Goal: Information Seeking & Learning: Learn about a topic

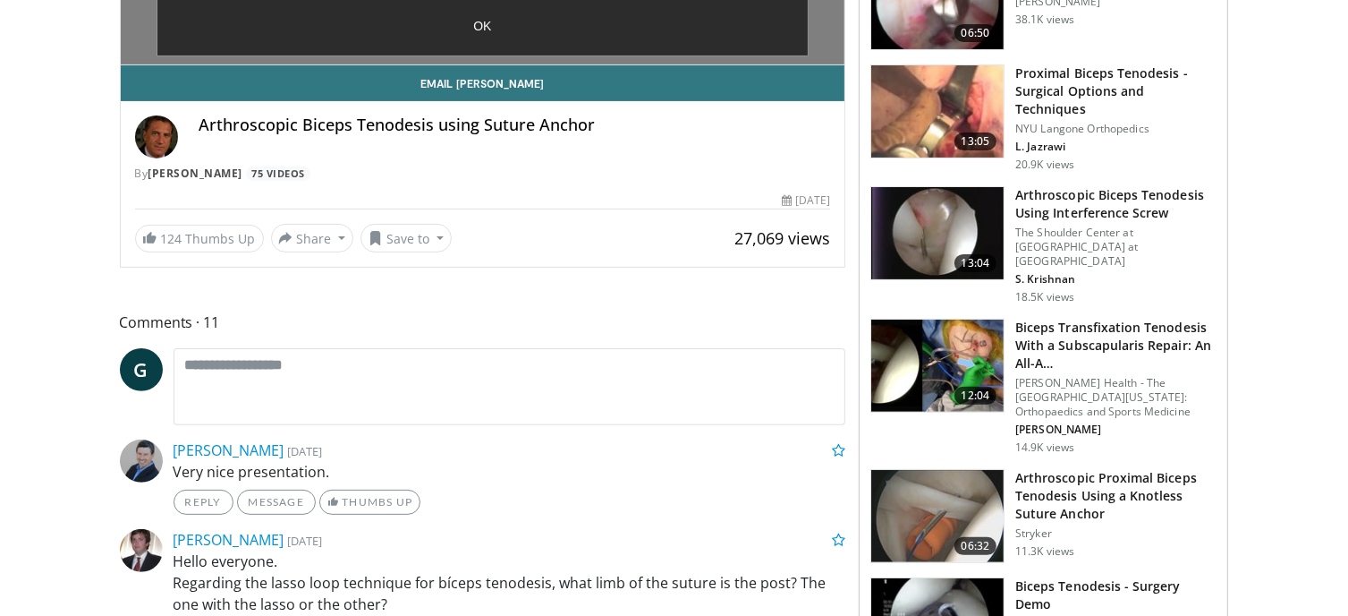
scroll to position [89, 0]
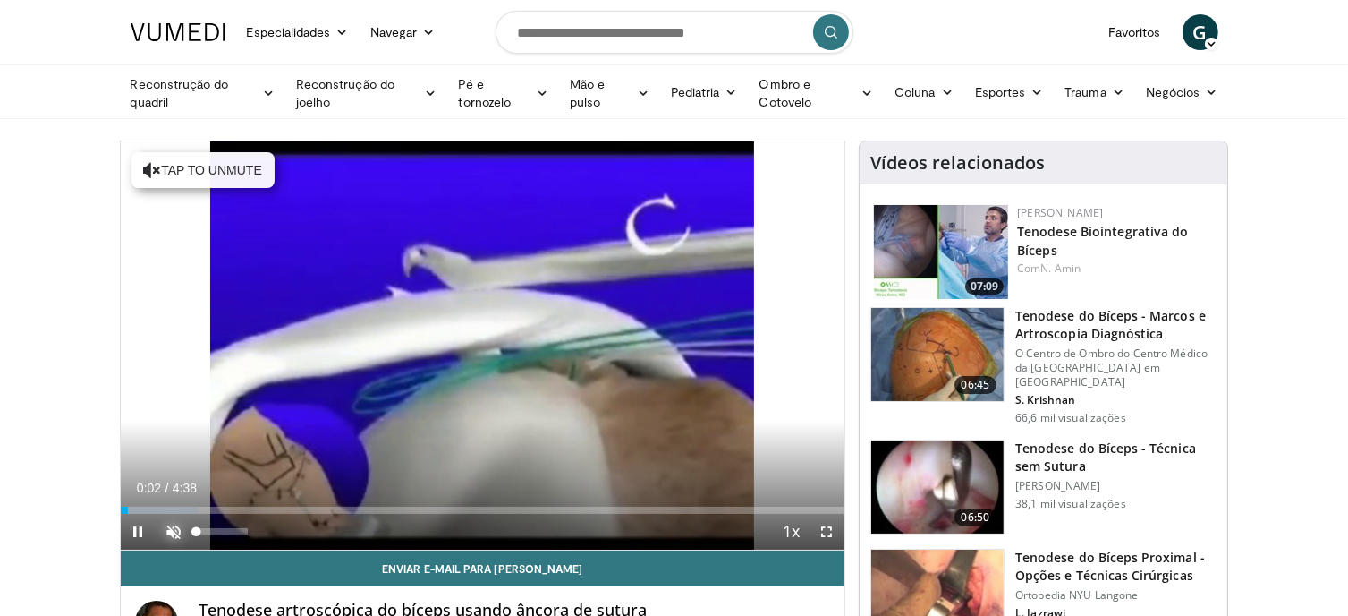
click at [177, 536] on span "Video Player" at bounding box center [175, 532] width 36 height 36
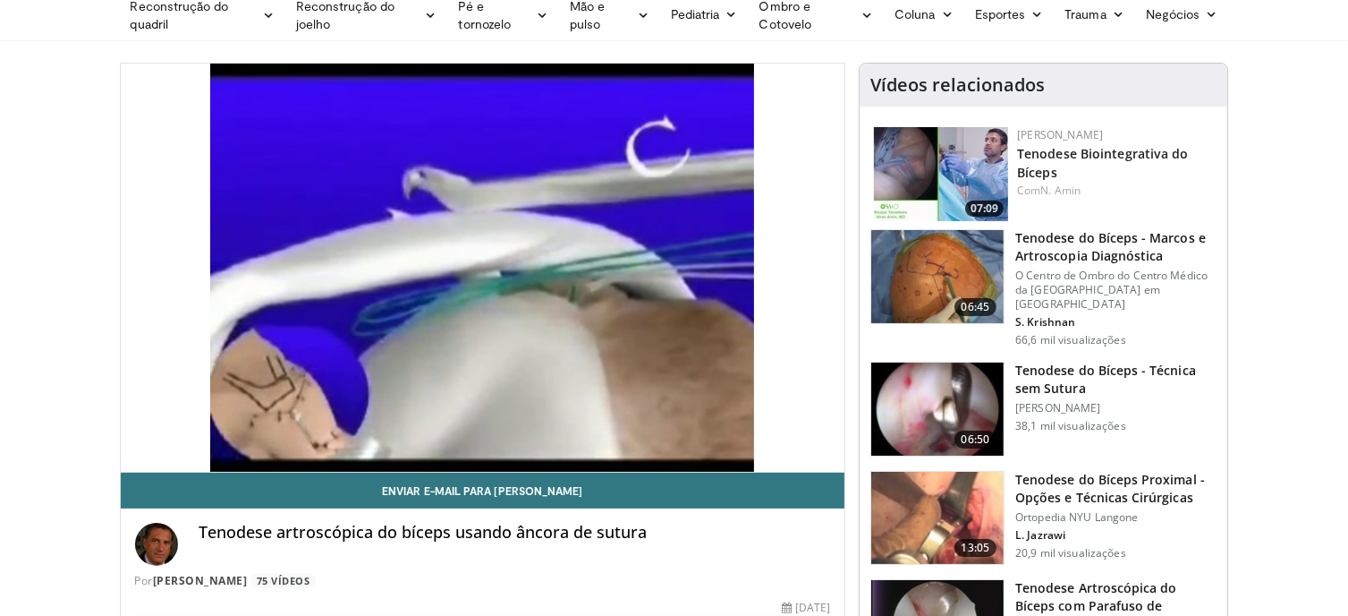
scroll to position [89, 0]
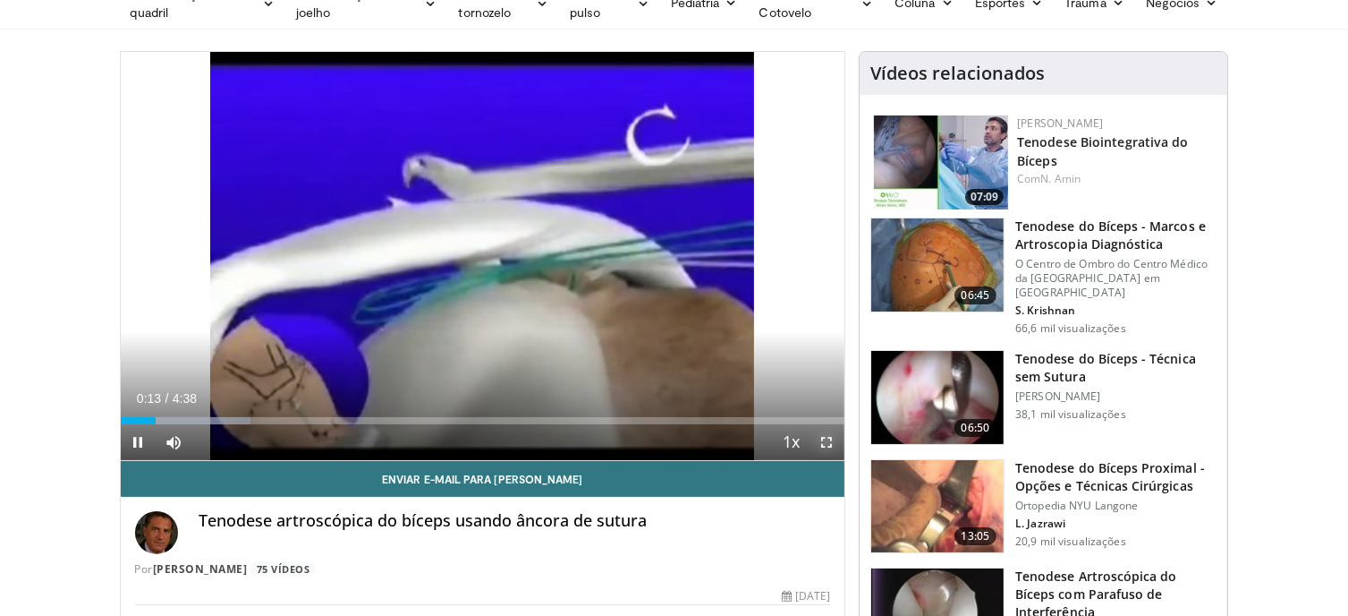
click at [823, 439] on span "Video Player" at bounding box center [827, 442] width 36 height 36
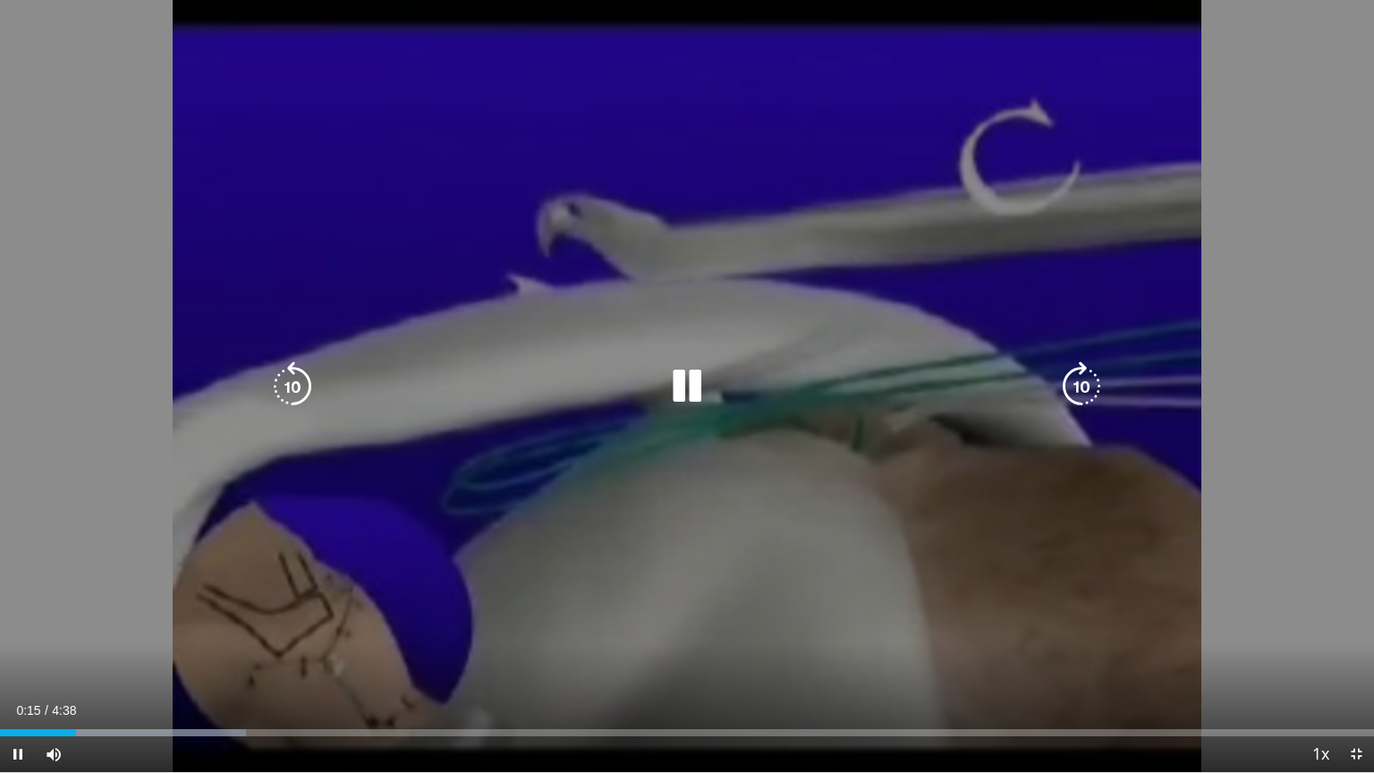
click at [986, 500] on div "10 seconds Tap to unmute" at bounding box center [687, 386] width 1374 height 772
click at [1070, 412] on div "10 seconds Tap to unmute" at bounding box center [687, 386] width 1374 height 772
click at [1075, 392] on icon "Video Player" at bounding box center [1082, 386] width 50 height 50
drag, startPoint x: 891, startPoint y: 404, endPoint x: 1091, endPoint y: 397, distance: 199.6
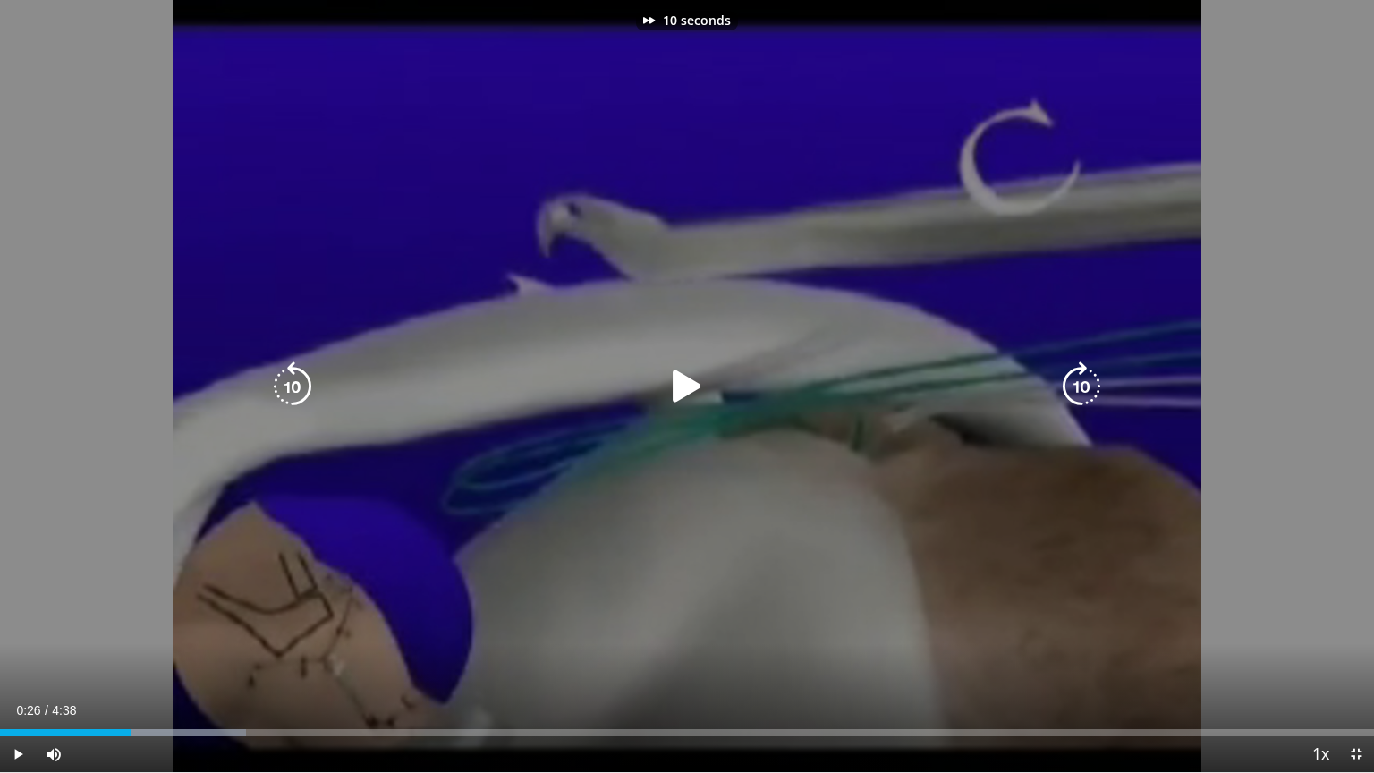
click at [893, 404] on div "Video Player" at bounding box center [687, 387] width 825 height 36
click at [644, 388] on div "Video Player" at bounding box center [687, 387] width 825 height 36
click at [684, 390] on icon "Video Player" at bounding box center [687, 386] width 50 height 50
click at [1084, 379] on icon "Video Player" at bounding box center [1082, 386] width 50 height 50
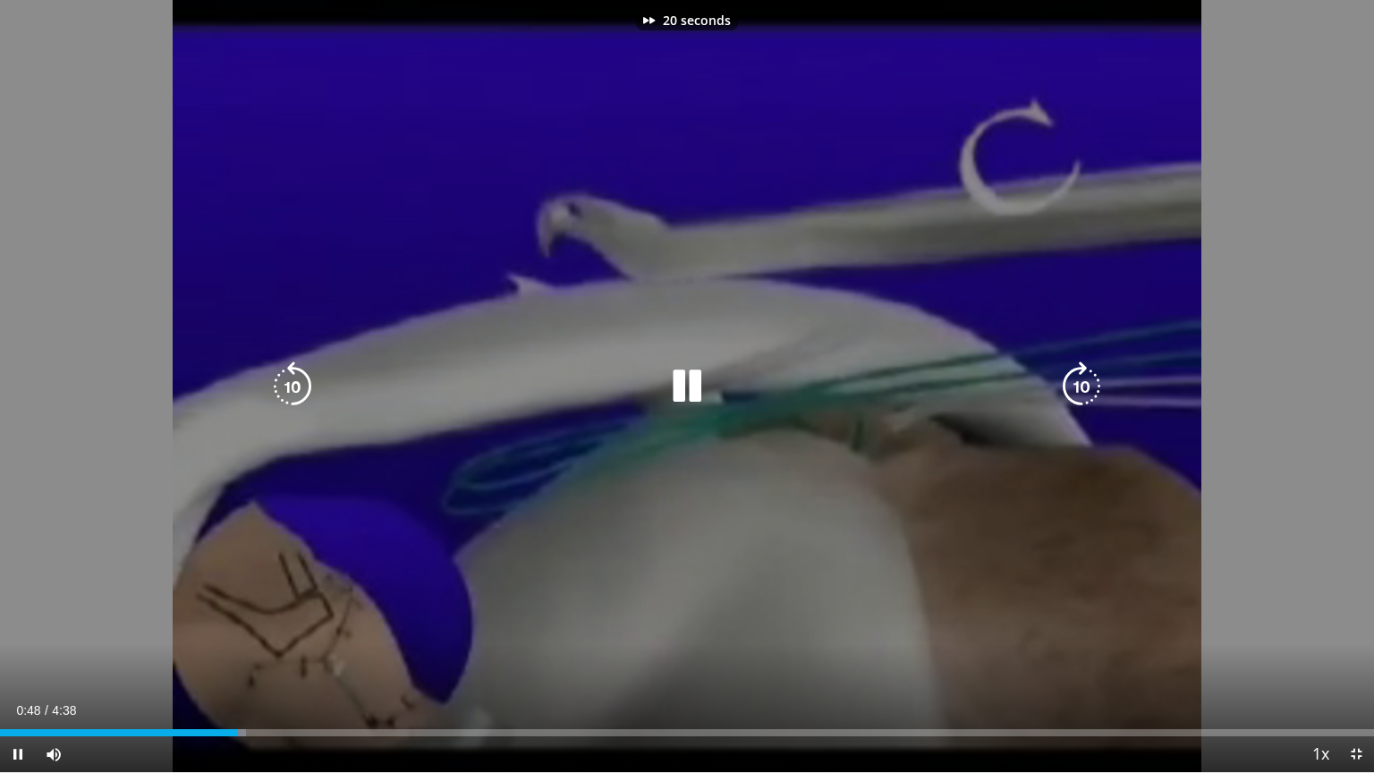
click at [1084, 379] on icon "Video Player" at bounding box center [1082, 386] width 50 height 50
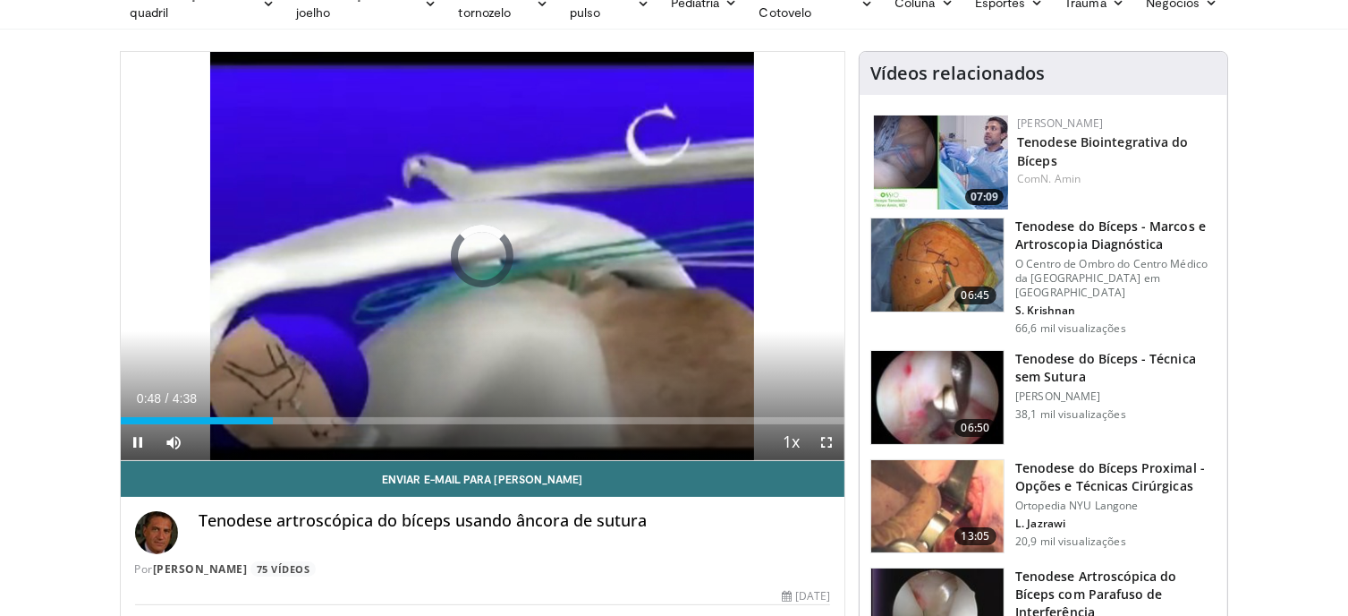
scroll to position [0, 0]
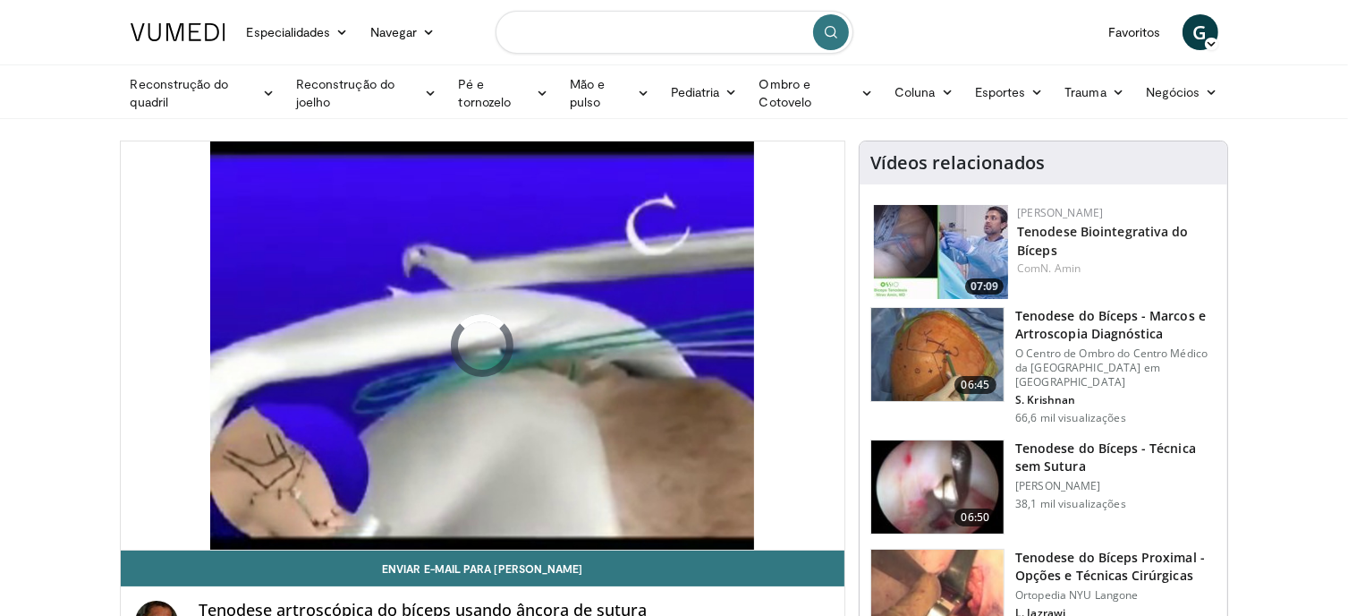
click at [567, 30] on input "Pesquisar tópicos, intervenções" at bounding box center [675, 32] width 358 height 43
type input "**********"
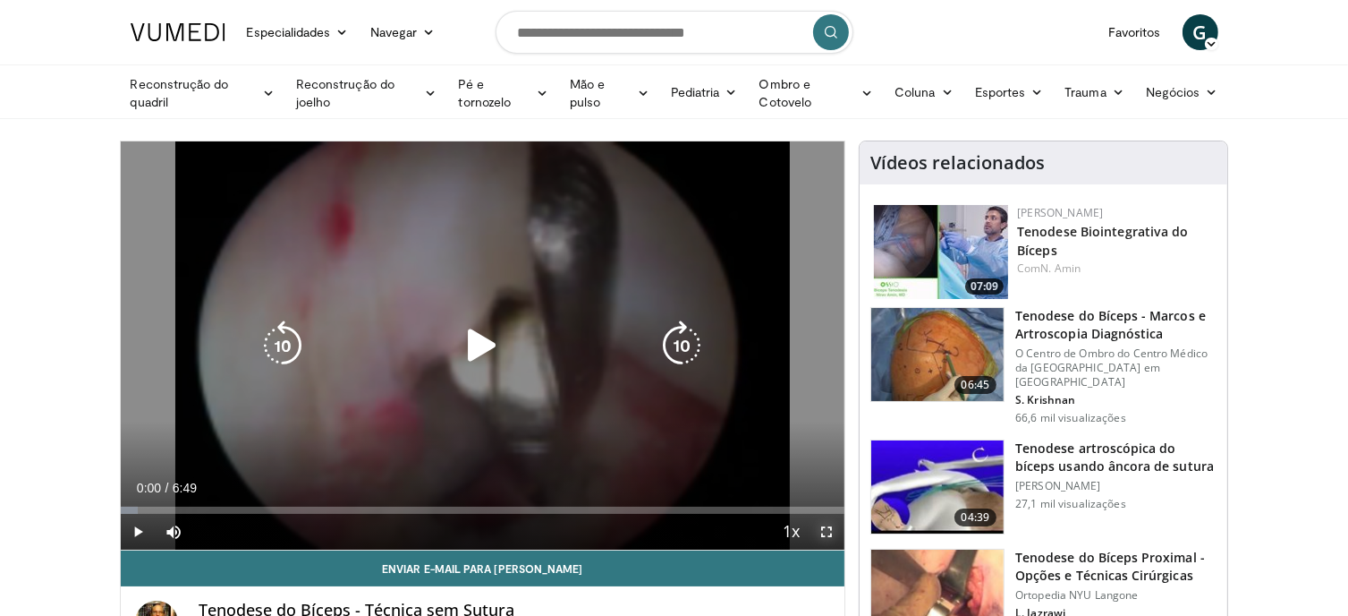
drag, startPoint x: 835, startPoint y: 536, endPoint x: 843, endPoint y: 644, distance: 108.6
click at [837, 536] on span "Video Player" at bounding box center [827, 532] width 36 height 36
click at [469, 332] on icon "Video Player" at bounding box center [482, 345] width 50 height 50
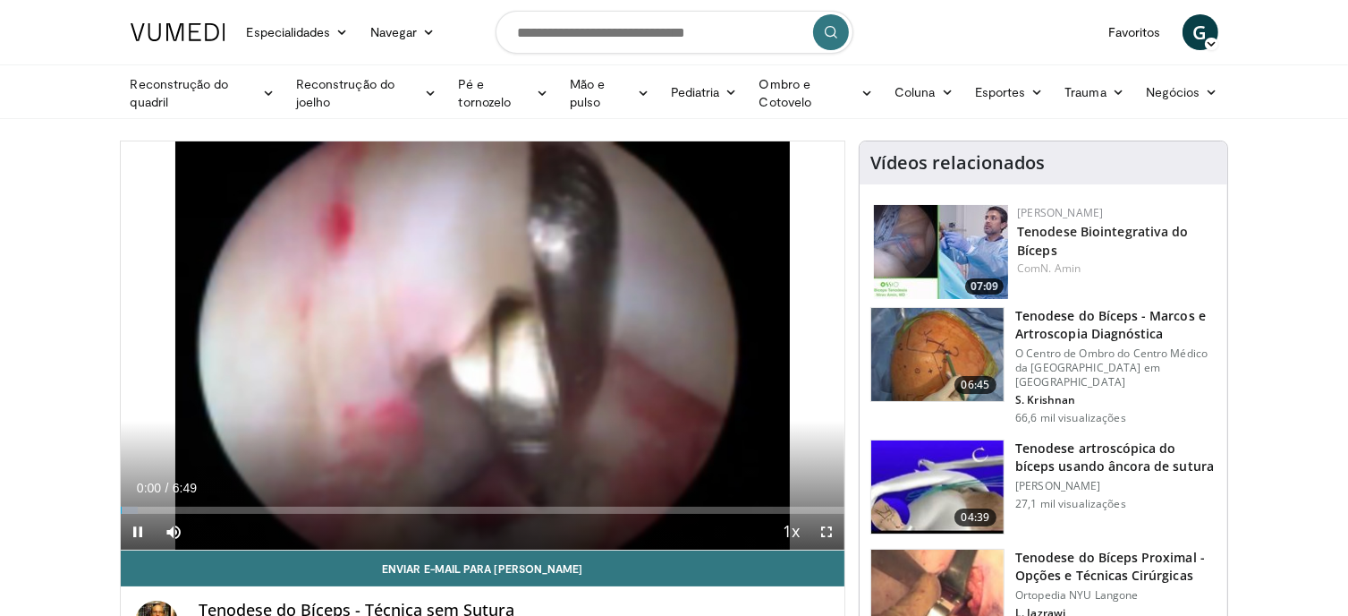
click at [825, 532] on span "Video Player" at bounding box center [827, 532] width 36 height 36
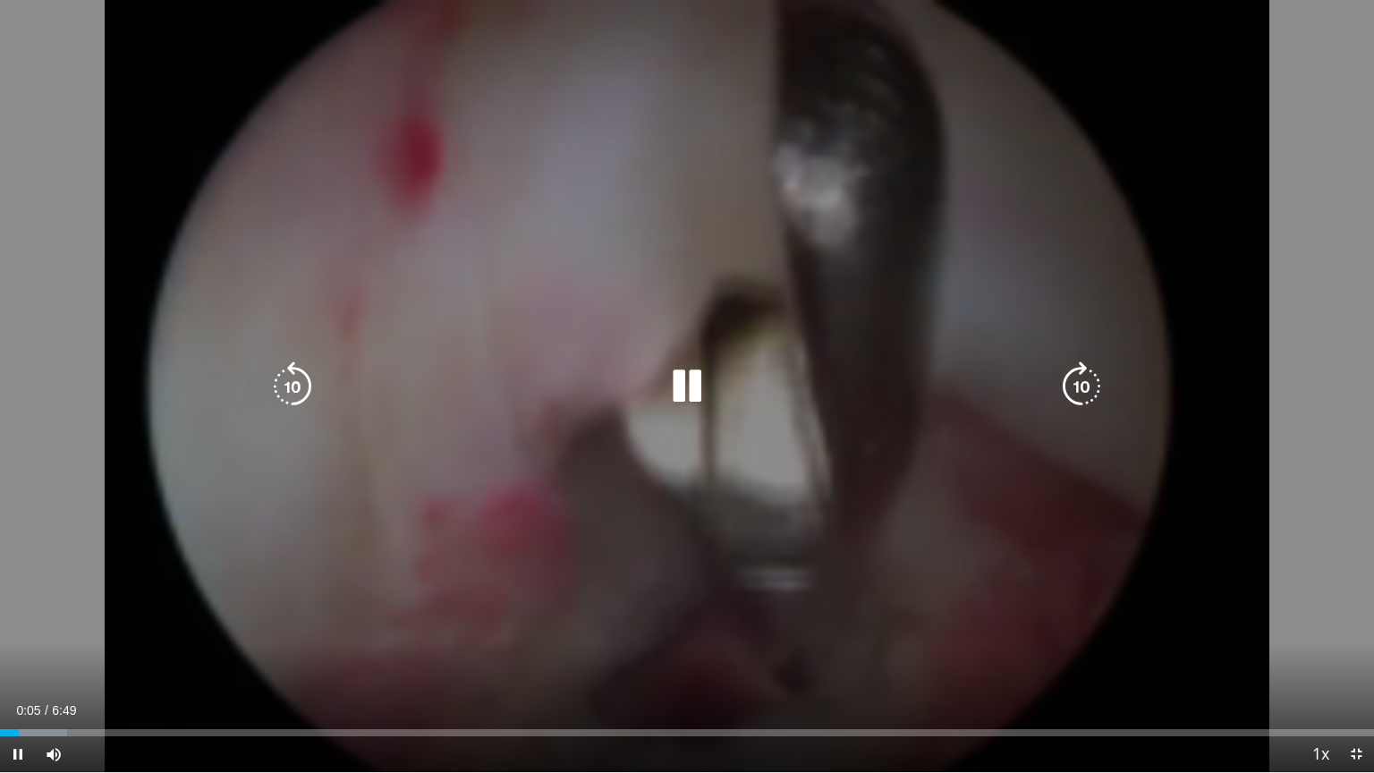
click at [1080, 387] on icon "Video Player" at bounding box center [1082, 386] width 50 height 50
click at [289, 388] on icon "Video Player" at bounding box center [293, 386] width 50 height 50
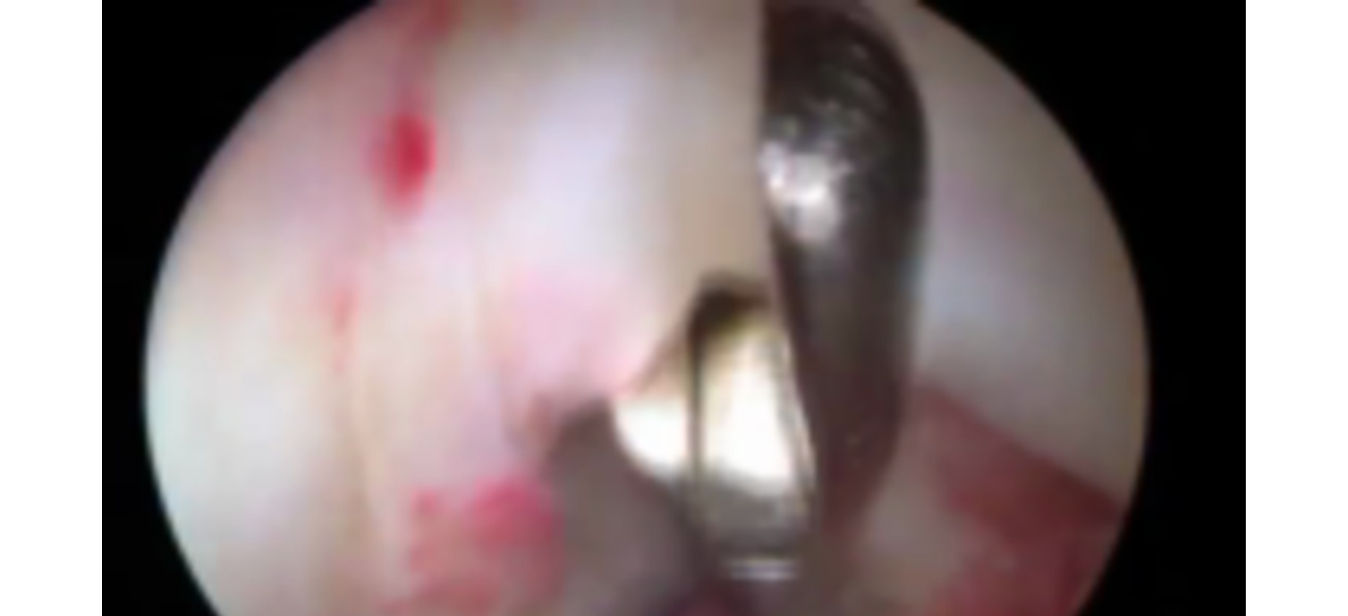
scroll to position [4384, 0]
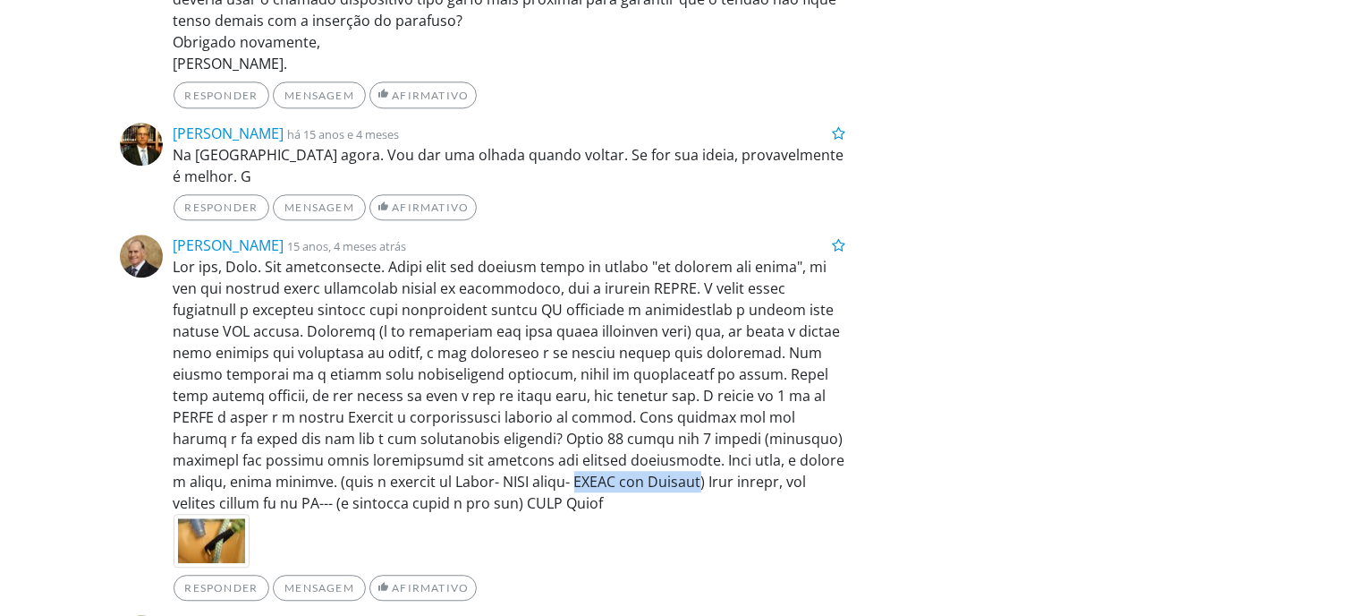
drag, startPoint x: 573, startPoint y: 423, endPoint x: 698, endPoint y: 426, distance: 125.3
click at [698, 426] on font at bounding box center [510, 385] width 672 height 256
copy font "RABIT com Subscap"
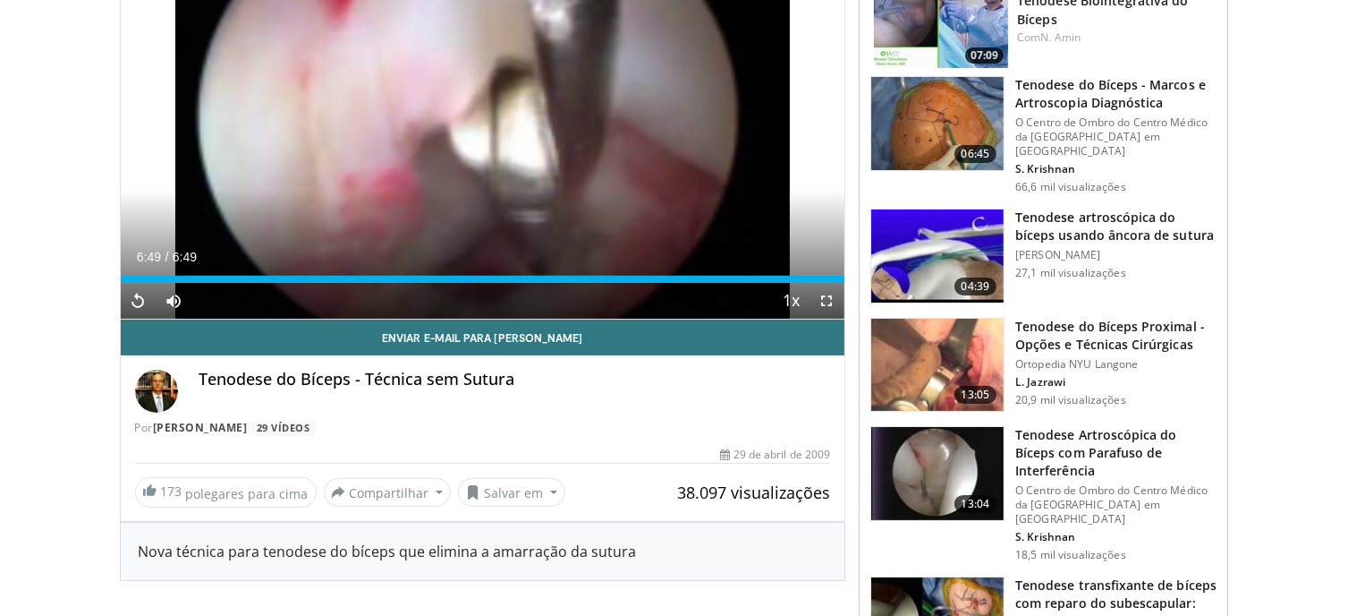
scroll to position [0, 0]
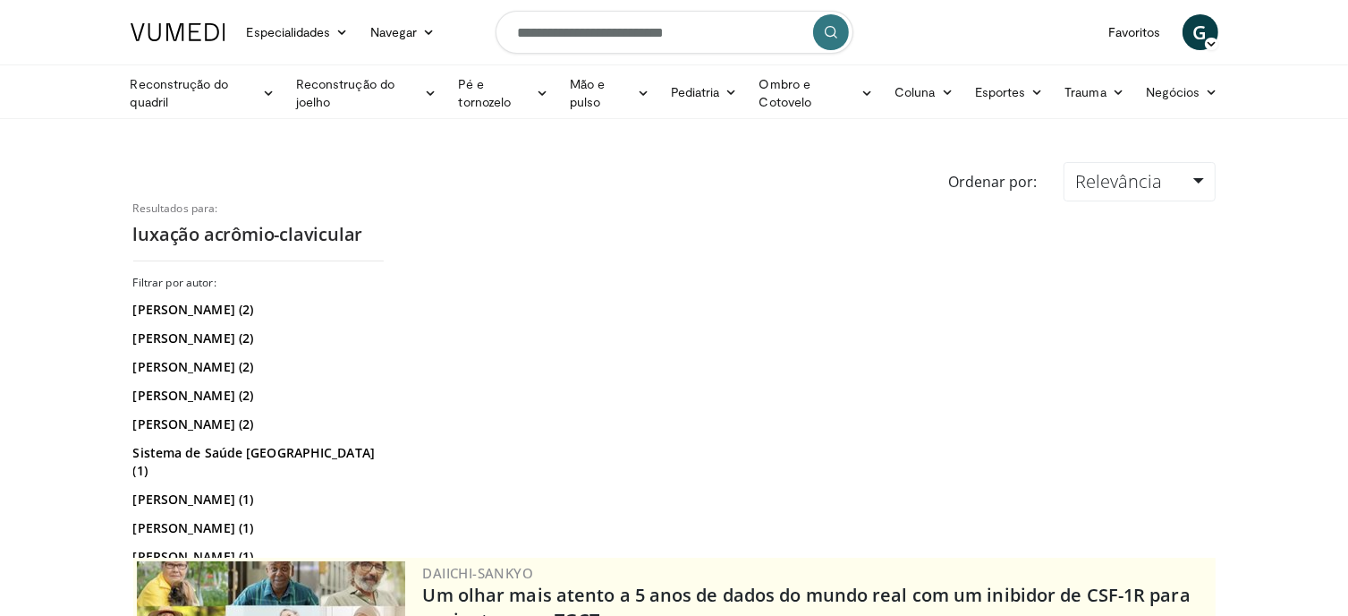
click at [750, 35] on input "**********" at bounding box center [675, 32] width 358 height 43
type input "**********"
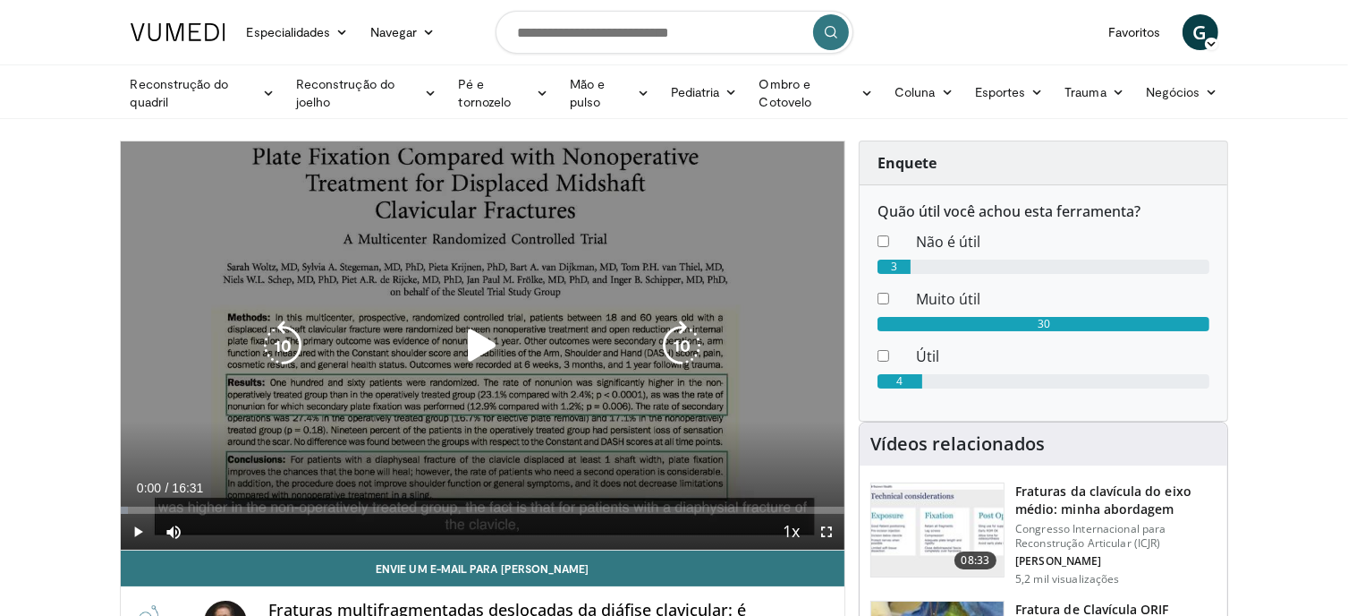
click at [484, 346] on icon "Video Player" at bounding box center [482, 345] width 50 height 50
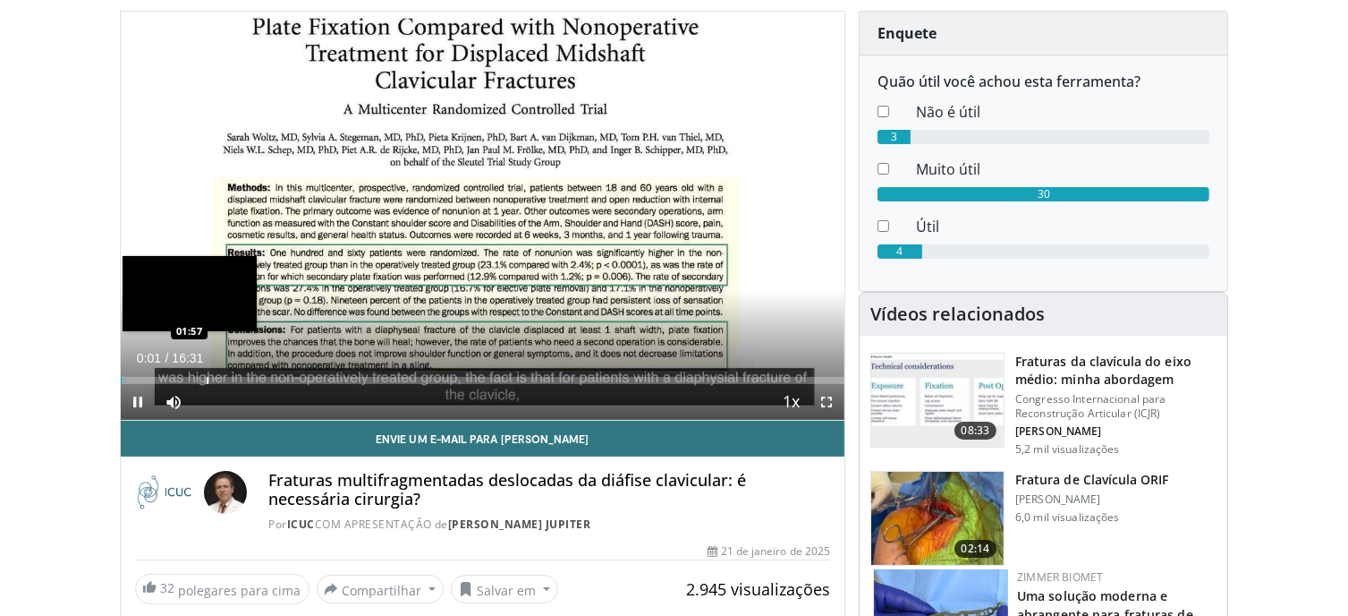
scroll to position [89, 0]
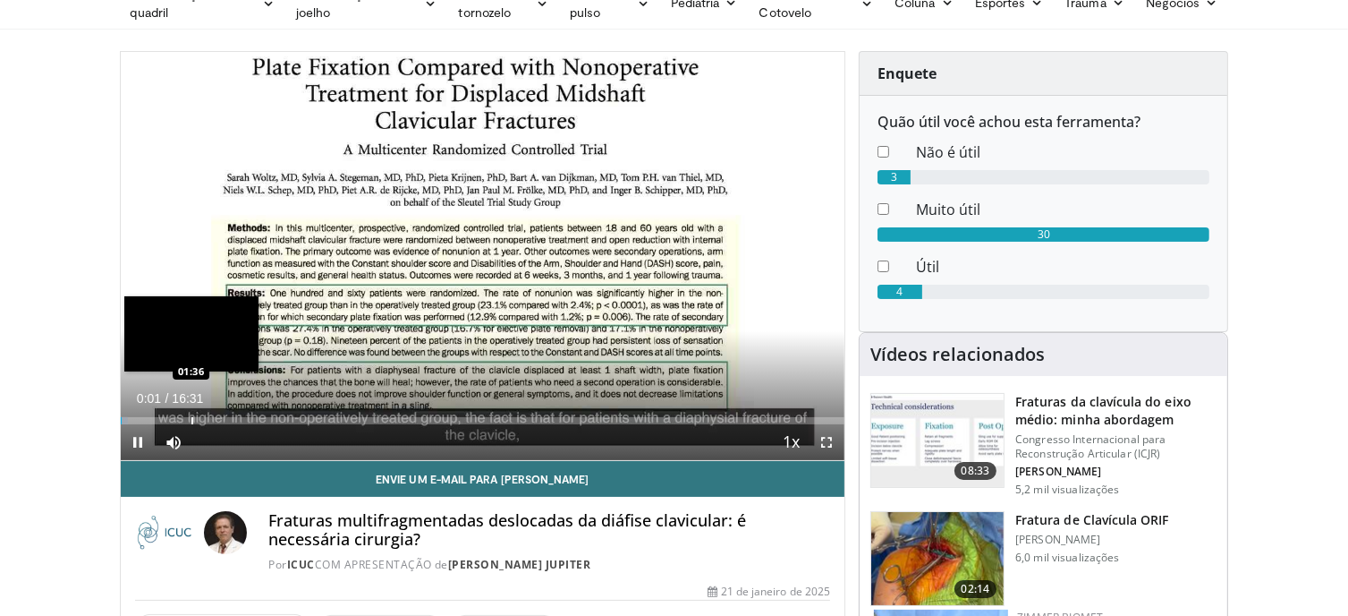
click at [191, 421] on div "Progress Bar" at bounding box center [192, 420] width 2 height 7
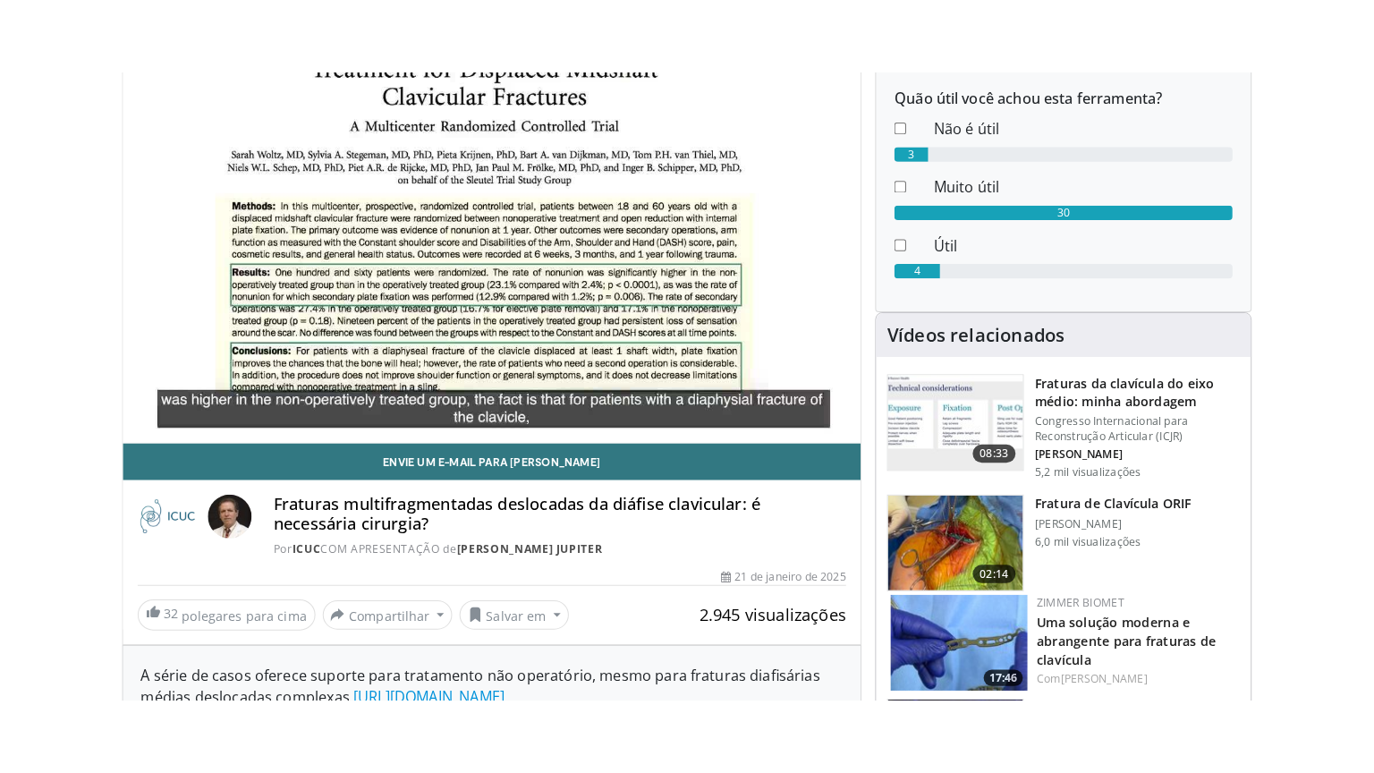
scroll to position [179, 0]
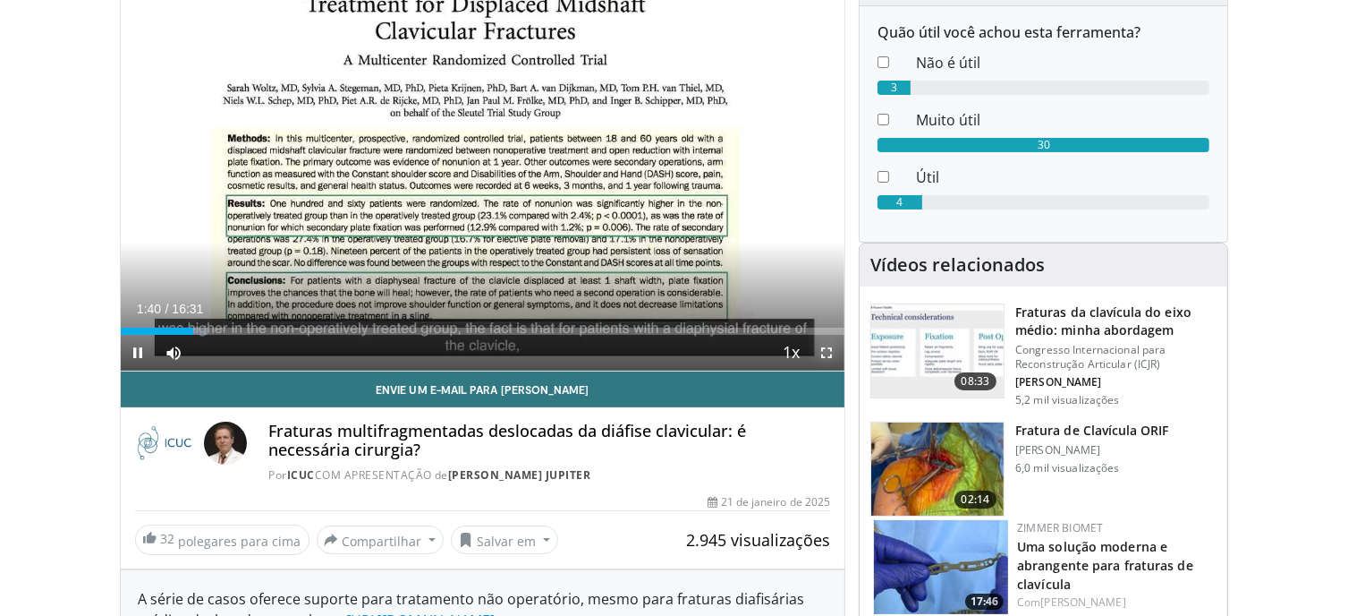
click at [827, 353] on span "Video Player" at bounding box center [827, 353] width 36 height 36
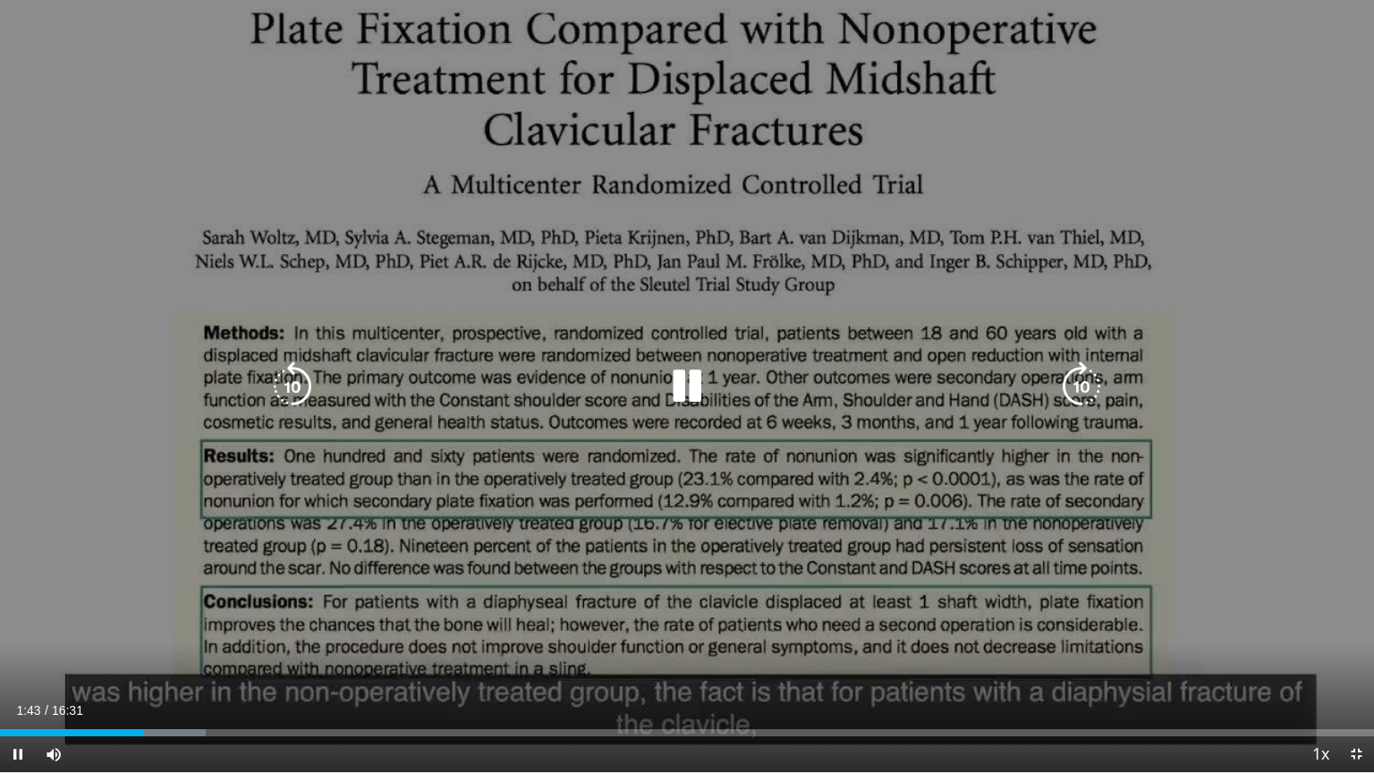
click at [308, 387] on icon "Video Player" at bounding box center [293, 386] width 50 height 50
click at [1083, 395] on icon "Video Player" at bounding box center [1082, 386] width 50 height 50
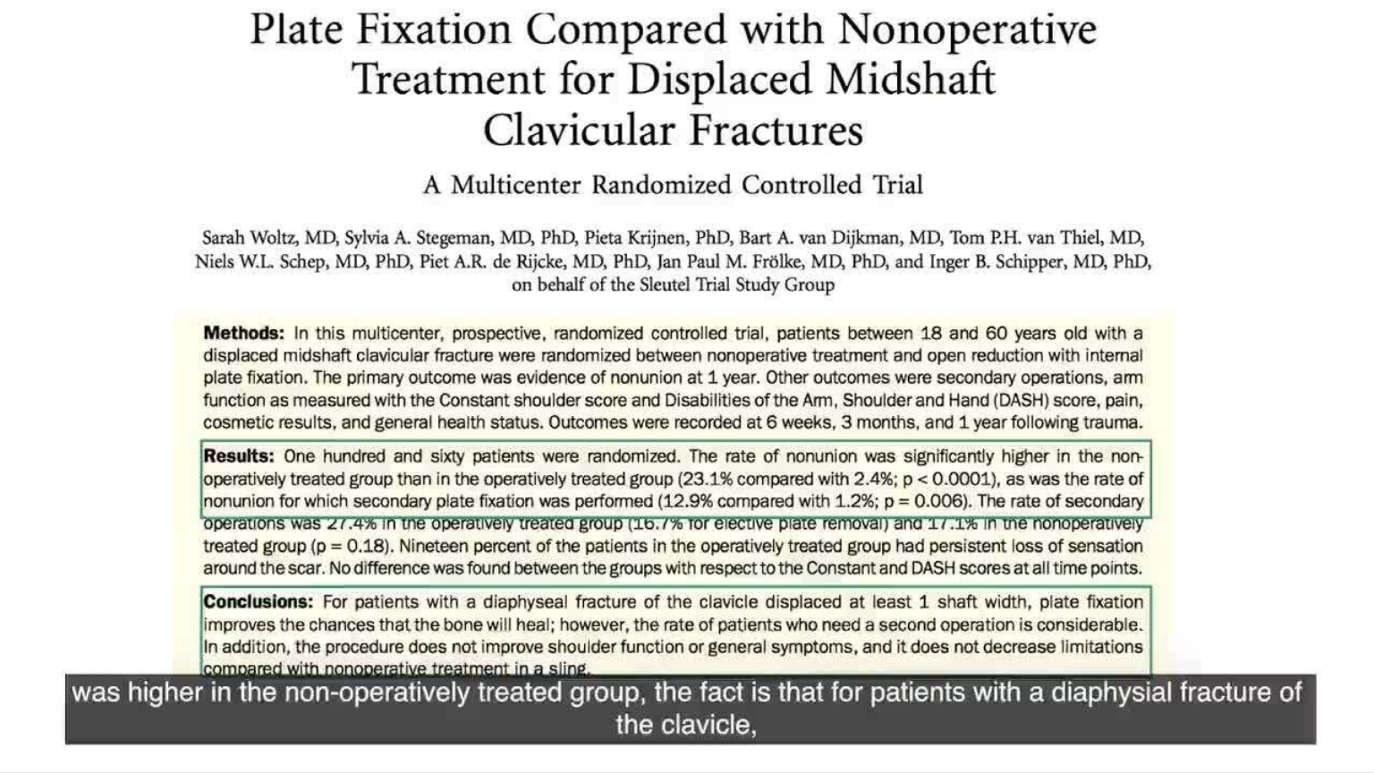
click at [1083, 395] on div "10 seconds Tap to unmute" at bounding box center [687, 386] width 1374 height 772
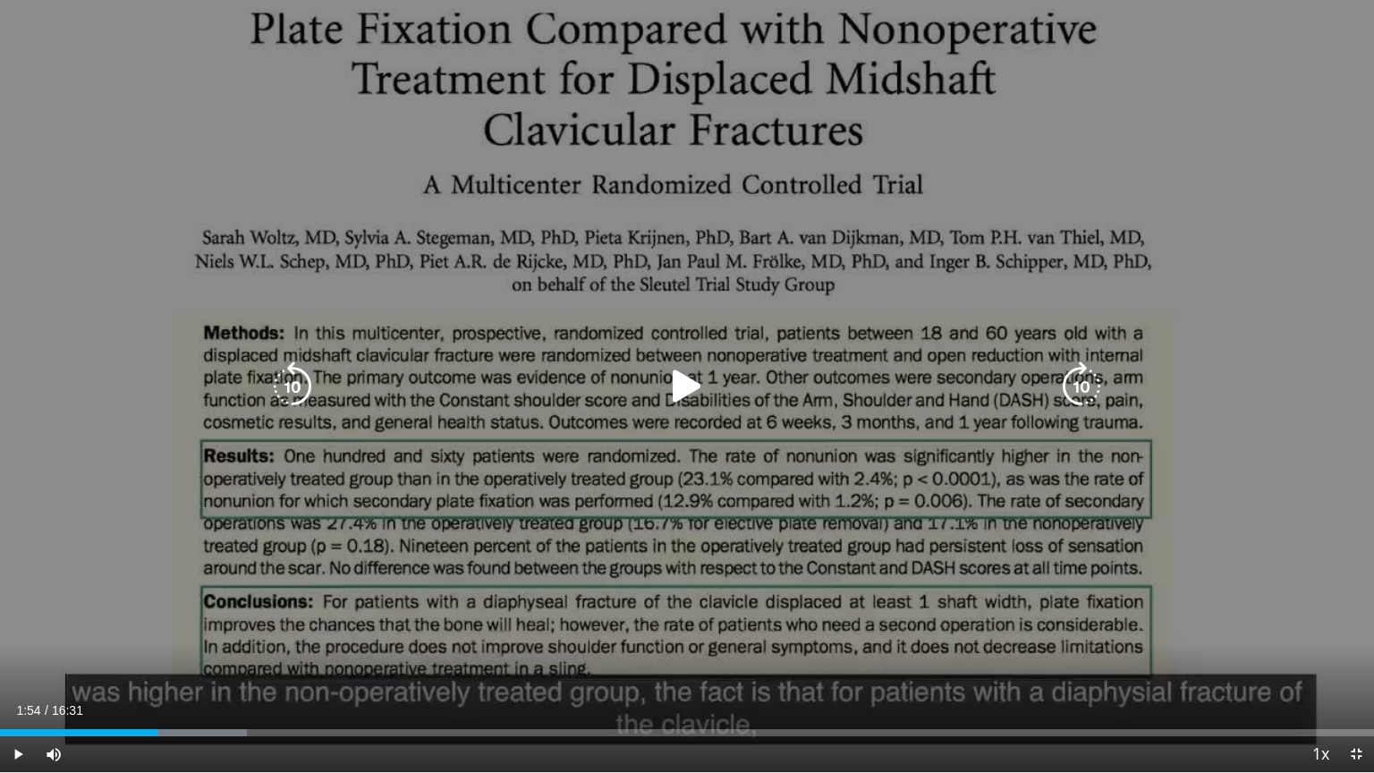
click at [710, 388] on icon "Video Player" at bounding box center [687, 386] width 50 height 50
click at [696, 396] on icon "Video Player" at bounding box center [687, 386] width 50 height 50
click at [667, 364] on icon "Video Player" at bounding box center [687, 386] width 50 height 50
click at [682, 394] on icon "Video Player" at bounding box center [687, 386] width 50 height 50
click at [689, 379] on icon "Video Player" at bounding box center [687, 386] width 50 height 50
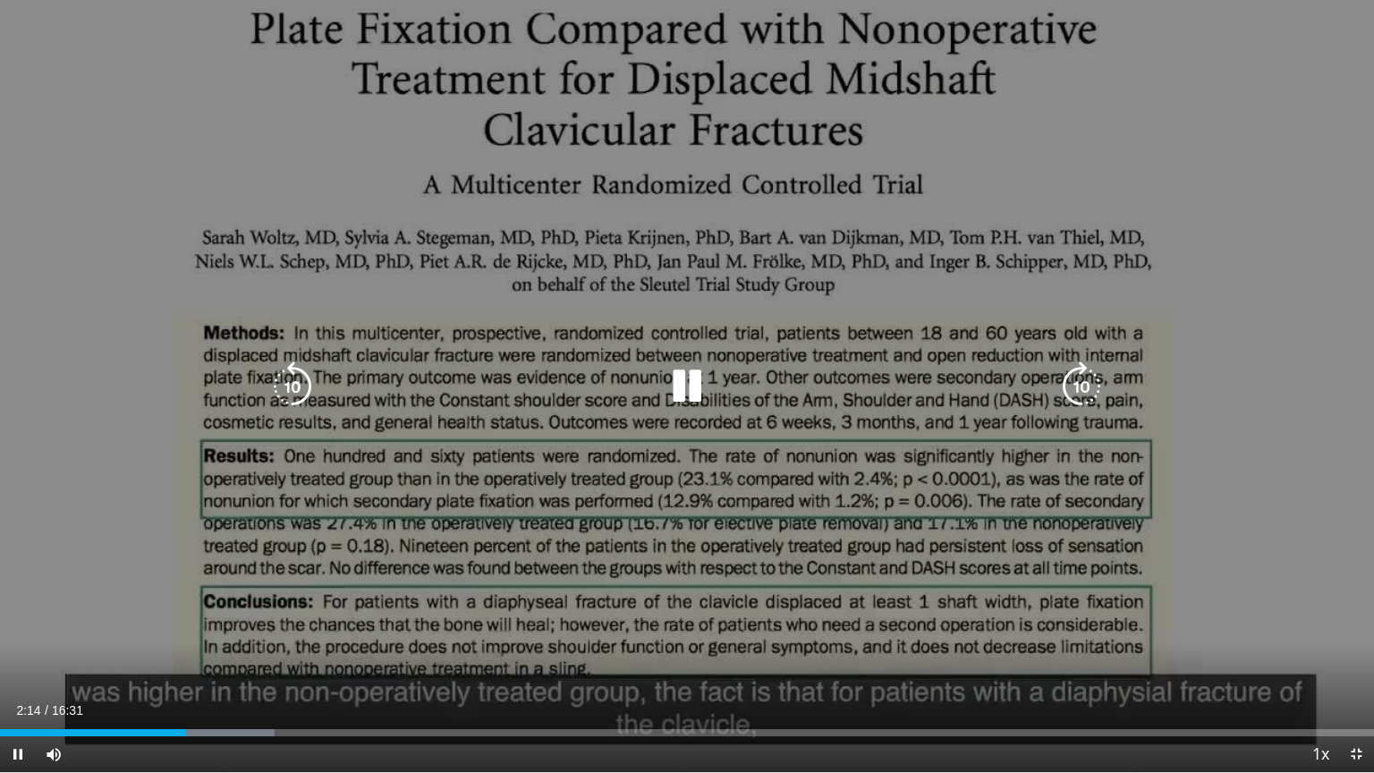
click at [1080, 390] on icon "Video Player" at bounding box center [1082, 386] width 50 height 50
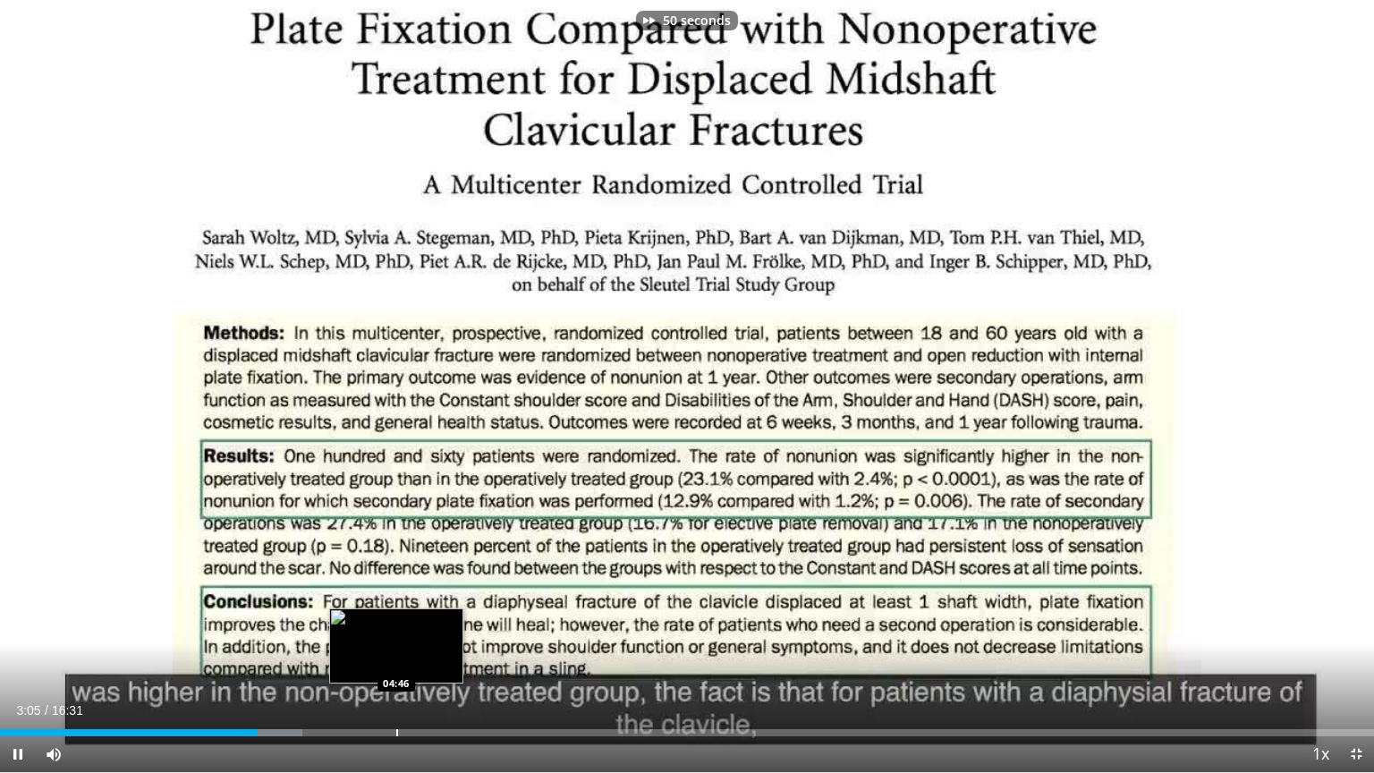
click at [396, 615] on div "Progress Bar" at bounding box center [397, 732] width 2 height 7
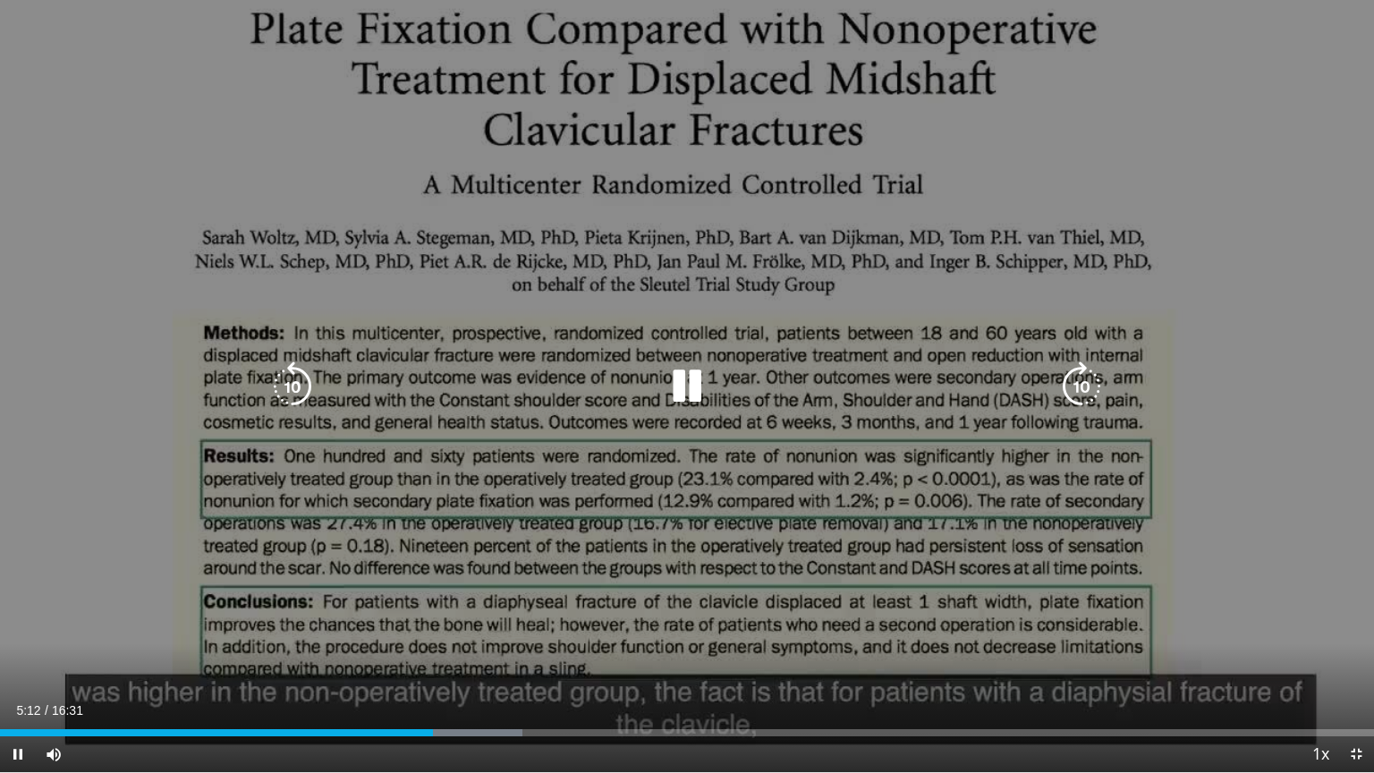
click at [1075, 391] on icon "Video Player" at bounding box center [1082, 386] width 50 height 50
click at [1075, 391] on div "20 seconds Tap to unmute" at bounding box center [687, 386] width 1374 height 772
click at [1068, 393] on icon "Video Player" at bounding box center [1082, 386] width 50 height 50
click at [769, 422] on div "10 seconds Tap to unmute" at bounding box center [687, 386] width 1374 height 772
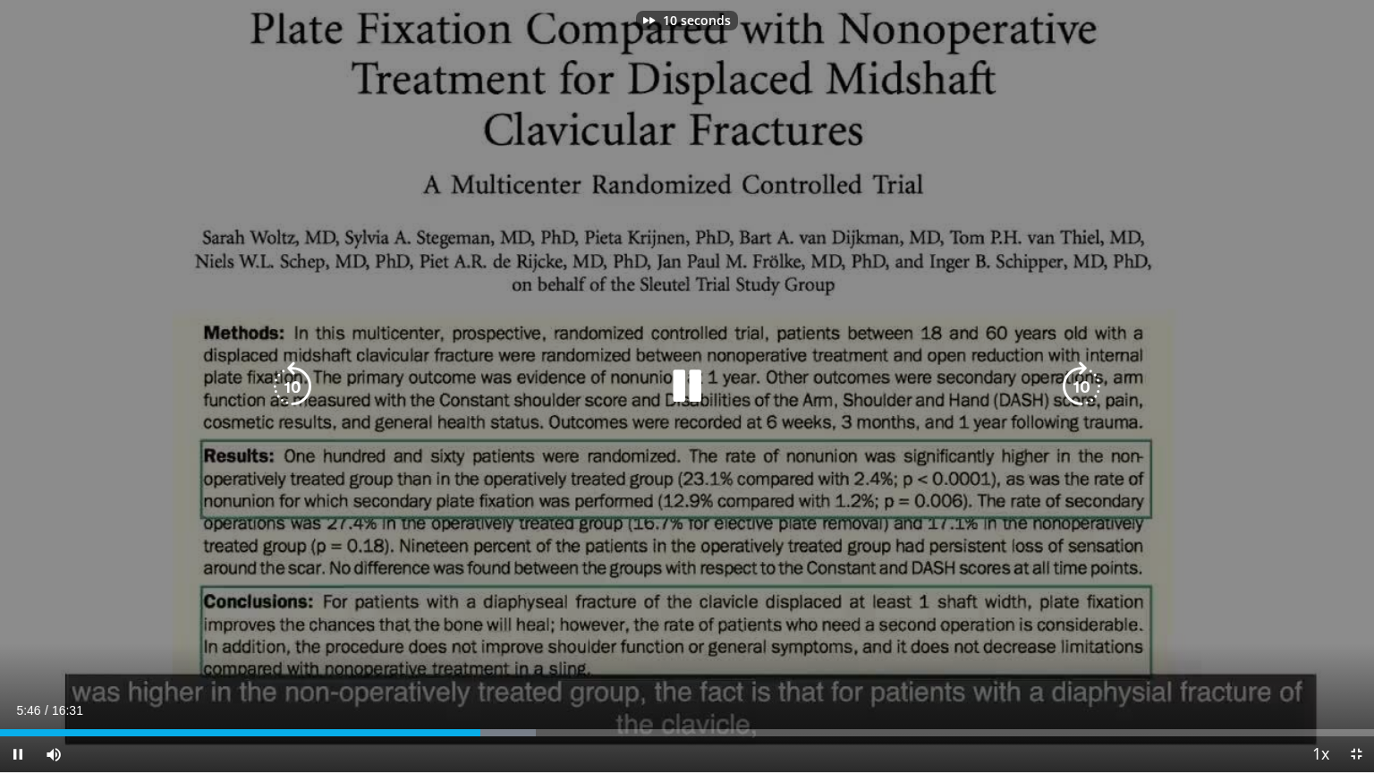
click at [1071, 370] on icon "Video Player" at bounding box center [1082, 386] width 50 height 50
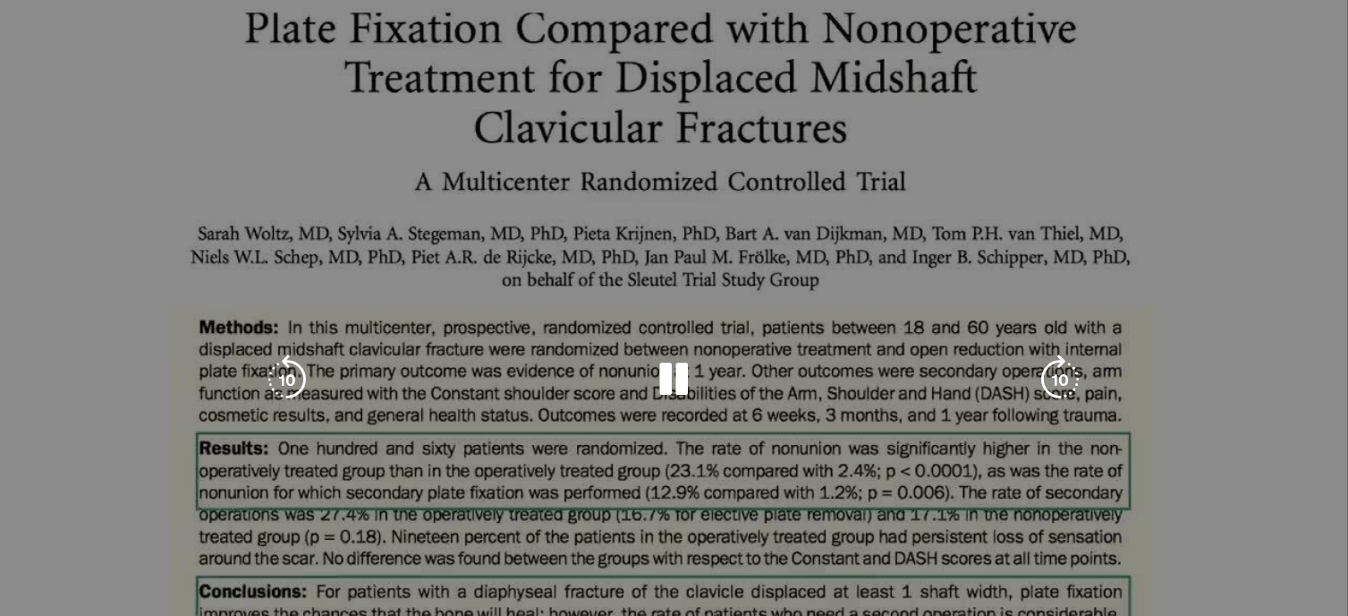
scroll to position [0, 0]
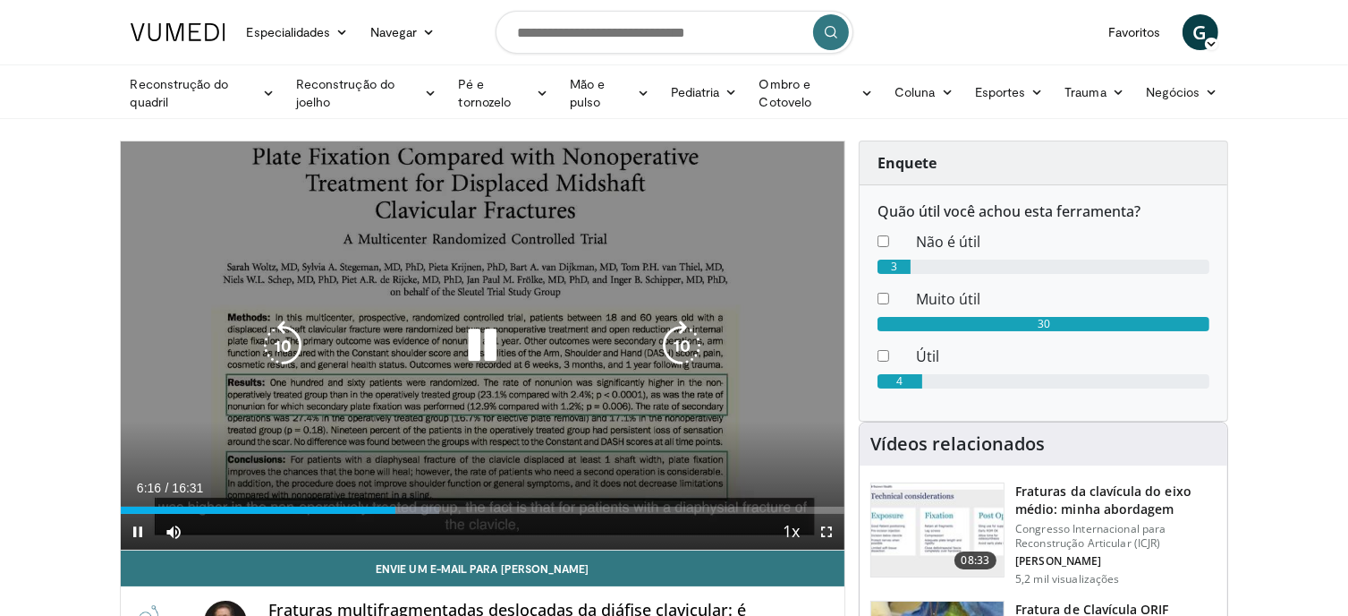
click at [488, 344] on icon "Video Player" at bounding box center [482, 345] width 50 height 50
click at [472, 373] on div "30 seconds Tap to unmute" at bounding box center [483, 345] width 725 height 408
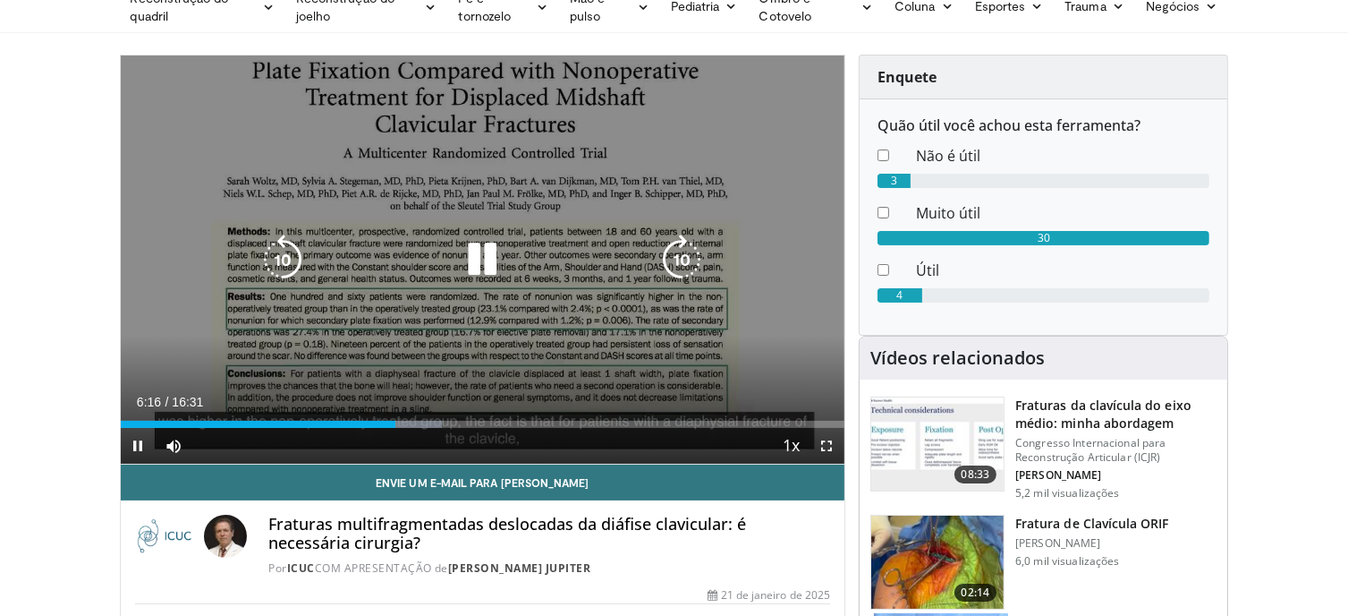
scroll to position [89, 0]
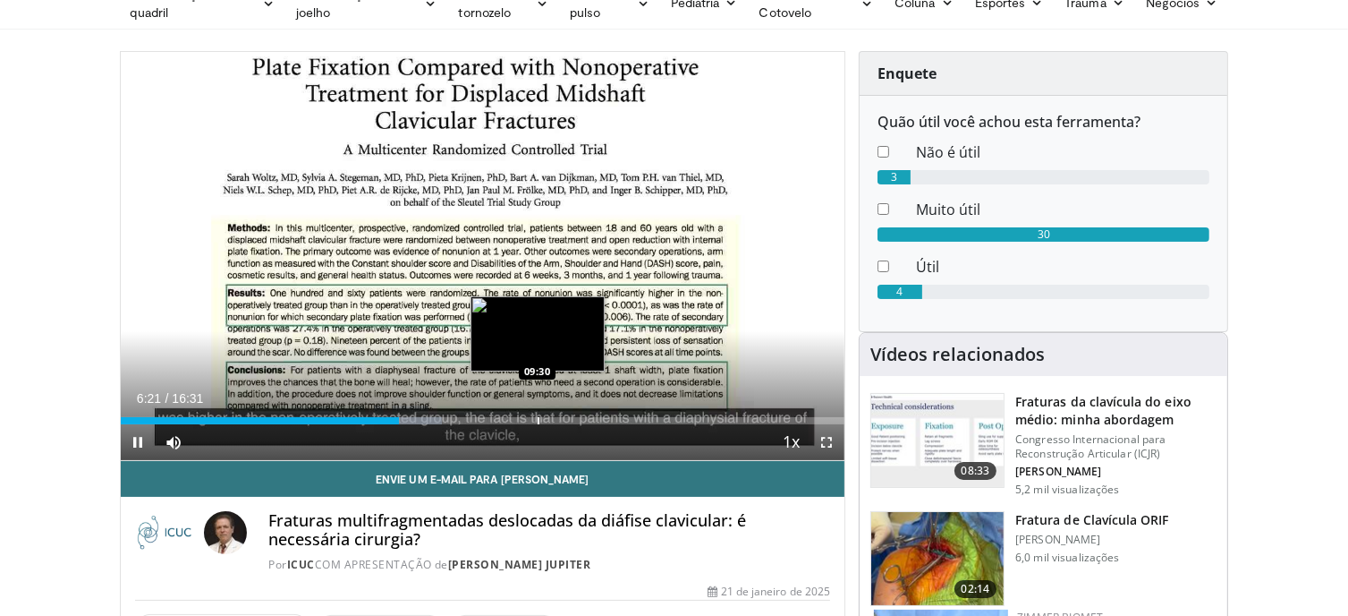
click at [538, 418] on div "Progress Bar" at bounding box center [539, 420] width 2 height 7
click at [538, 417] on div "Progress Bar" at bounding box center [539, 420] width 2 height 7
click at [537, 417] on div "Progress Bar" at bounding box center [538, 420] width 2 height 7
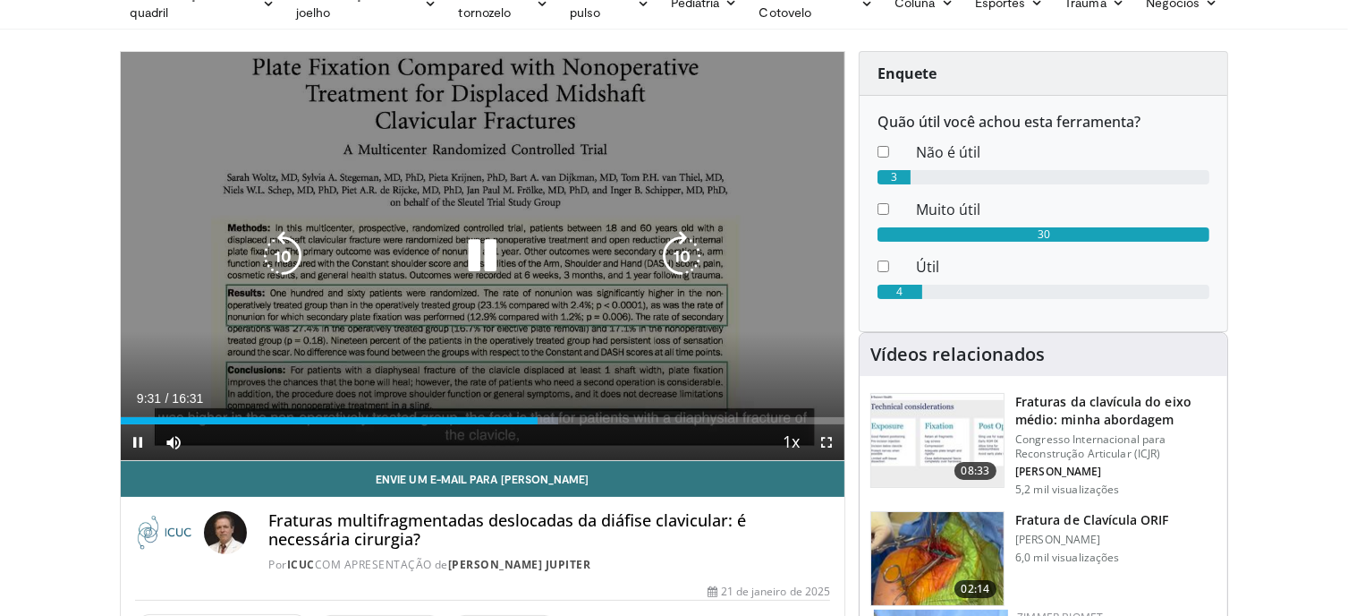
click at [292, 262] on icon "Video Player" at bounding box center [283, 256] width 50 height 50
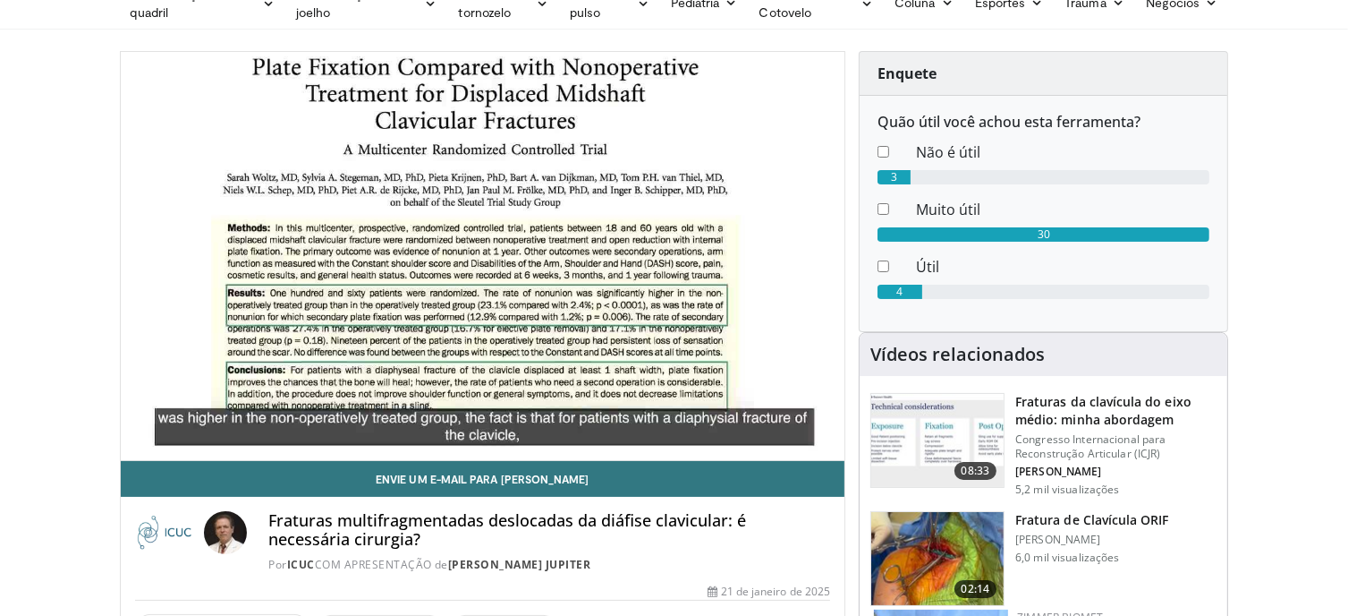
click at [292, 262] on div "20 seconds Tap to unmute" at bounding box center [483, 256] width 725 height 408
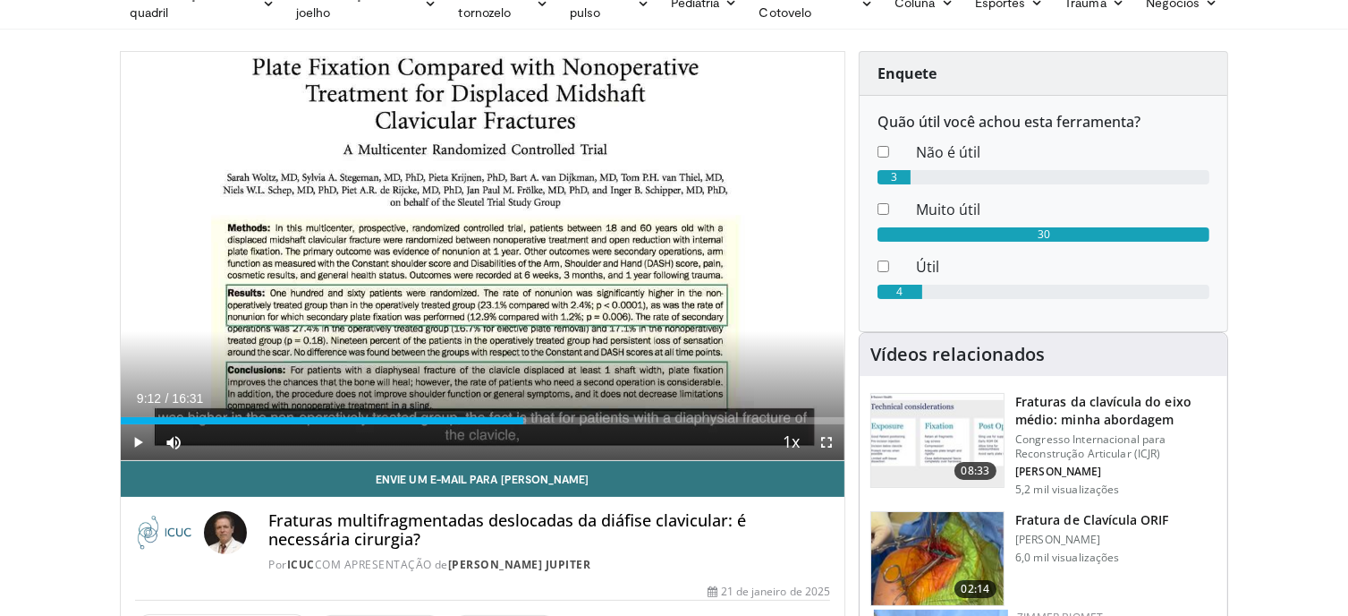
click at [292, 262] on div "20 seconds Tap to unmute" at bounding box center [483, 256] width 725 height 408
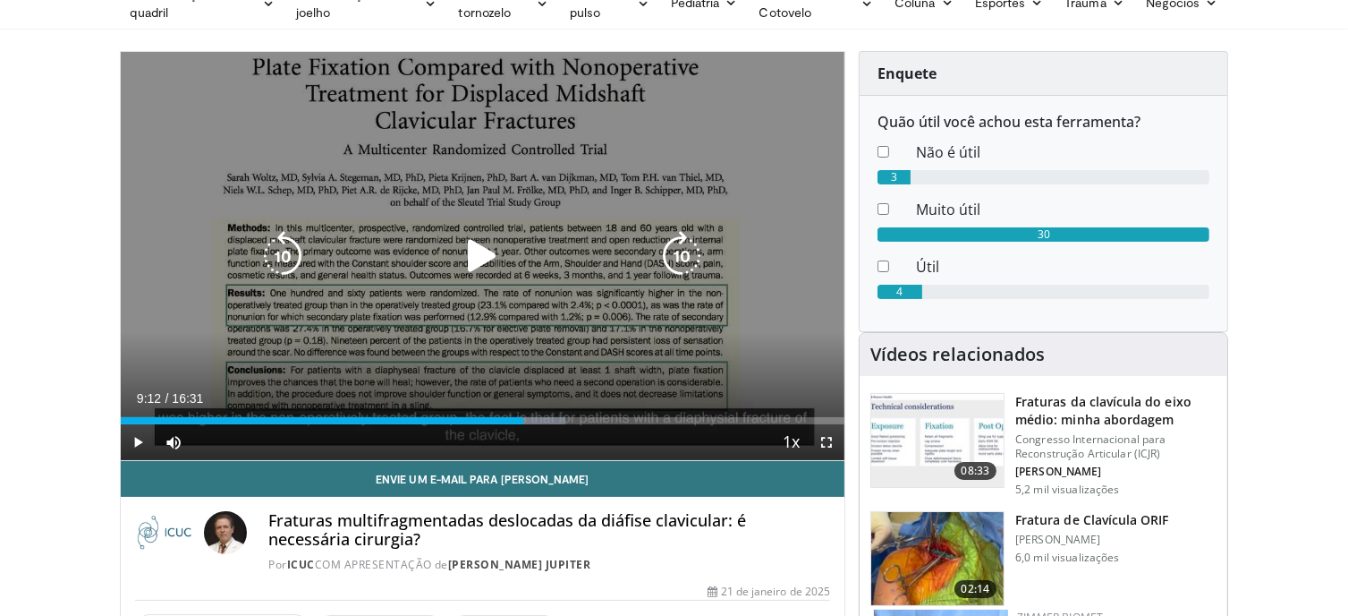
click at [276, 223] on div "20 seconds Tap to unmute" at bounding box center [483, 256] width 725 height 408
click at [281, 253] on icon "Video Player" at bounding box center [283, 256] width 50 height 50
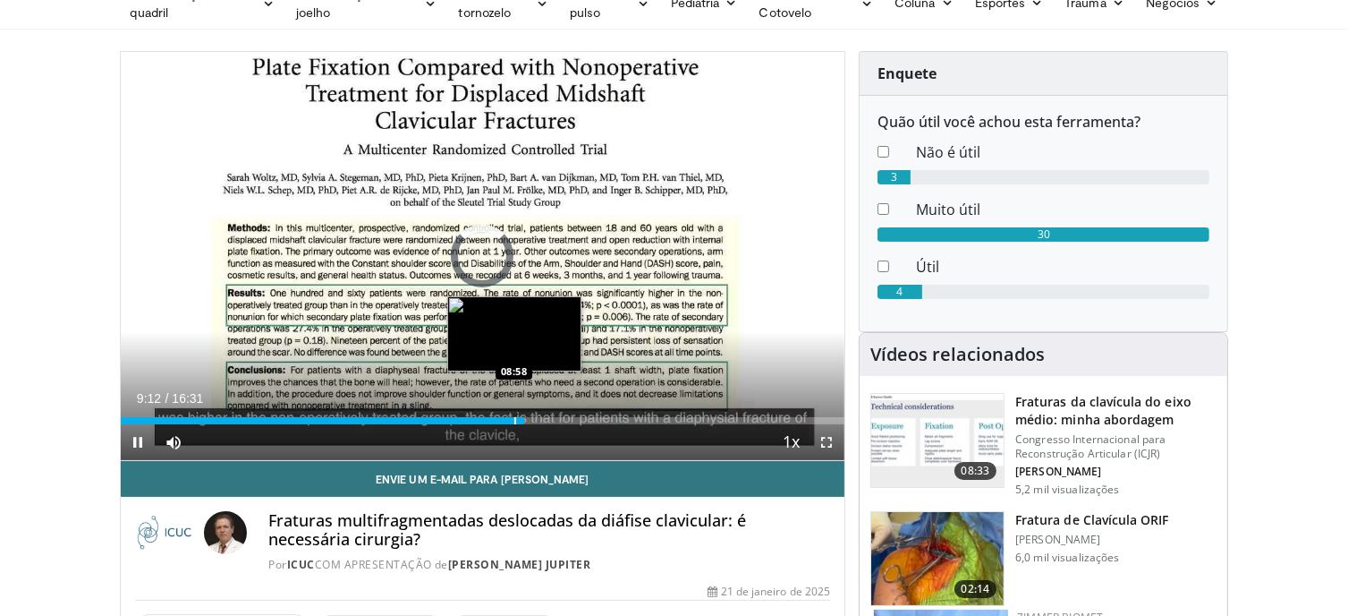
click at [514, 417] on div "Progress Bar" at bounding box center [515, 420] width 2 height 7
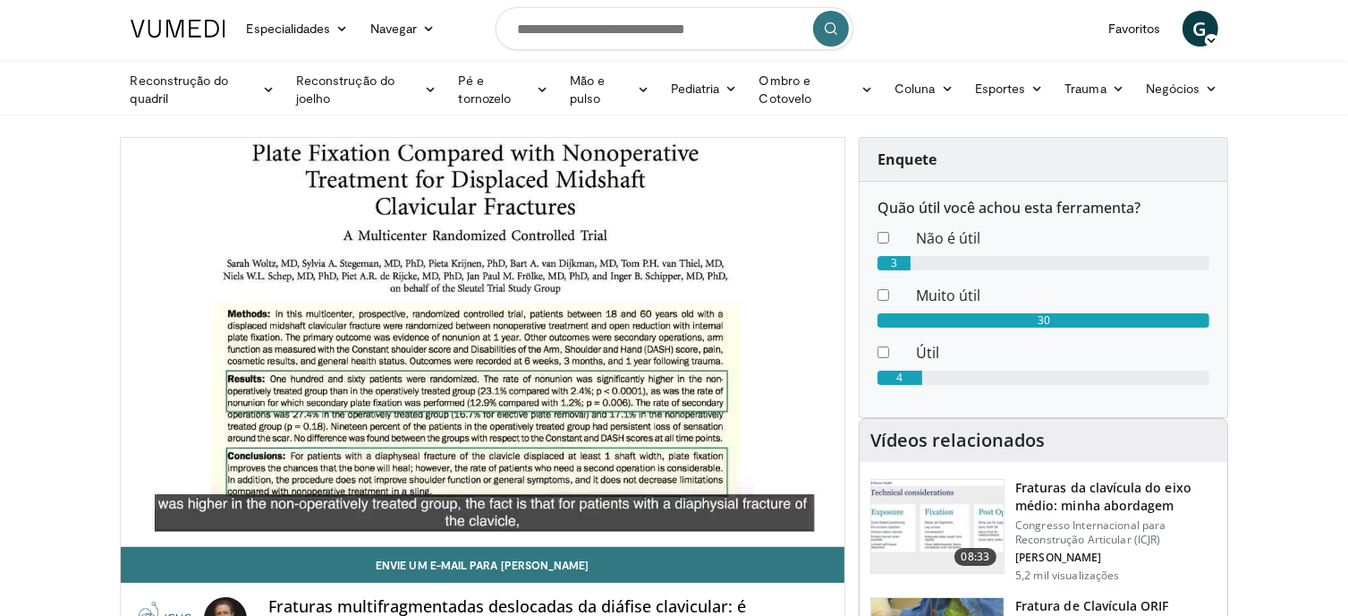
scroll to position [0, 0]
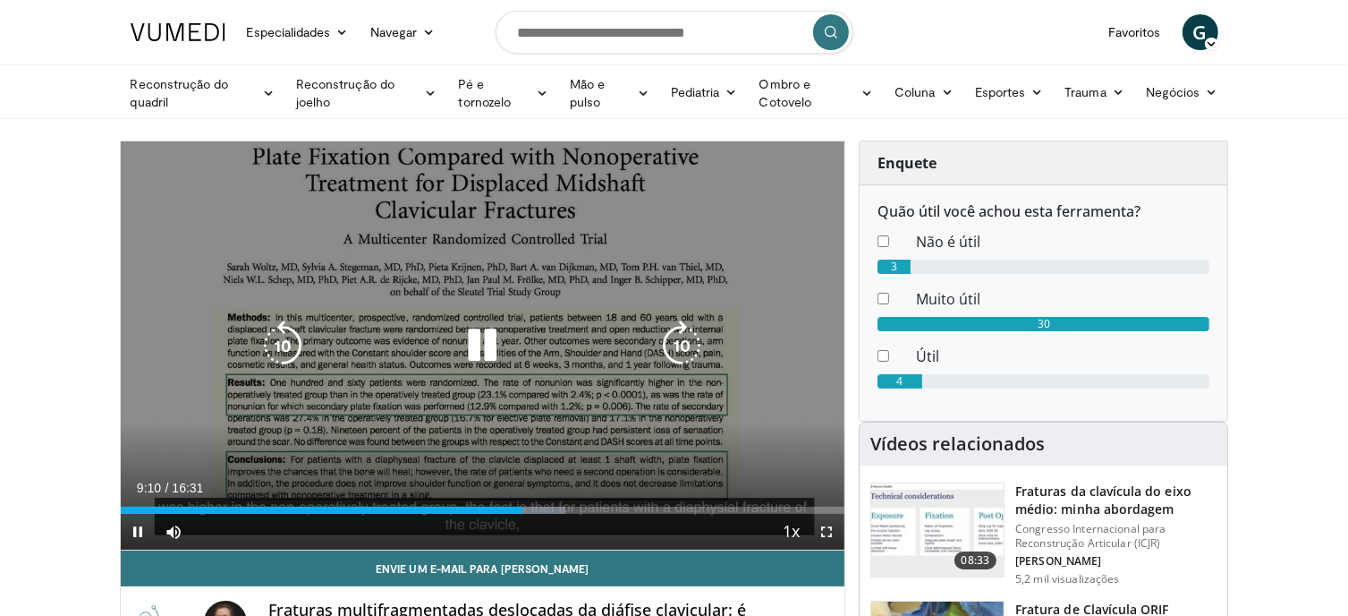
click at [453, 321] on div "10 seconds Tap to unmute" at bounding box center [483, 345] width 725 height 408
click at [522, 382] on div "10 seconds Tap to unmute" at bounding box center [483, 345] width 725 height 408
drag, startPoint x: 484, startPoint y: 353, endPoint x: 496, endPoint y: 361, distance: 13.7
click at [486, 350] on icon "Video Player" at bounding box center [482, 345] width 50 height 50
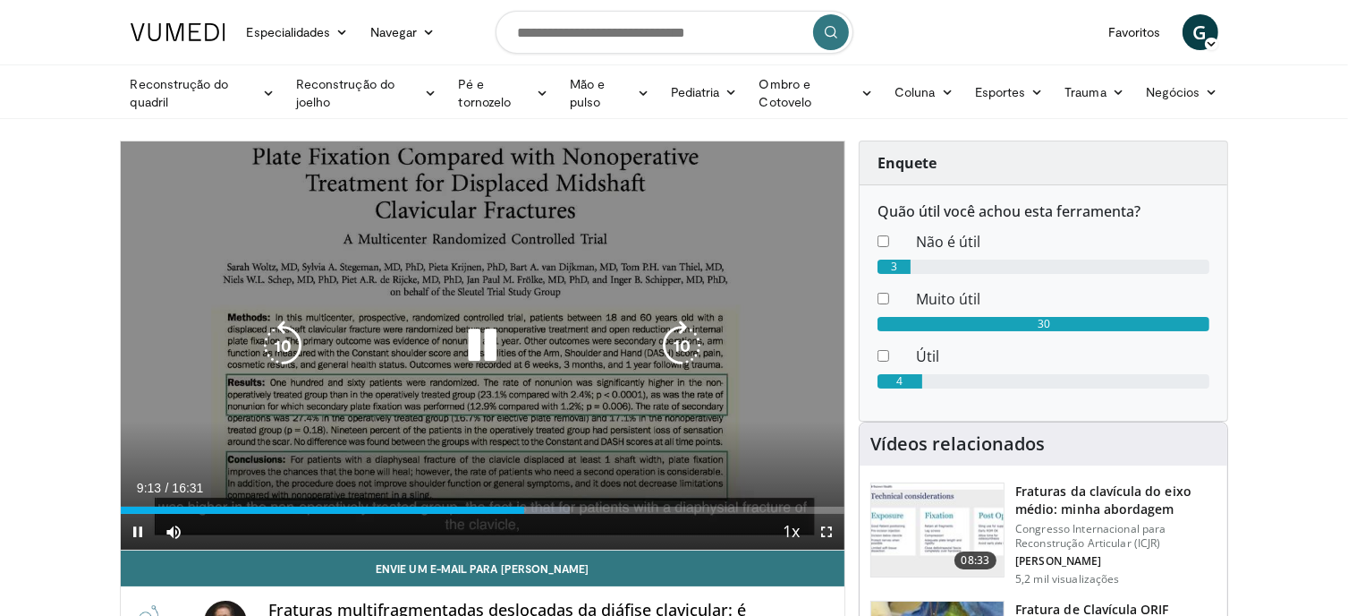
click at [701, 343] on icon "Video Player" at bounding box center [682, 345] width 50 height 50
click at [698, 343] on icon "Video Player" at bounding box center [682, 345] width 50 height 50
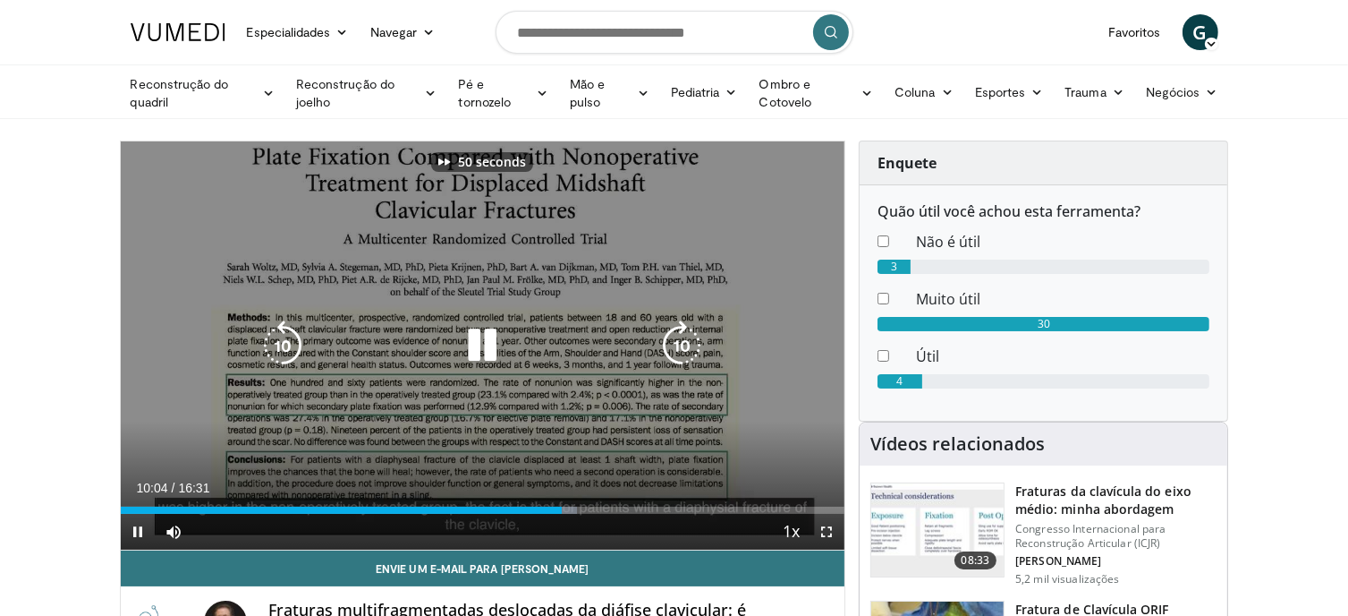
click at [698, 343] on icon "Video Player" at bounding box center [682, 345] width 50 height 50
click at [692, 343] on icon "Video Player" at bounding box center [682, 345] width 50 height 50
click at [287, 341] on icon "Video Player" at bounding box center [283, 345] width 50 height 50
click at [689, 349] on icon "Video Player" at bounding box center [682, 345] width 50 height 50
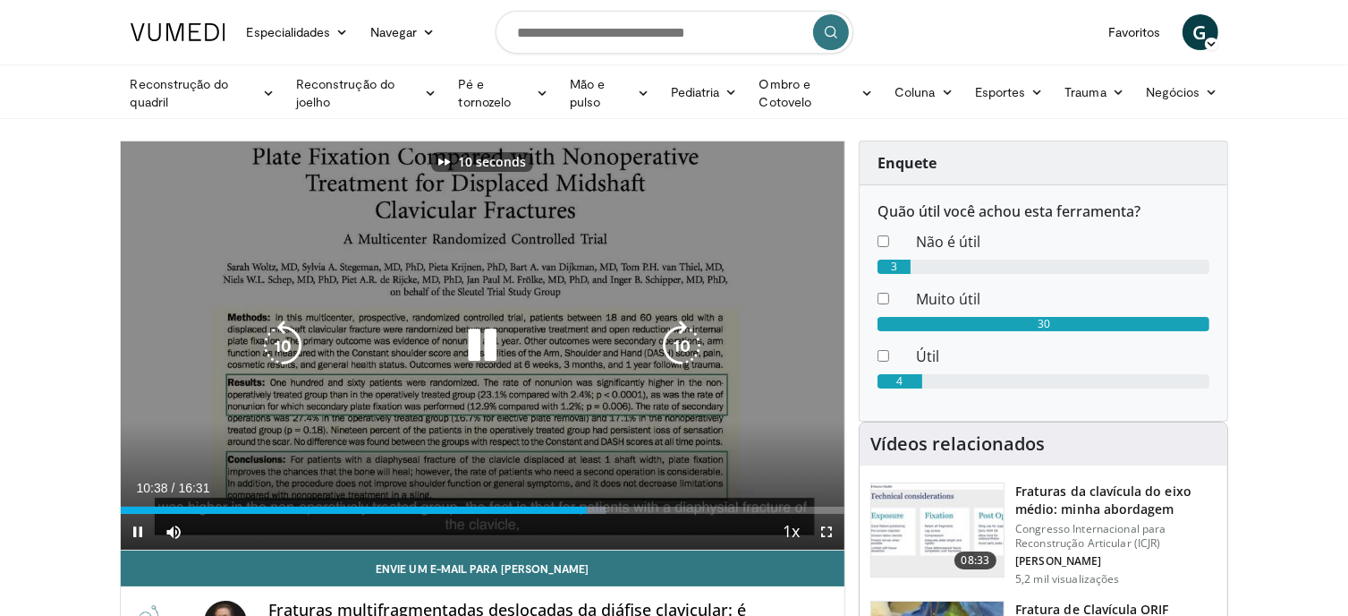
click at [689, 349] on icon "Video Player" at bounding box center [682, 345] width 50 height 50
click at [684, 336] on icon "Video Player" at bounding box center [682, 345] width 50 height 50
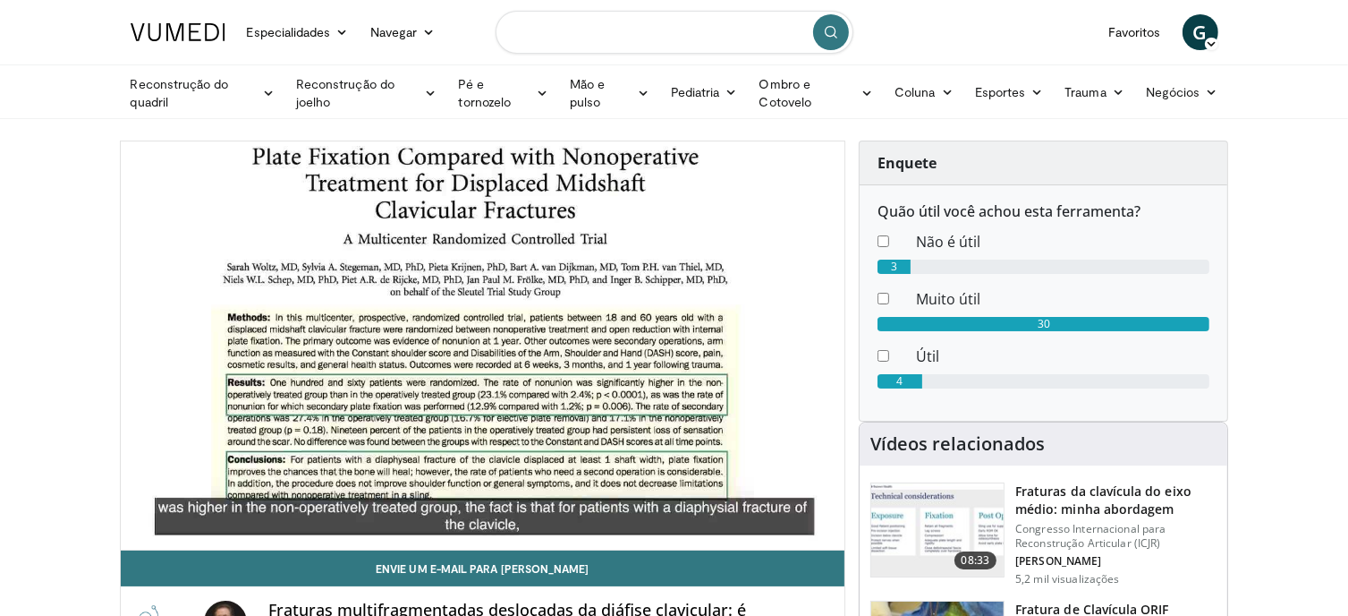
click at [715, 38] on input "Pesquisar tópicos, intervenções" at bounding box center [675, 32] width 358 height 43
type input "**********"
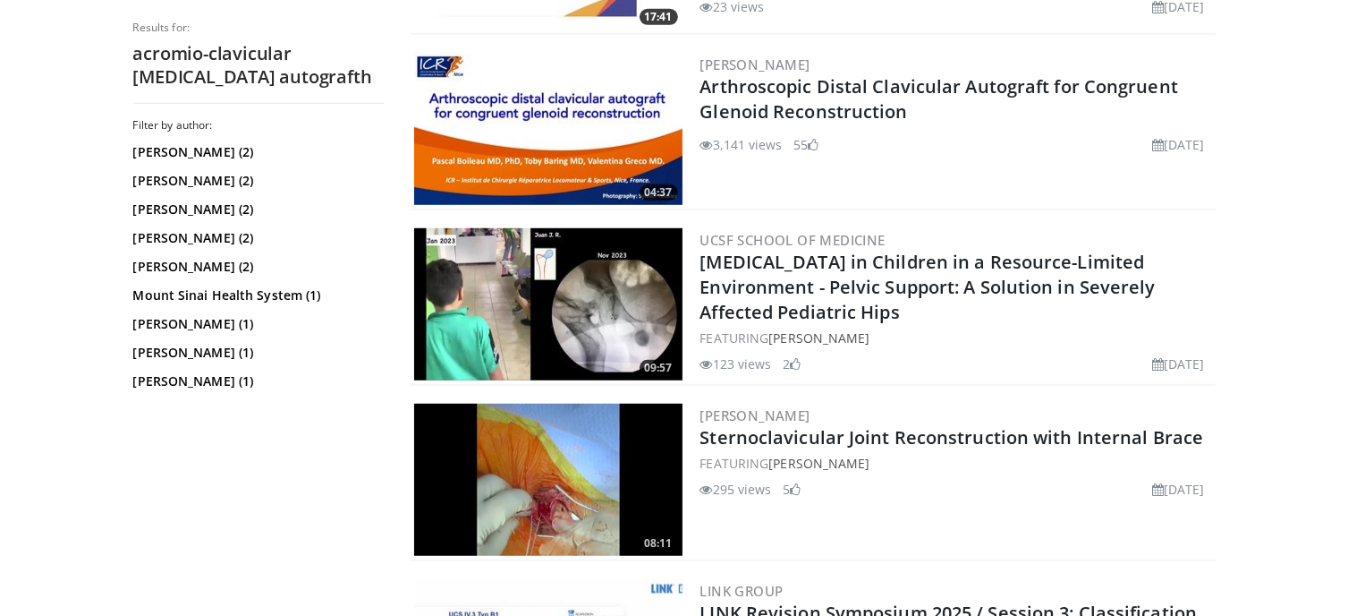
scroll to position [1253, 0]
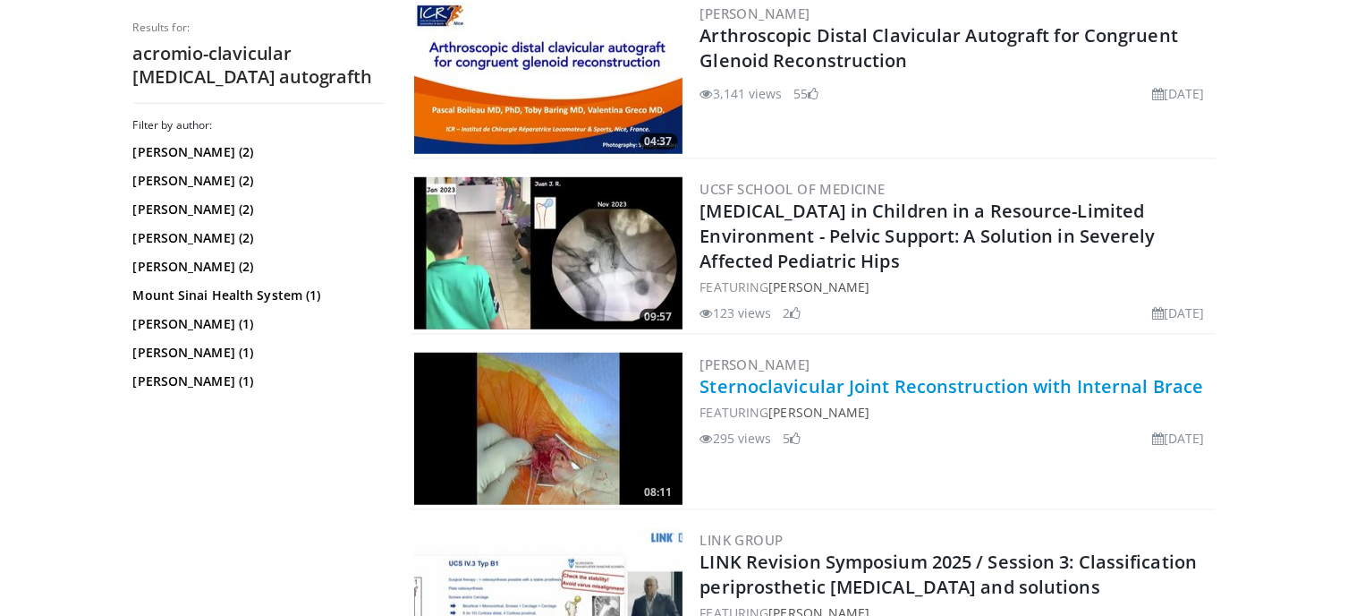
click at [945, 378] on link "Sternoclavicular Joint Reconstruction with Internal Brace" at bounding box center [953, 386] width 504 height 24
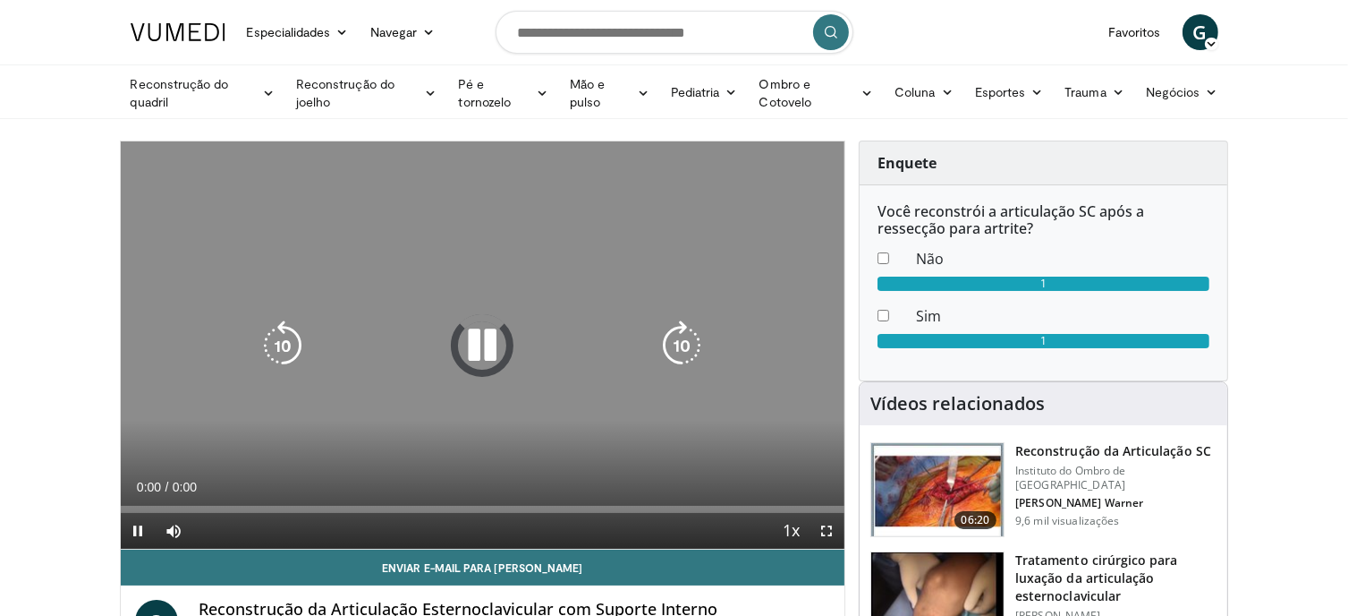
click at [477, 332] on icon "Video Player" at bounding box center [482, 345] width 50 height 50
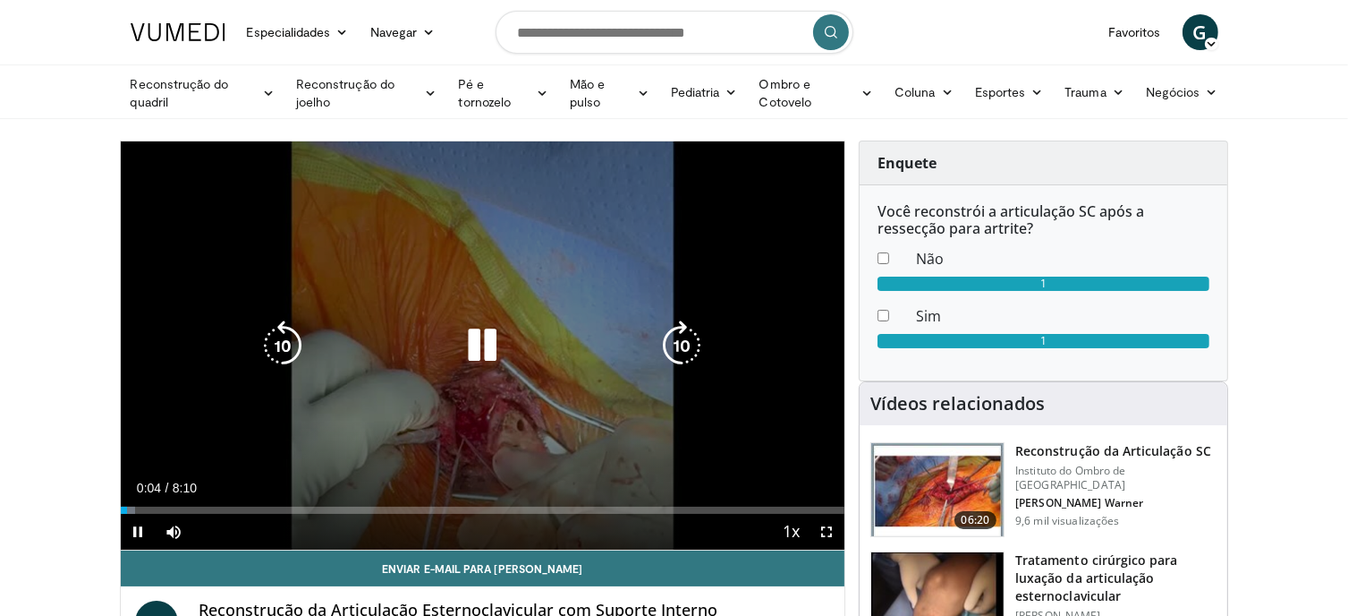
click at [490, 335] on icon "Video Player" at bounding box center [482, 345] width 50 height 50
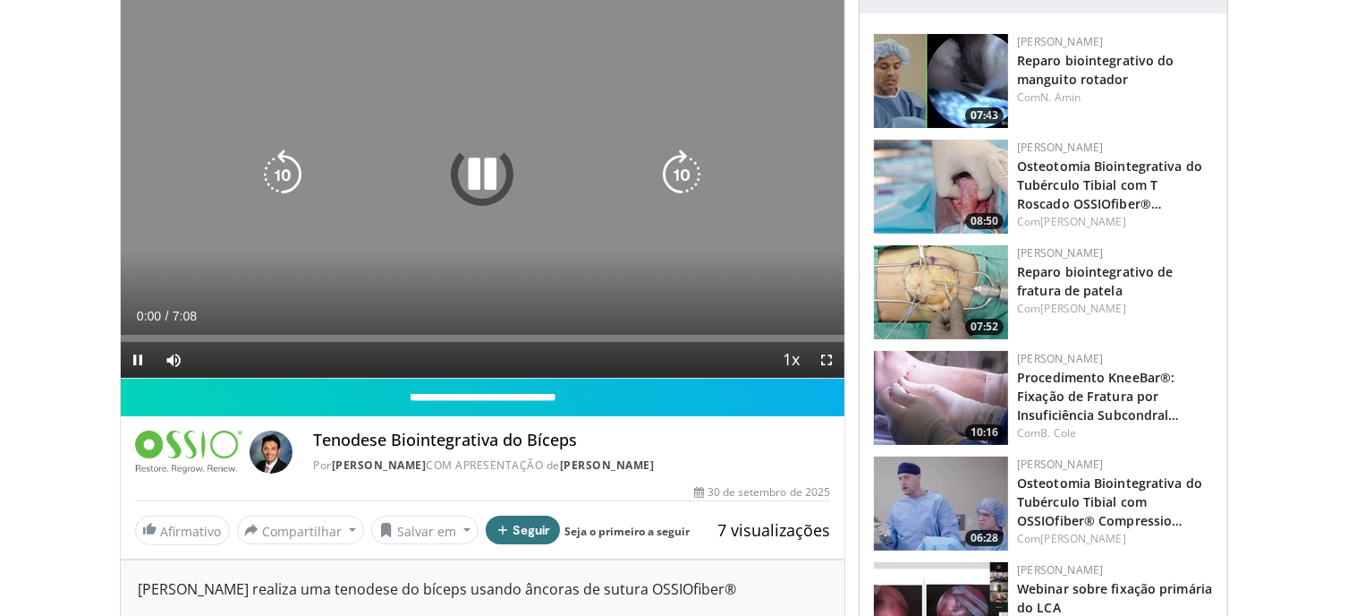
scroll to position [179, 0]
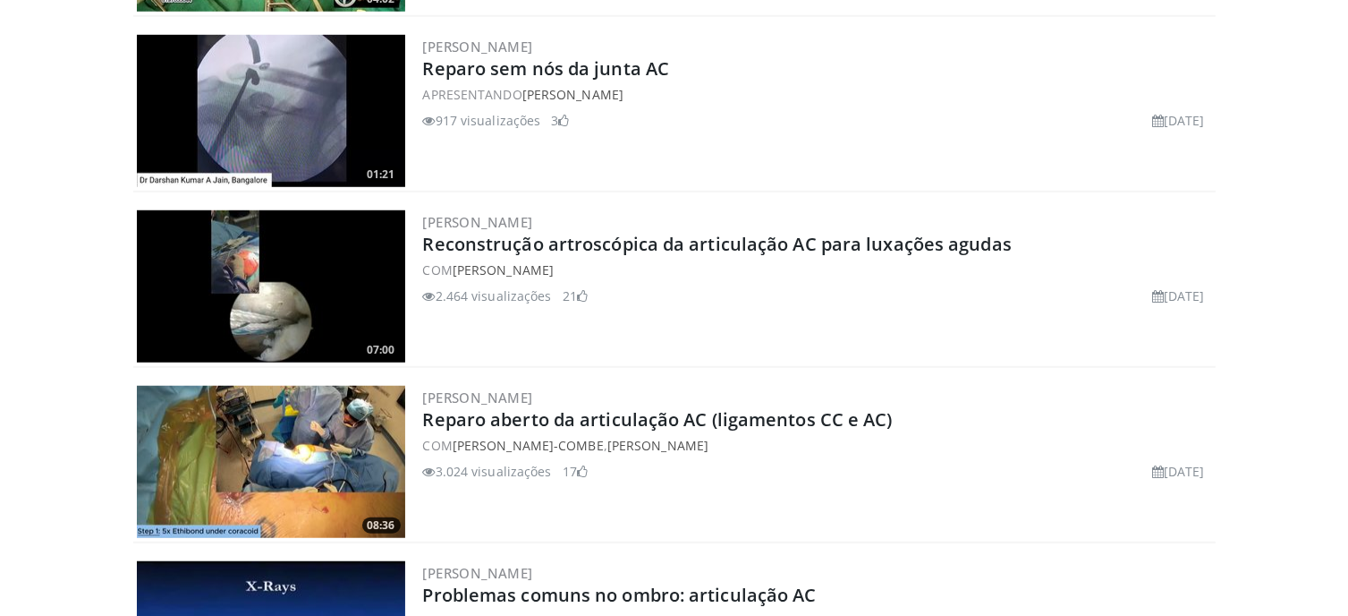
scroll to position [1521, 0]
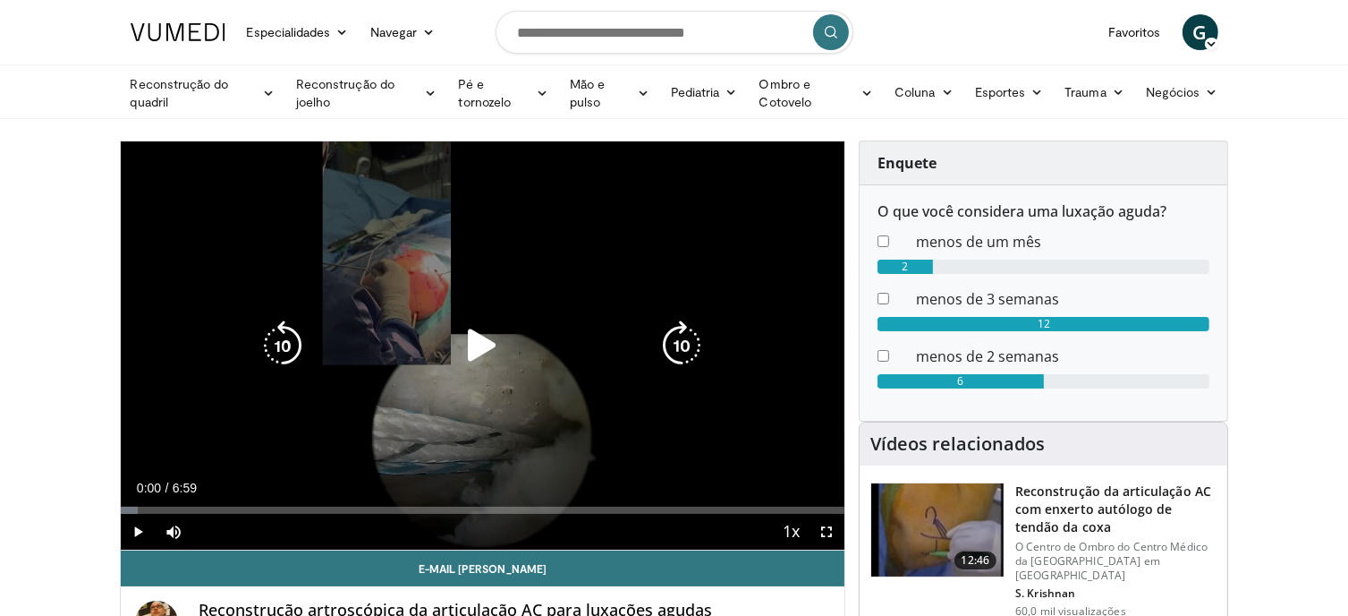
click at [476, 339] on icon "Video Player" at bounding box center [482, 345] width 50 height 50
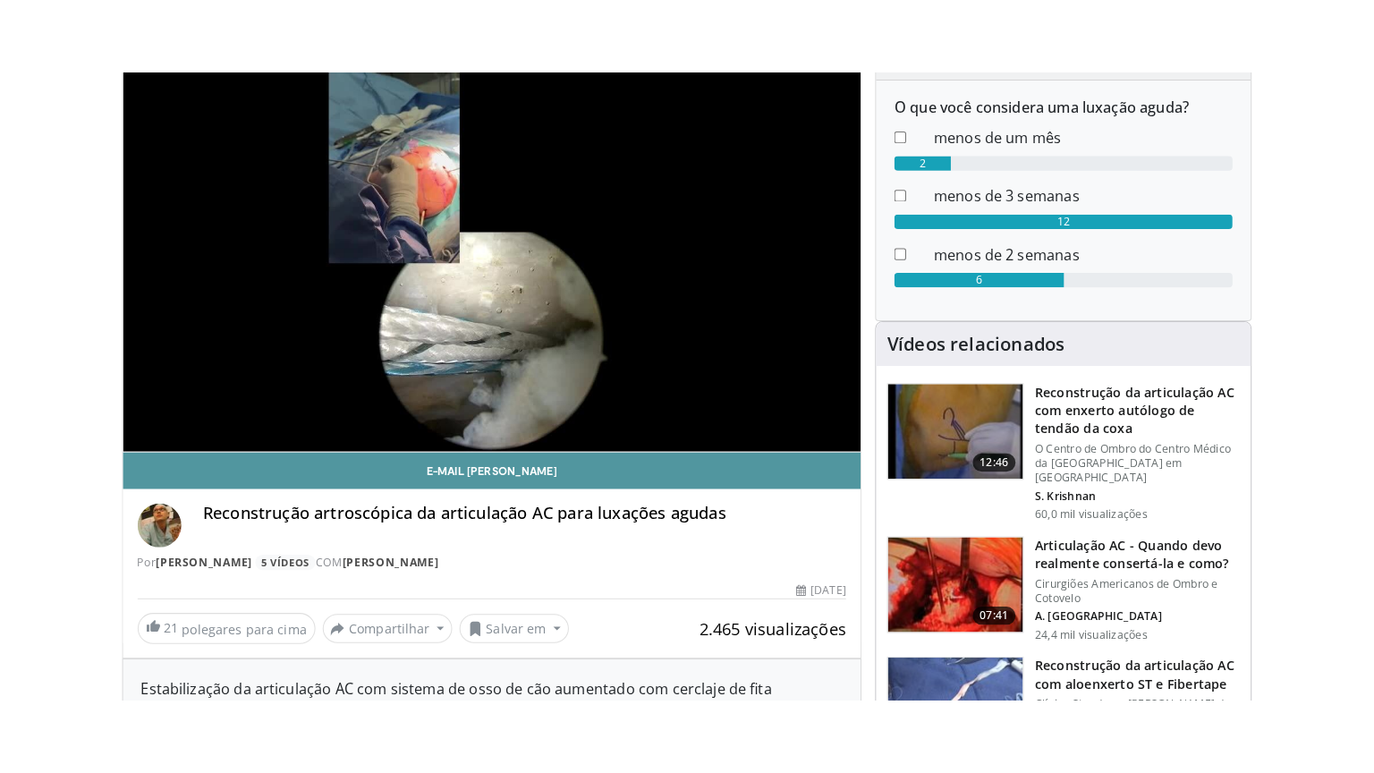
scroll to position [179, 0]
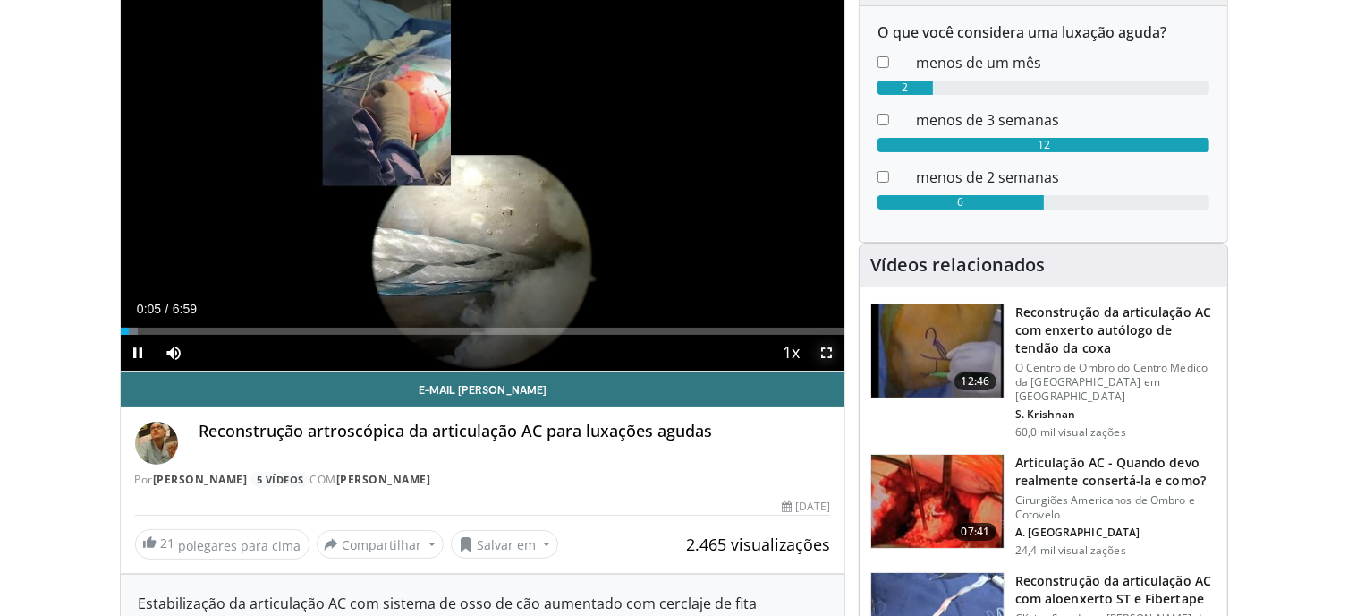
click at [828, 360] on span "Video Player" at bounding box center [827, 353] width 36 height 36
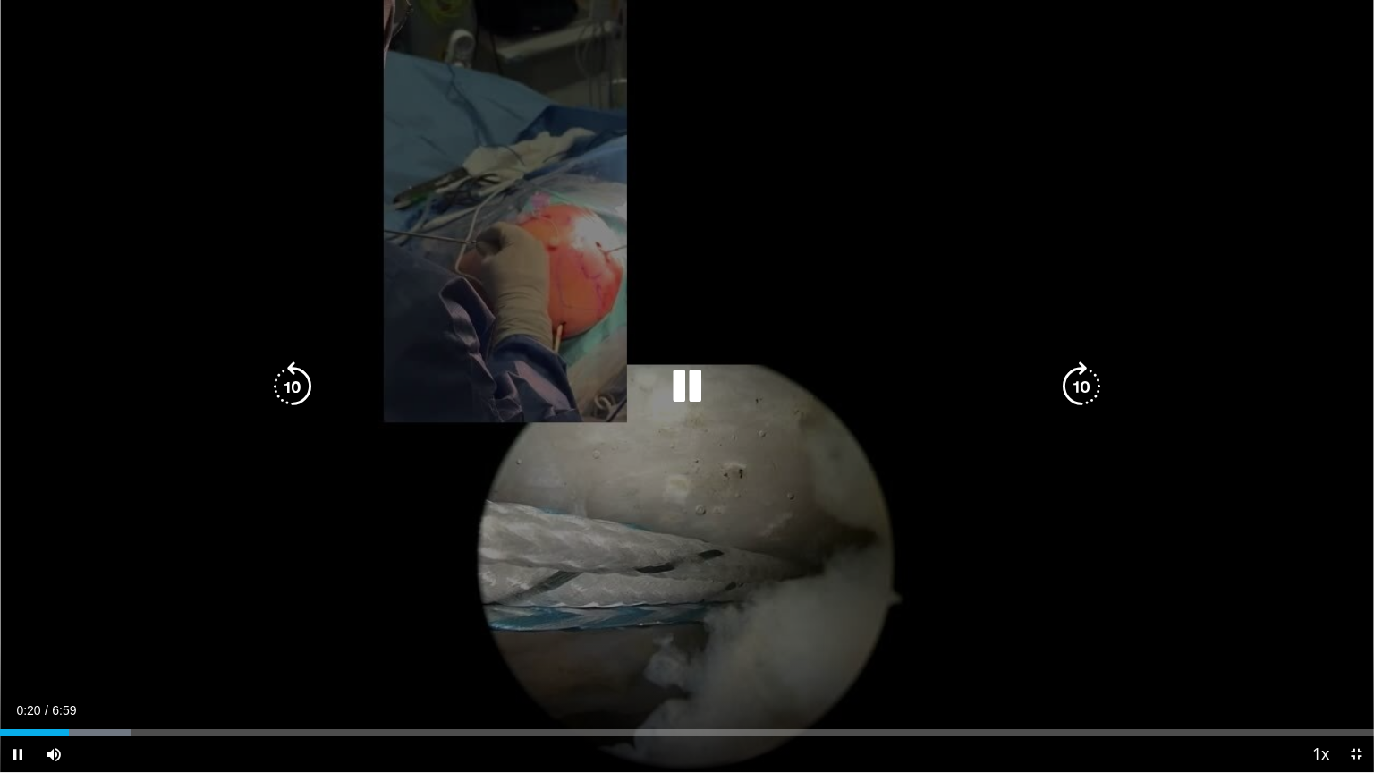
click at [689, 388] on icon "Video Player" at bounding box center [687, 386] width 50 height 50
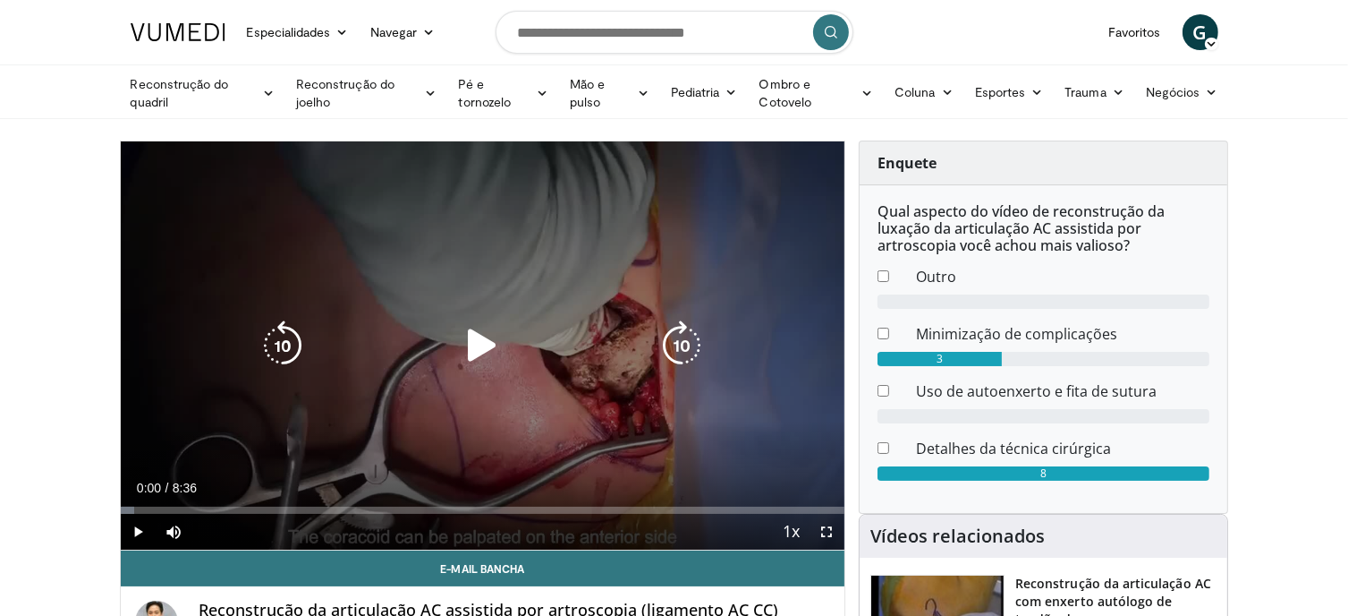
click at [480, 332] on icon "Video Player" at bounding box center [482, 345] width 50 height 50
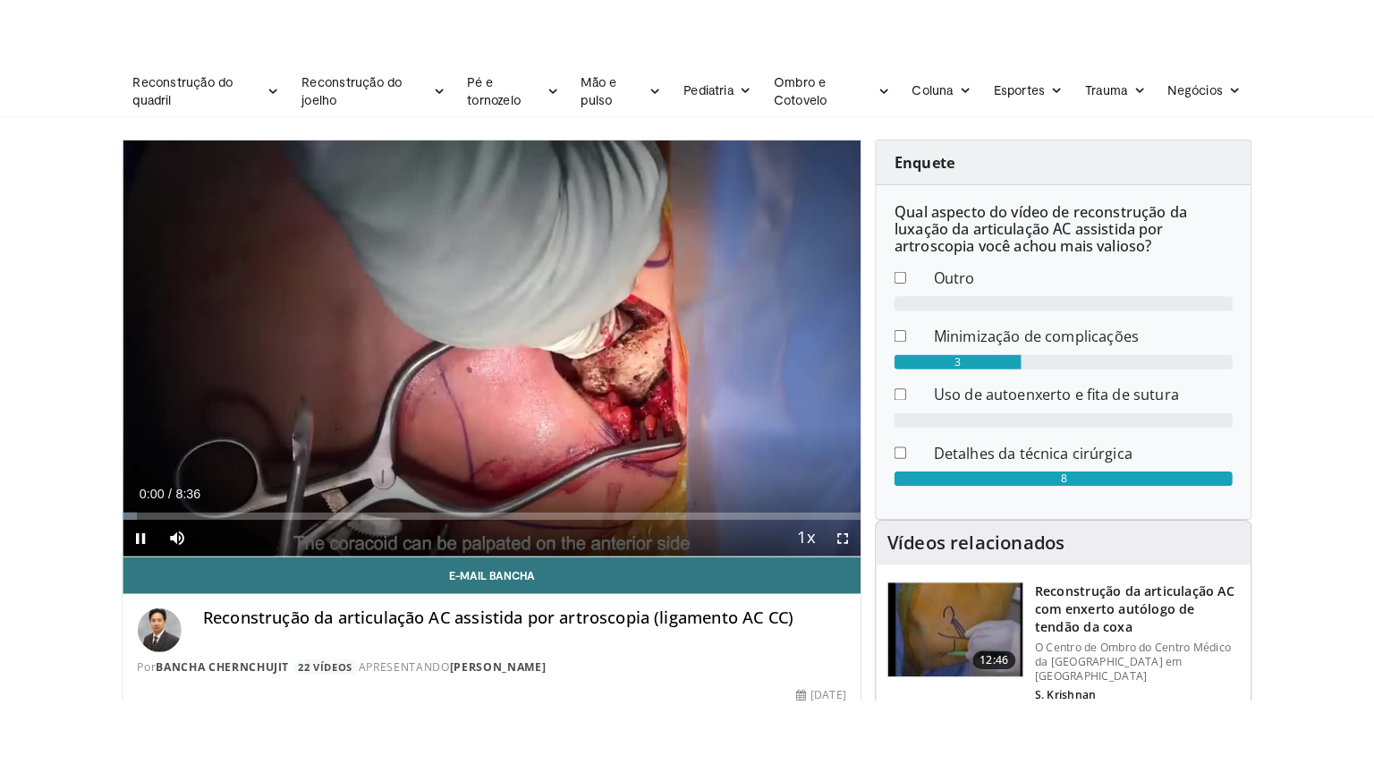
scroll to position [179, 0]
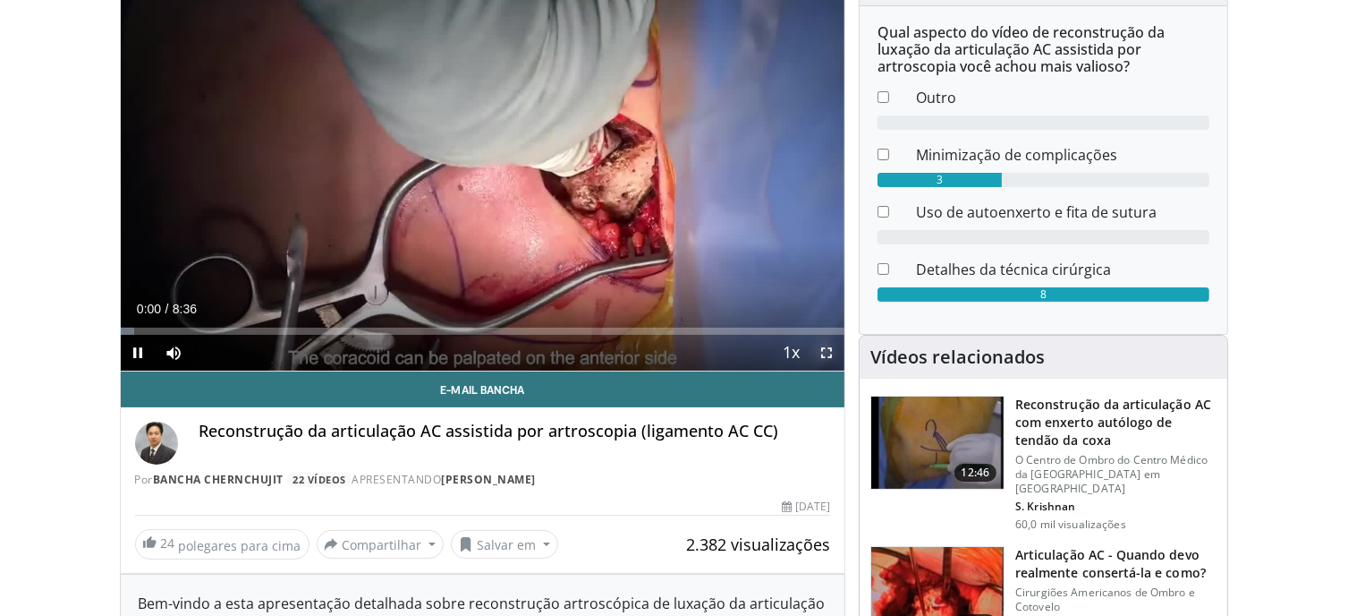
click at [834, 342] on span "Video Player" at bounding box center [827, 353] width 36 height 36
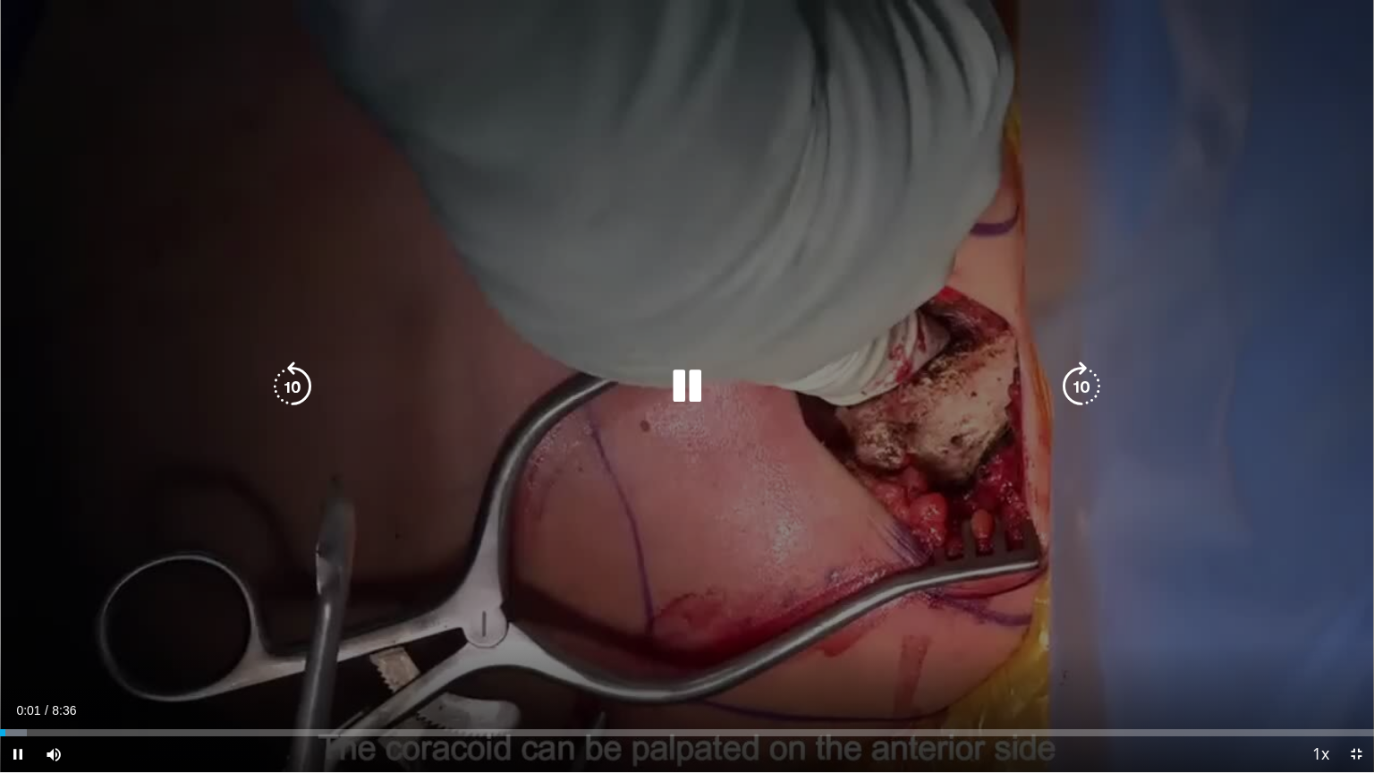
click at [1086, 380] on icon "Video Player" at bounding box center [1082, 386] width 50 height 50
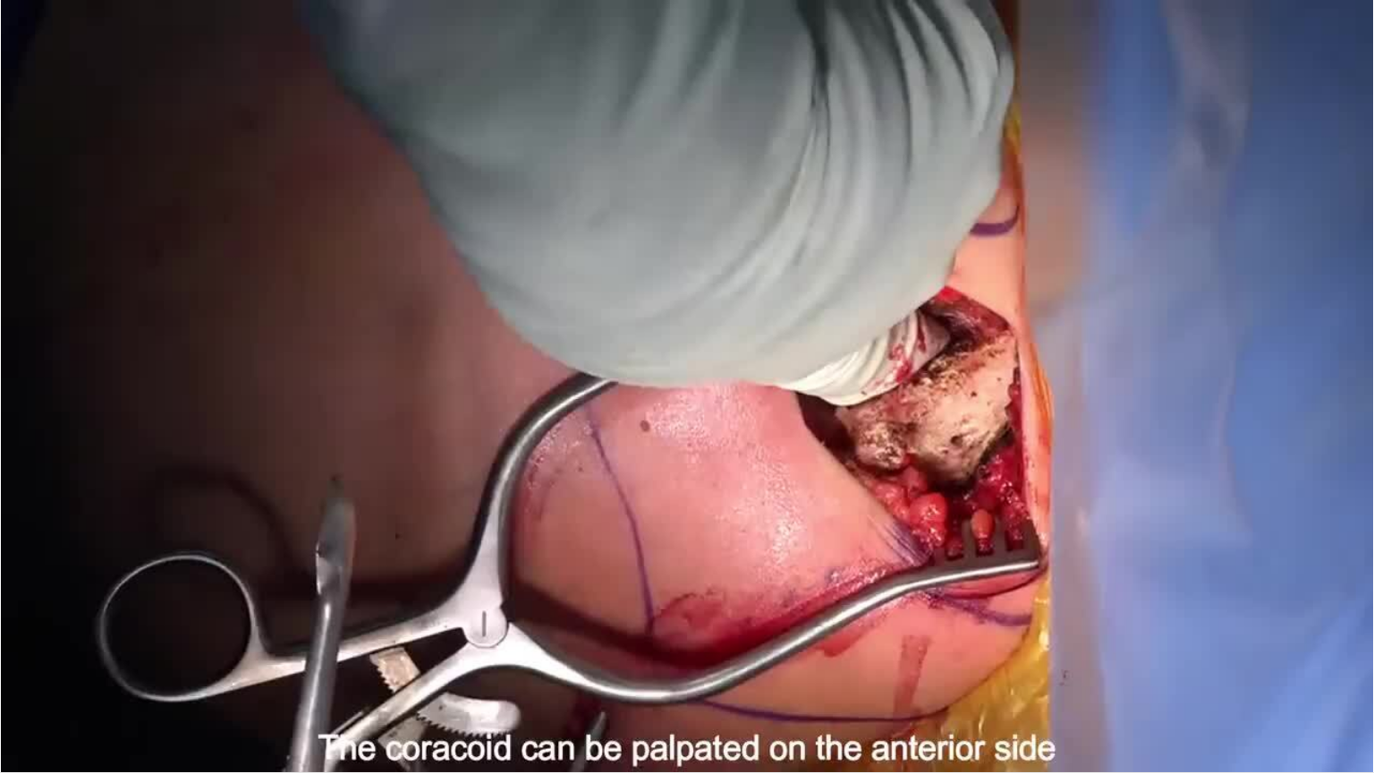
click at [852, 488] on div "10 seconds Tap to unmute" at bounding box center [687, 386] width 1374 height 772
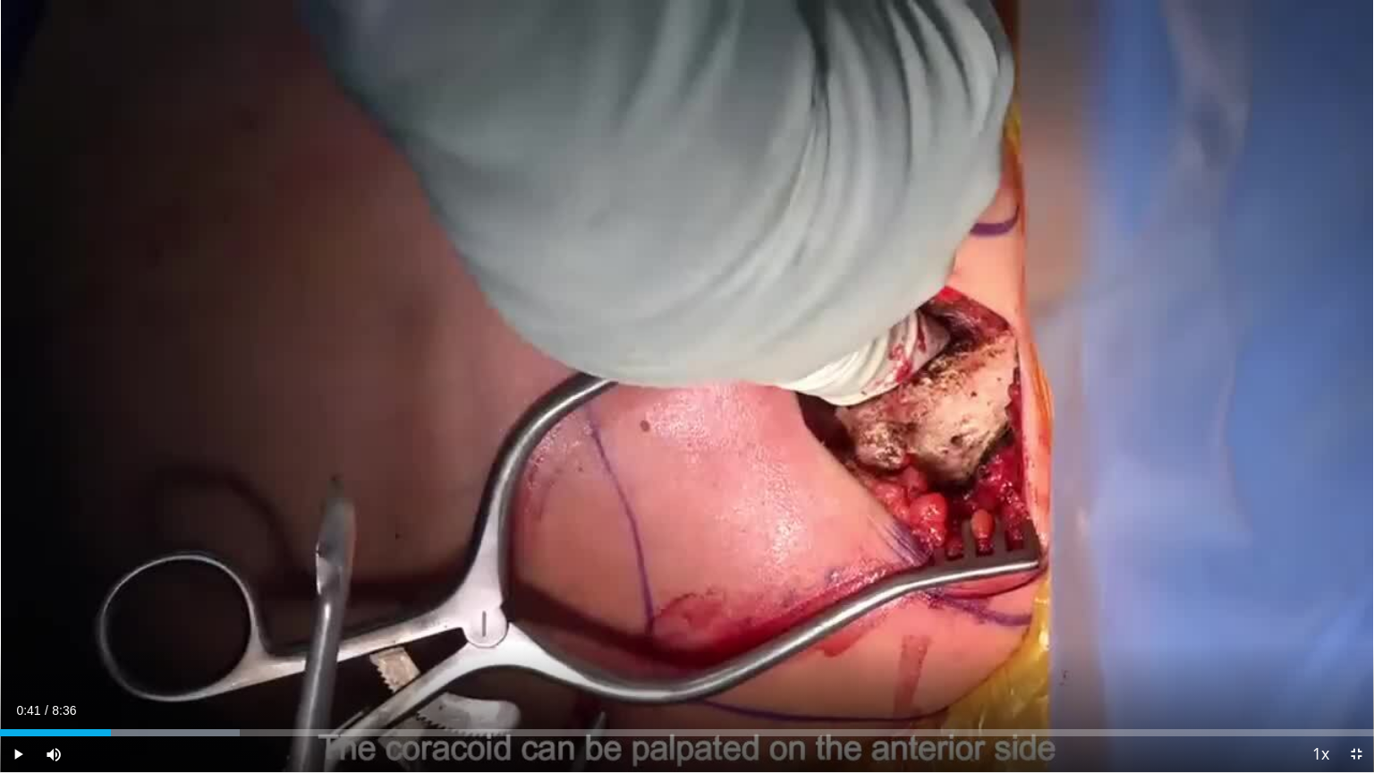
click at [852, 488] on div "10 seconds Tap to unmute" at bounding box center [687, 386] width 1374 height 772
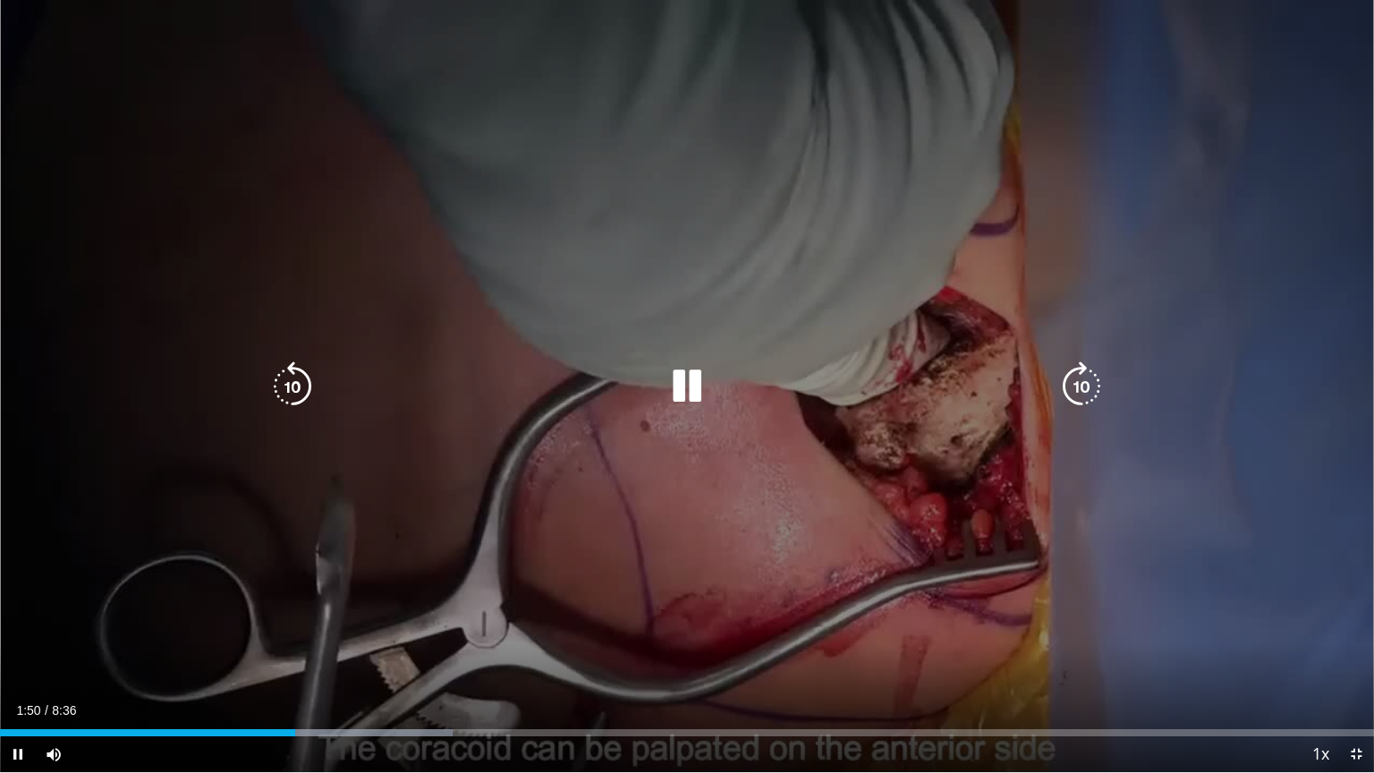
click at [308, 397] on icon "Video Player" at bounding box center [293, 386] width 50 height 50
click at [298, 394] on icon "Video Player" at bounding box center [293, 386] width 50 height 50
click at [307, 391] on icon "Video Player" at bounding box center [293, 386] width 50 height 50
click at [305, 391] on icon "Video Player" at bounding box center [293, 386] width 50 height 50
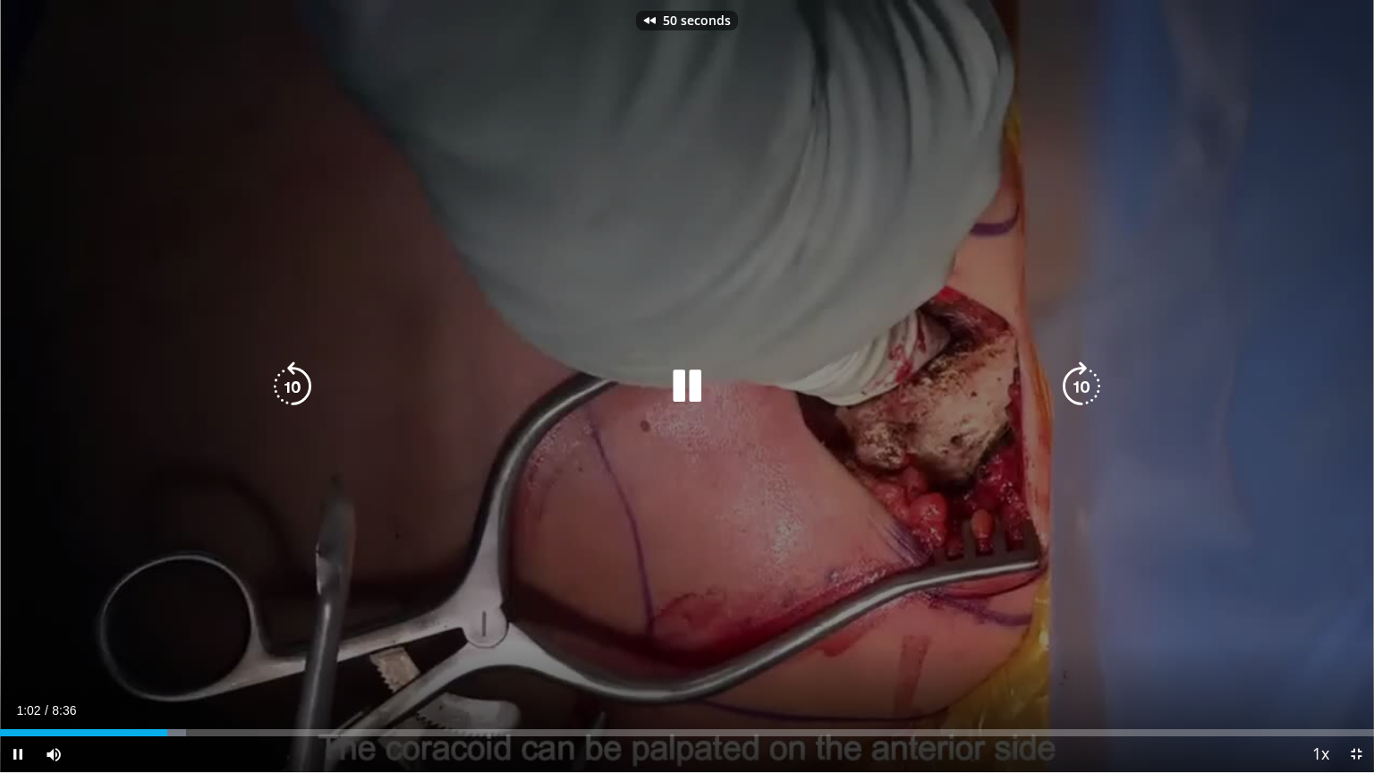
click at [305, 391] on icon "Video Player" at bounding box center [293, 386] width 50 height 50
click at [310, 408] on icon "Video Player" at bounding box center [293, 386] width 50 height 50
click at [293, 387] on icon "Video Player" at bounding box center [293, 386] width 50 height 50
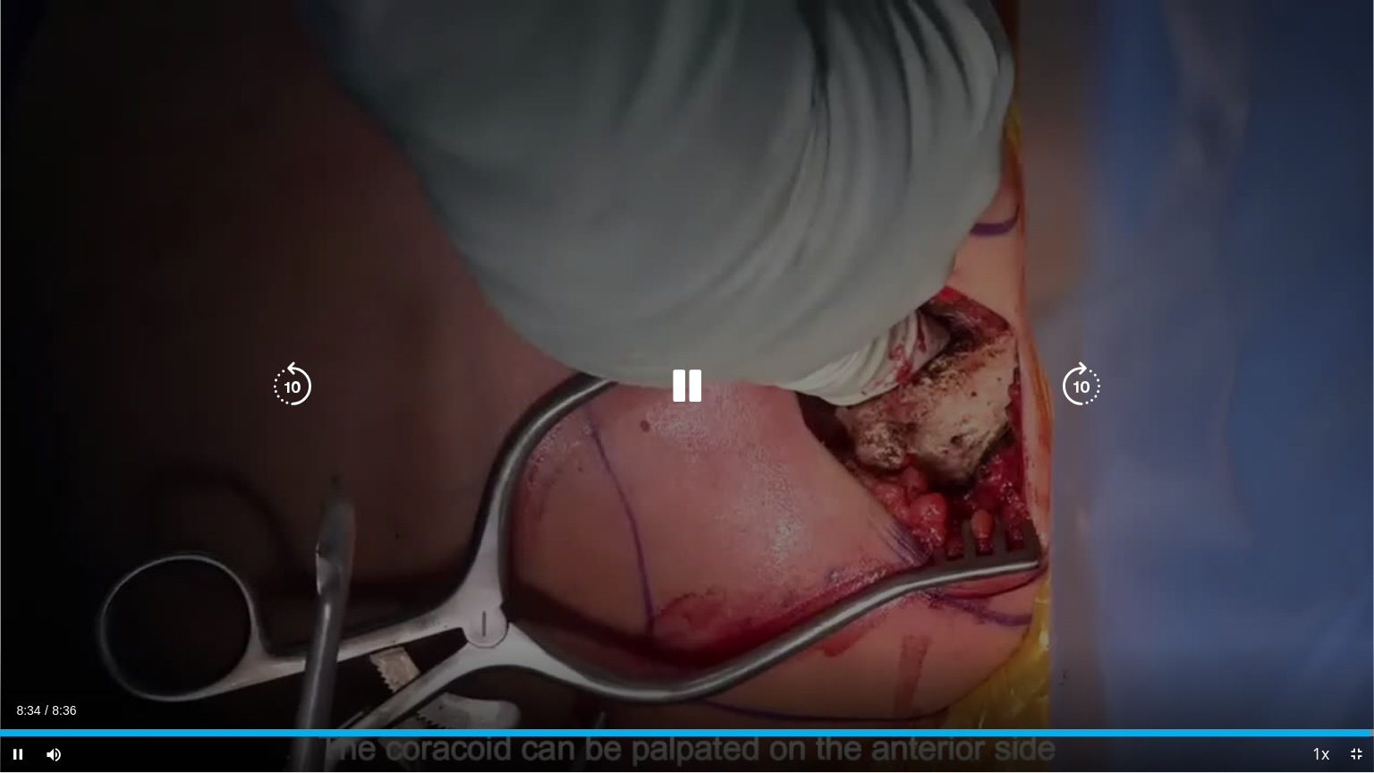
click at [664, 401] on icon "Video Player" at bounding box center [687, 386] width 50 height 50
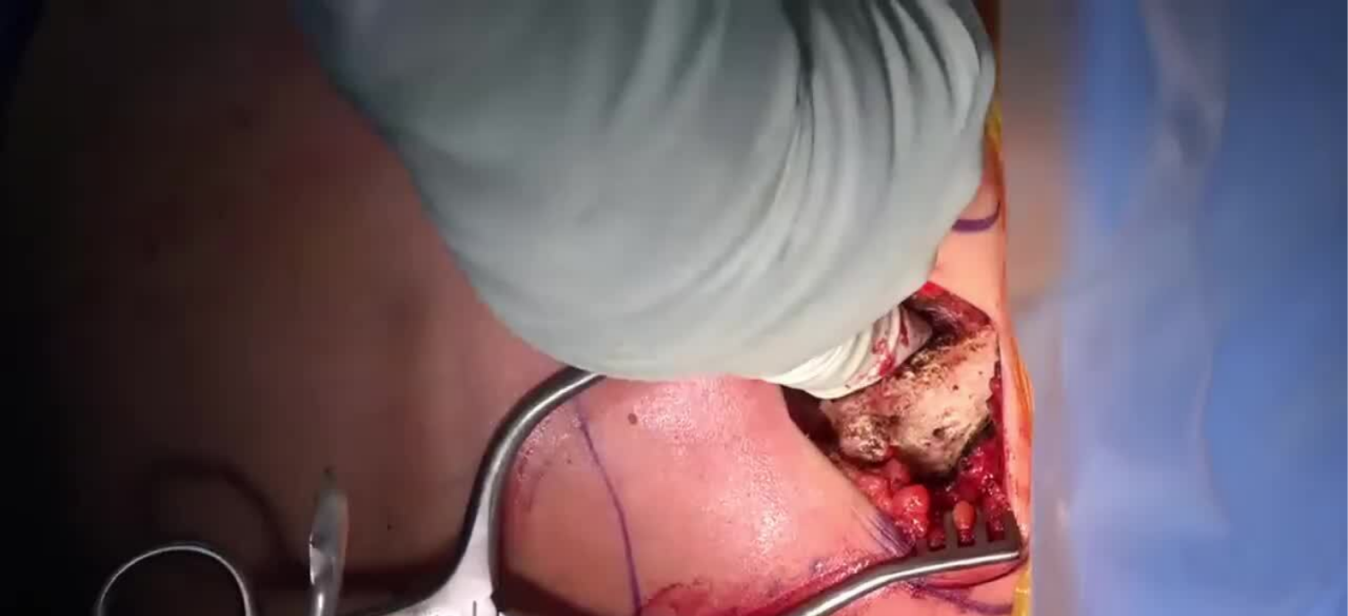
scroll to position [358, 0]
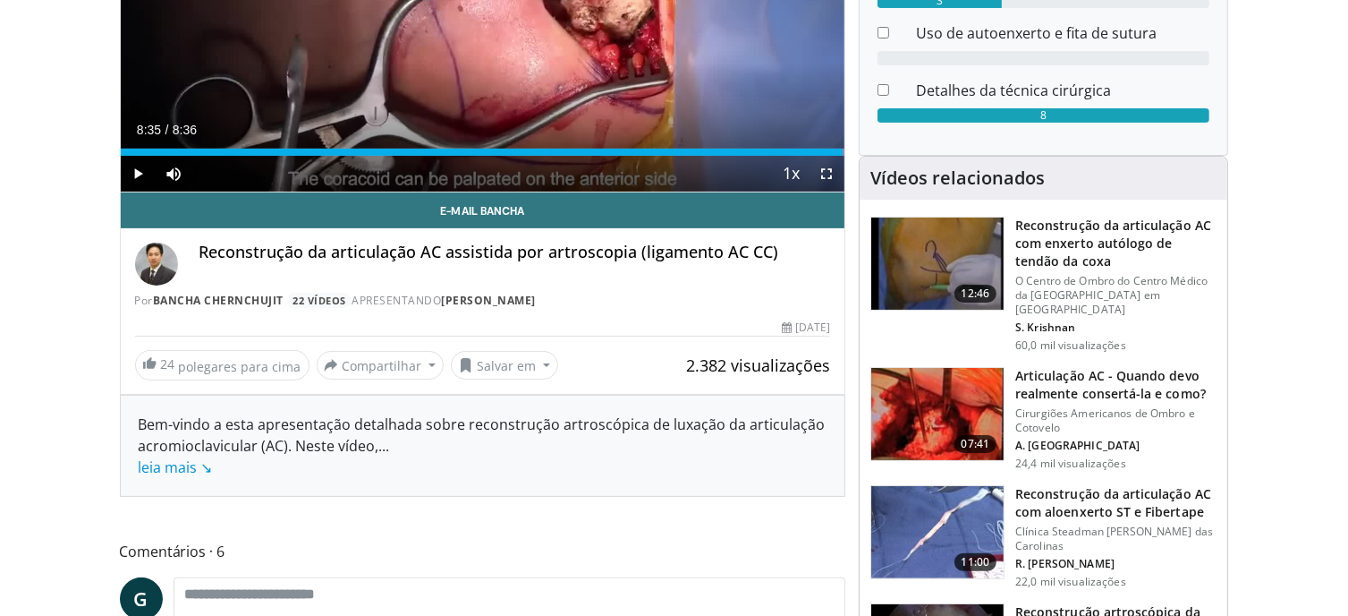
click at [1071, 241] on font "Reconstrução da articulação AC com enxerto autólogo de tendão da coxa" at bounding box center [1113, 243] width 196 height 53
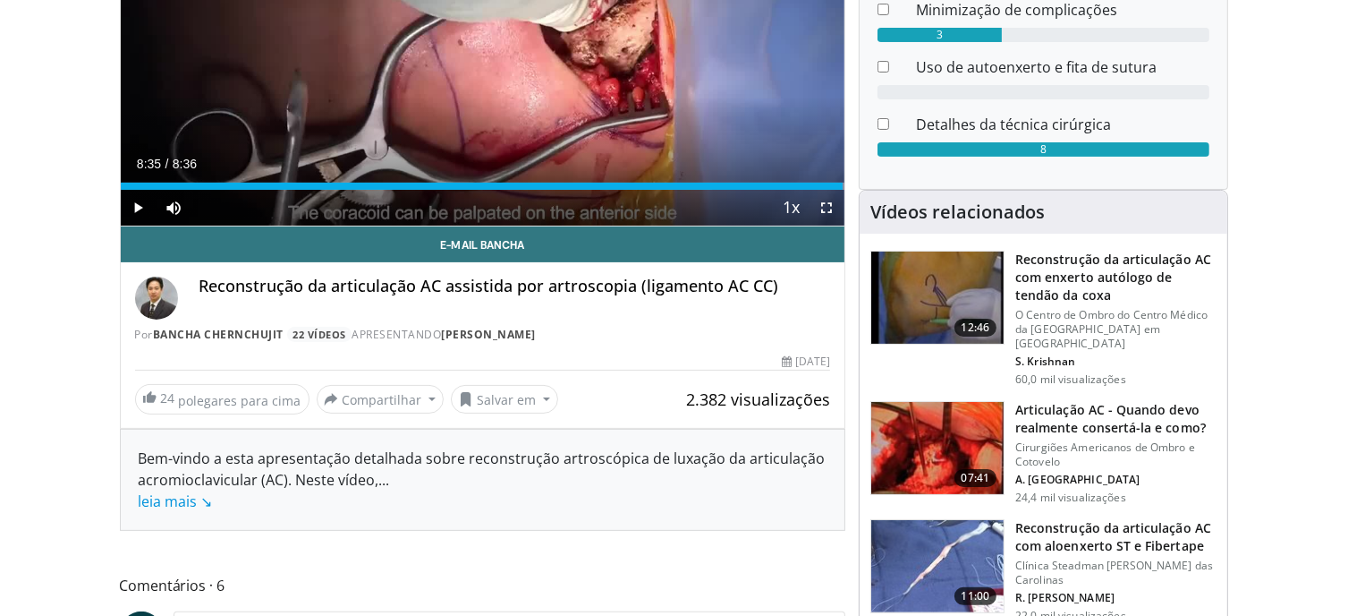
scroll to position [179, 0]
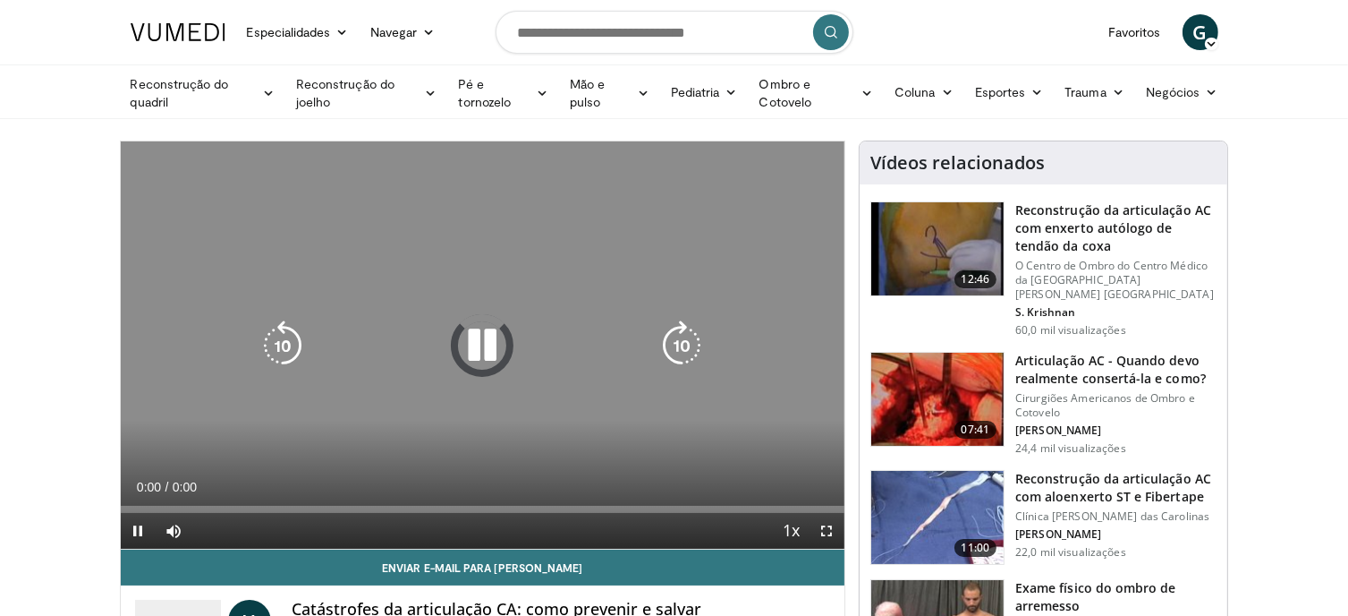
click at [479, 339] on icon "Video Player" at bounding box center [482, 345] width 50 height 50
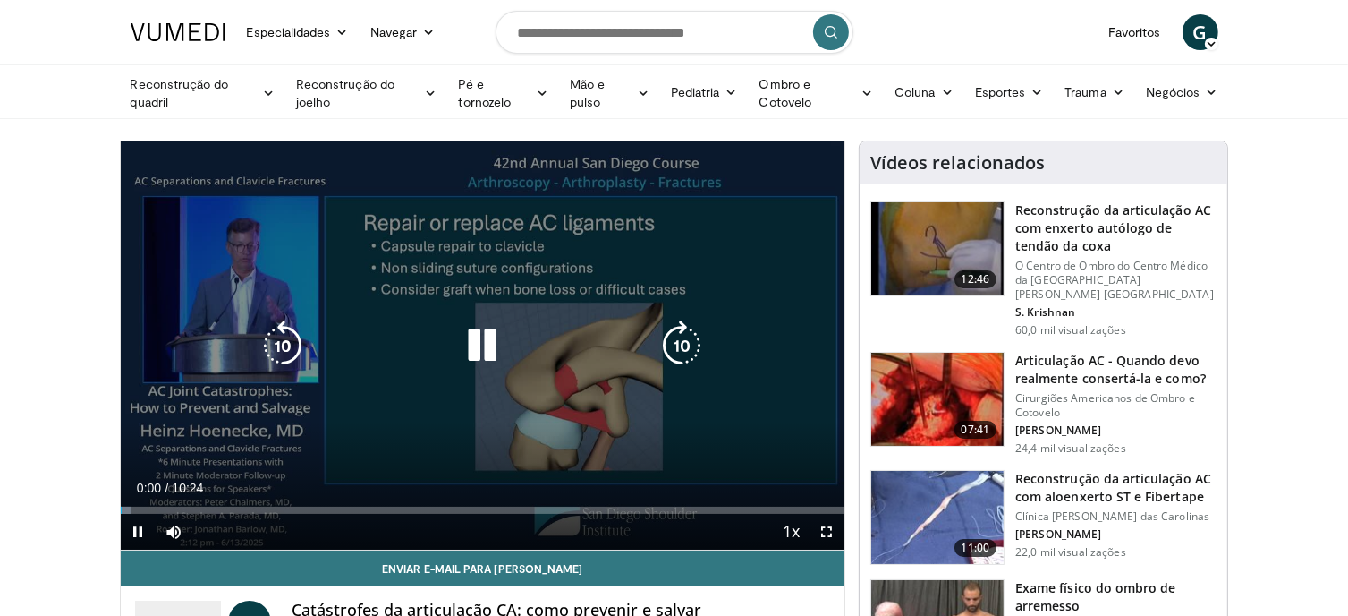
click at [497, 350] on icon "Video Player" at bounding box center [482, 345] width 50 height 50
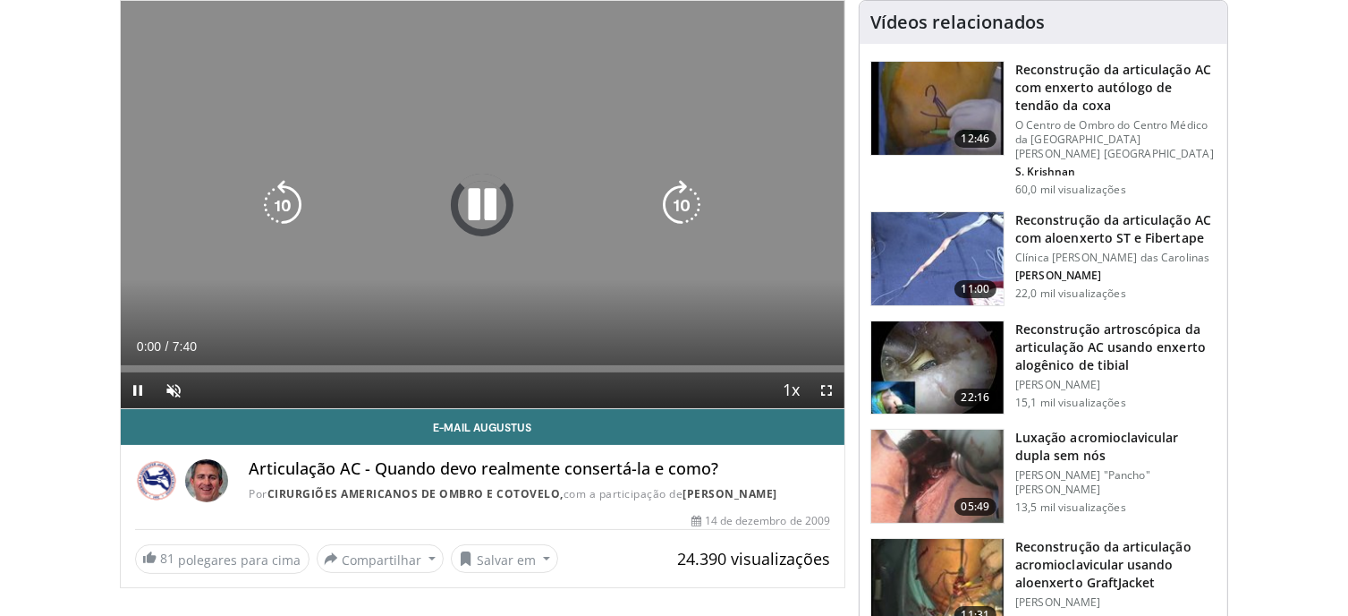
scroll to position [89, 0]
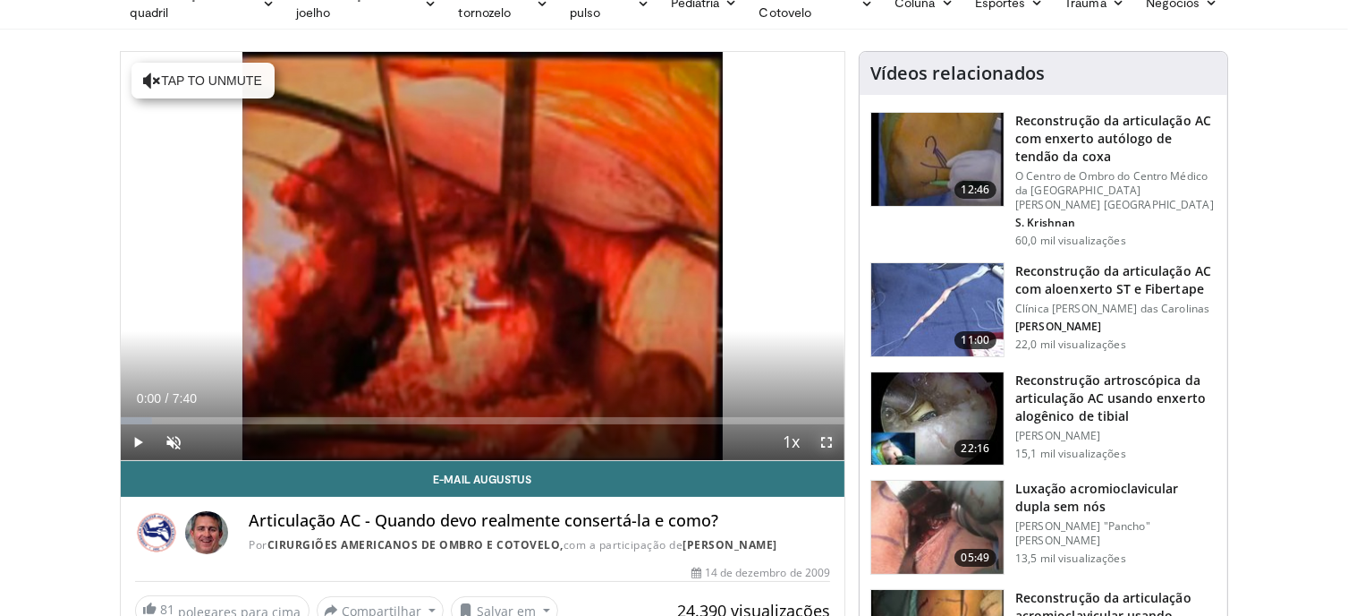
click at [821, 449] on span "Video Player" at bounding box center [827, 442] width 36 height 36
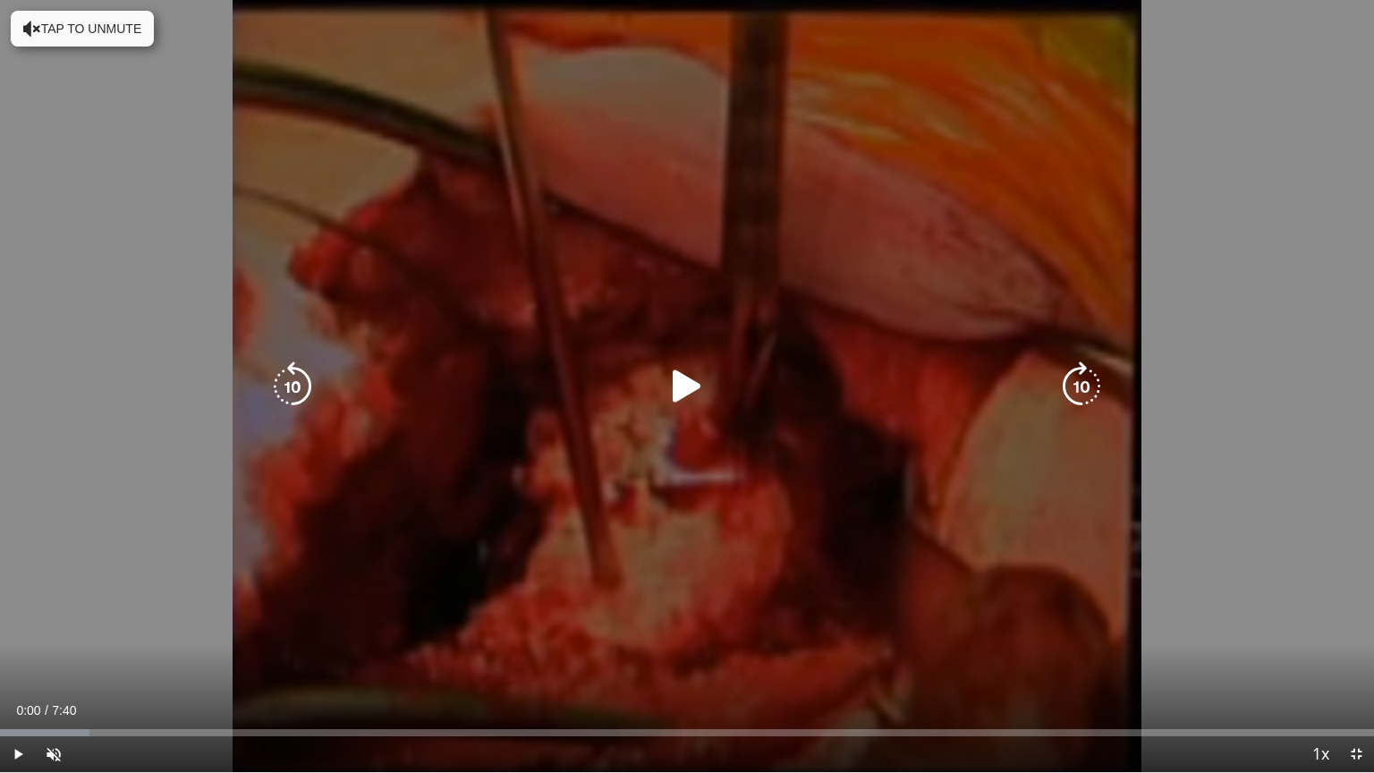
click at [680, 394] on icon "Video Player" at bounding box center [687, 386] width 50 height 50
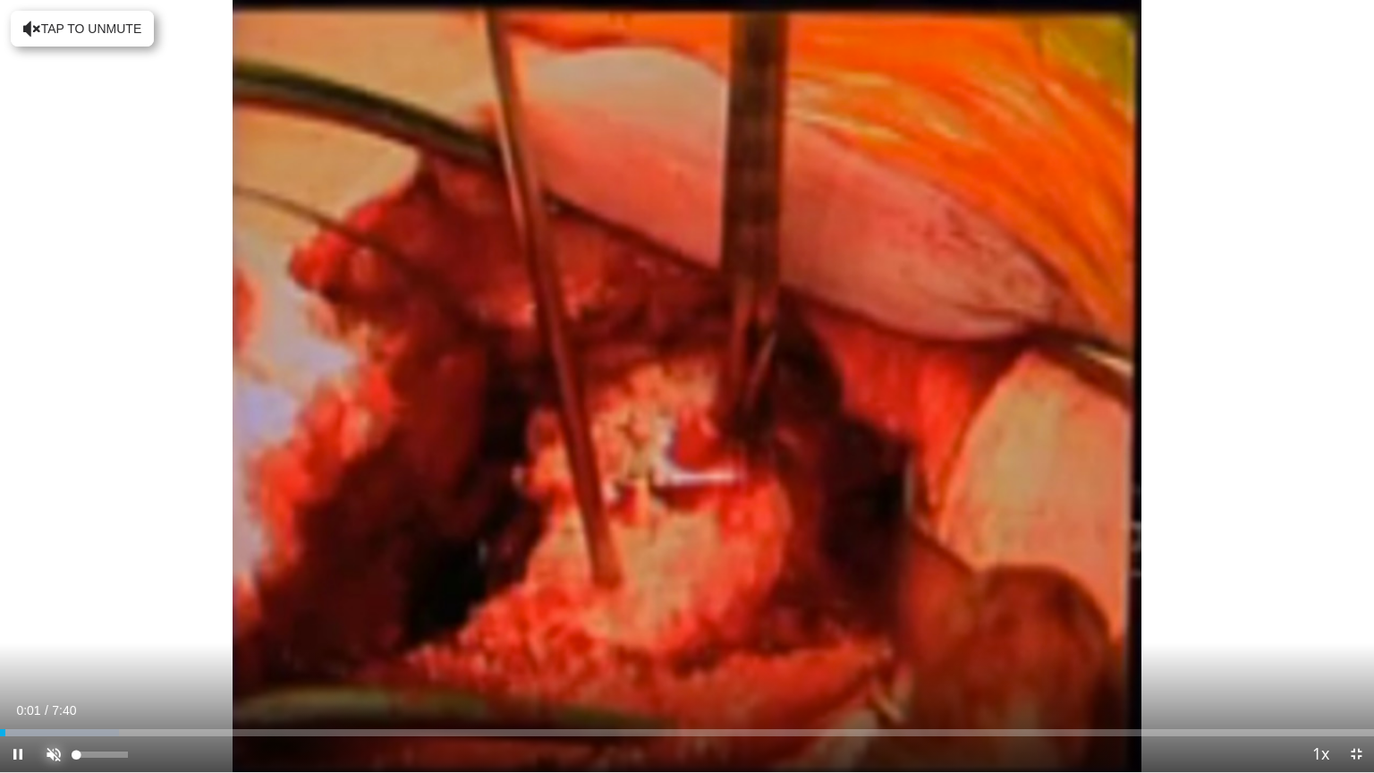
click at [51, 615] on span "Video Player" at bounding box center [54, 754] width 36 height 36
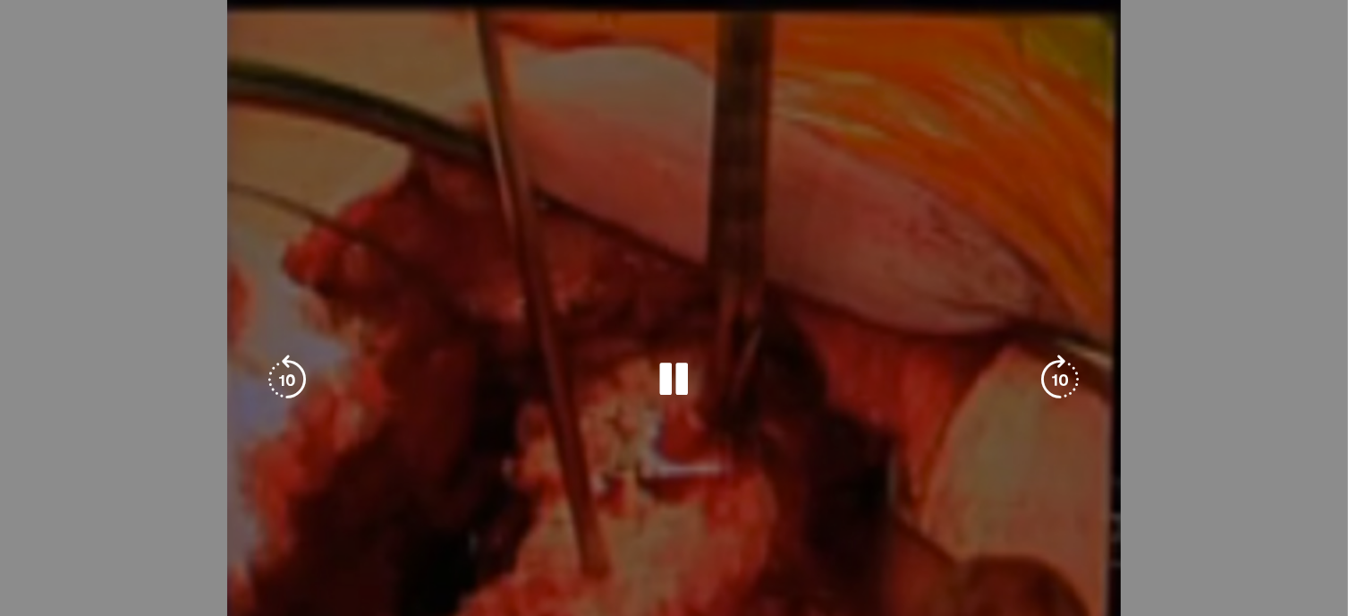
scroll to position [0, 0]
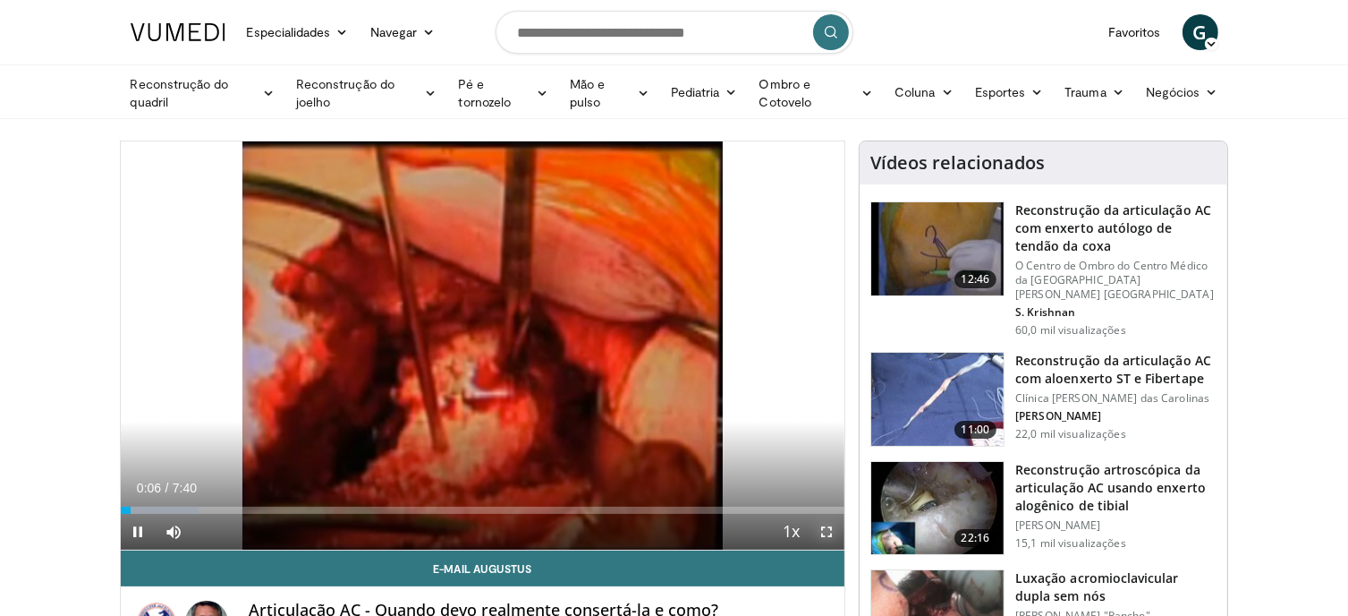
click at [827, 528] on span "Video Player" at bounding box center [827, 532] width 36 height 36
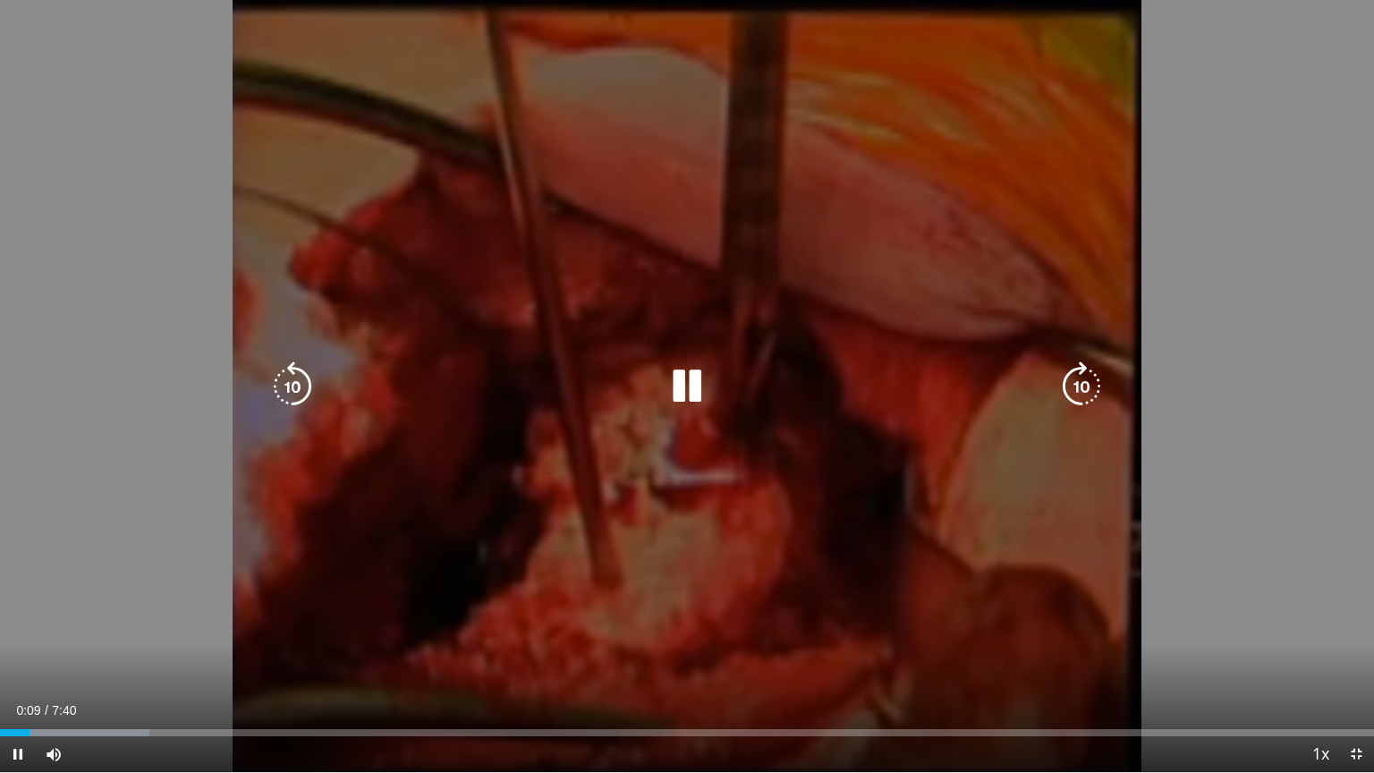
click at [1087, 380] on icon "Video Player" at bounding box center [1082, 386] width 50 height 50
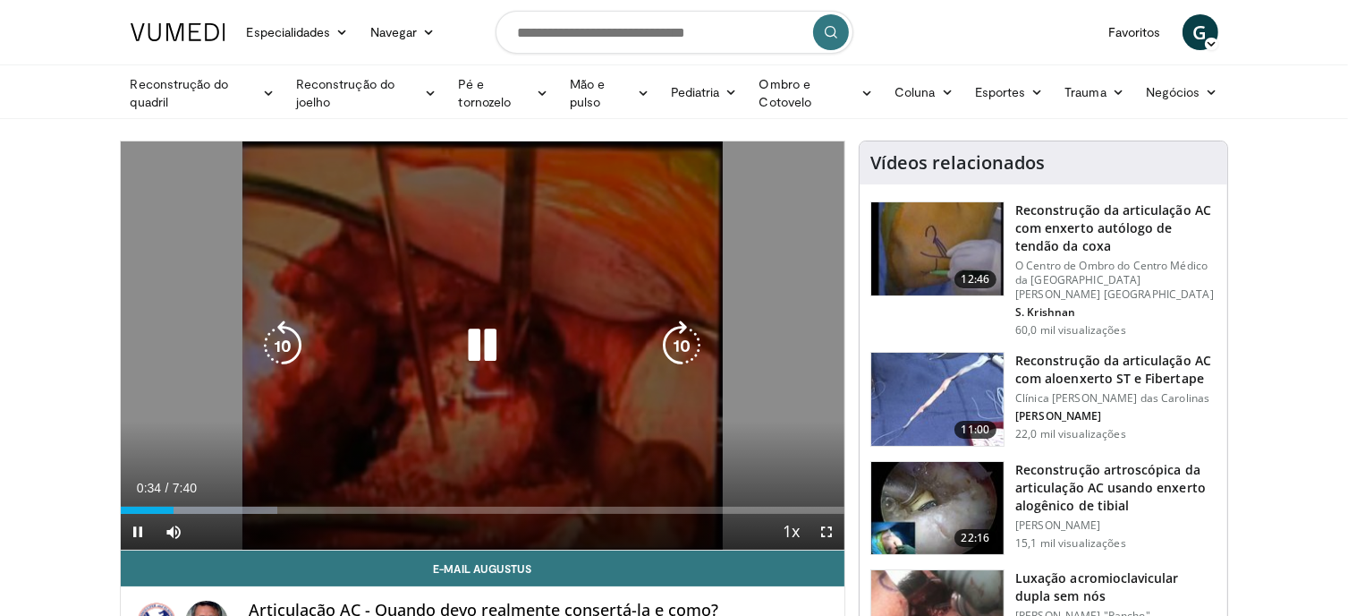
drag, startPoint x: 477, startPoint y: 327, endPoint x: 497, endPoint y: 327, distance: 20.6
click at [477, 327] on icon "Video Player" at bounding box center [482, 345] width 50 height 50
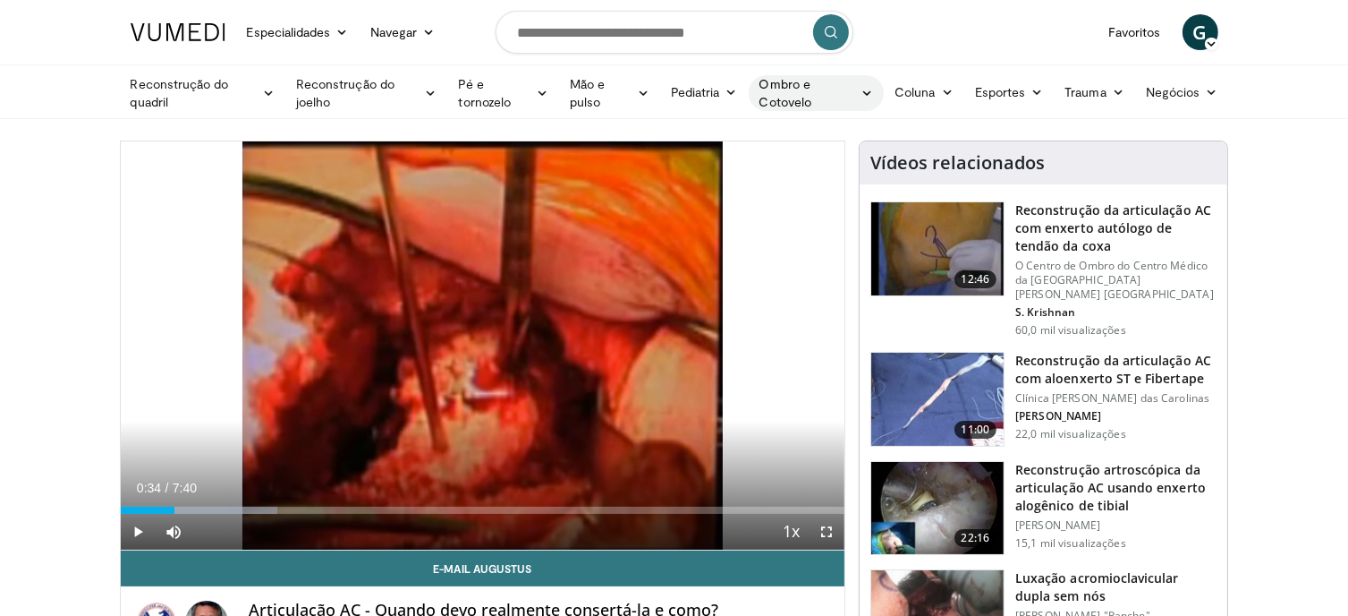
click at [862, 91] on icon at bounding box center [867, 93] width 13 height 13
click at [832, 166] on link "Ombro" at bounding box center [775, 163] width 213 height 29
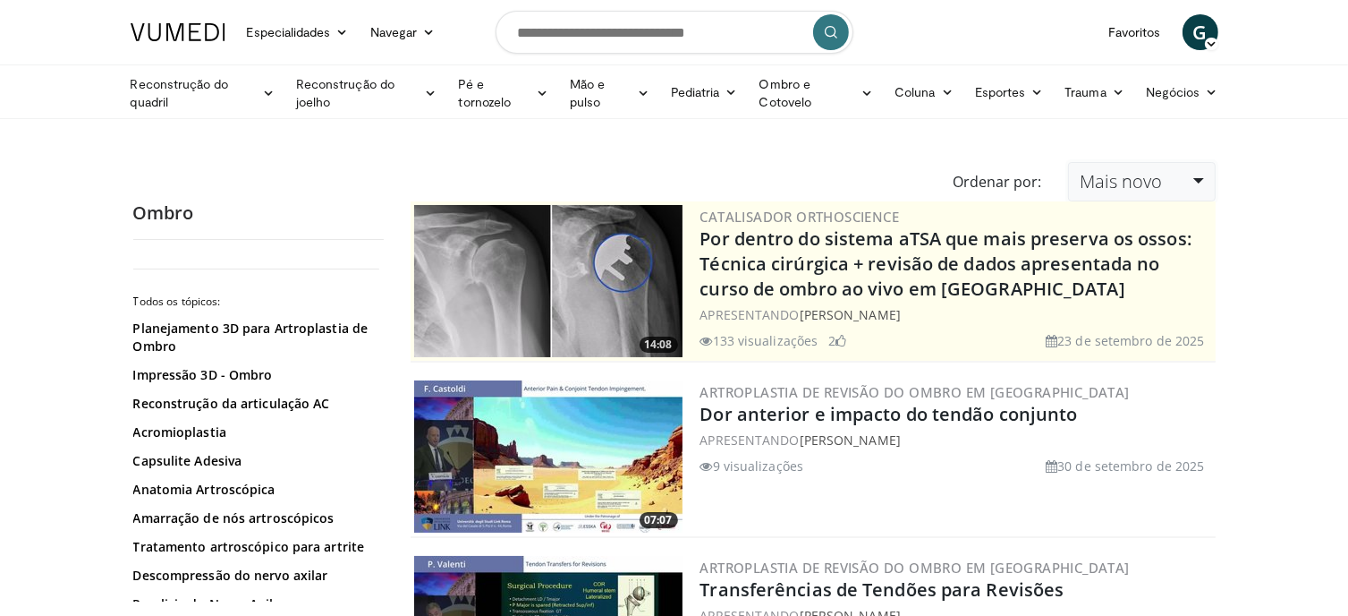
click at [1200, 187] on link "Mais novo" at bounding box center [1141, 181] width 147 height 39
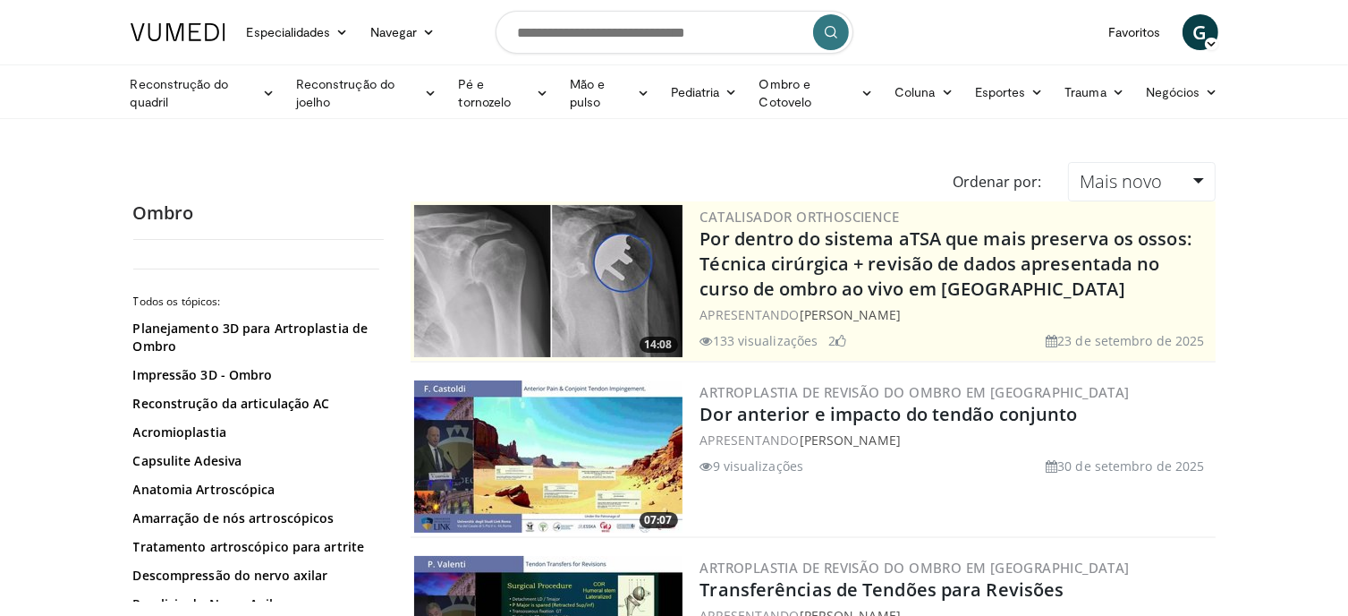
click at [618, 55] on form at bounding box center [675, 32] width 358 height 64
click at [622, 40] on input "Pesquisar tópicos, intervenções" at bounding box center [675, 32] width 358 height 43
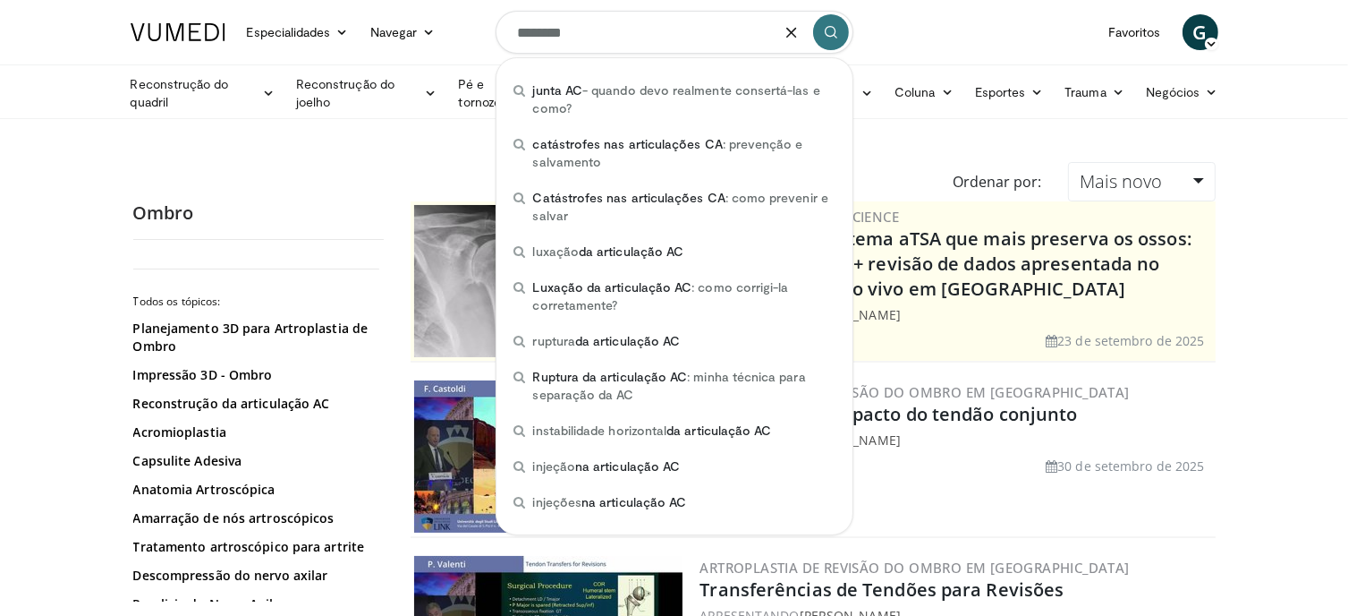
type input "********"
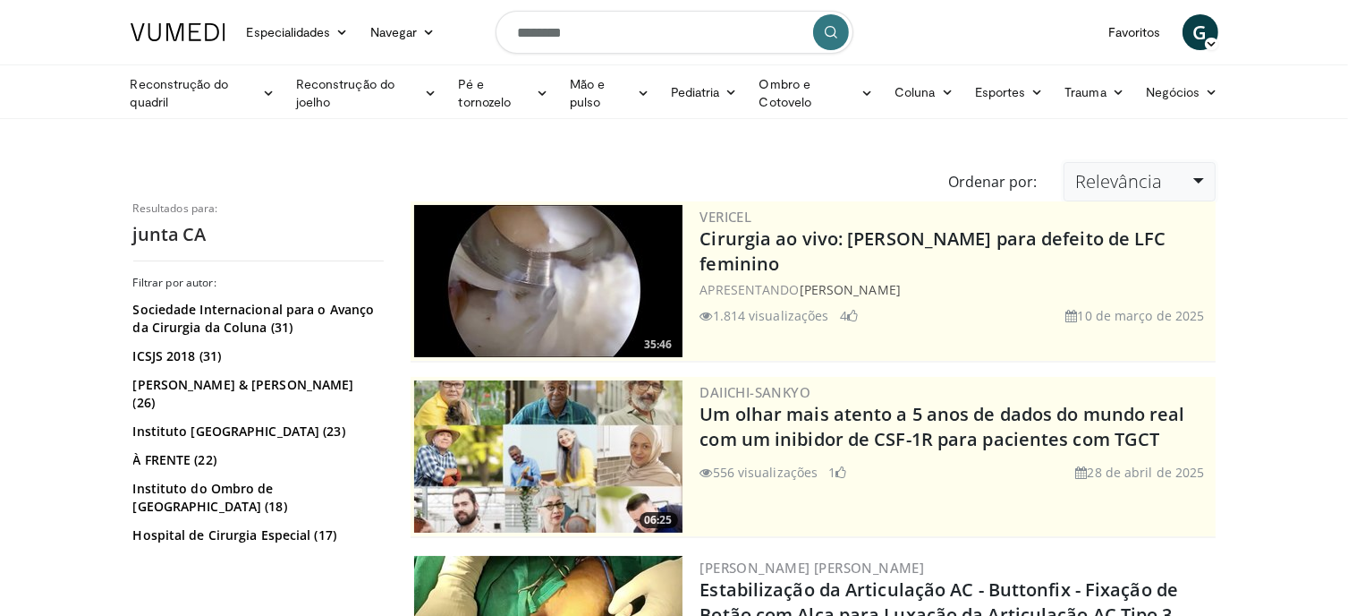
click at [1208, 189] on link "Relevância" at bounding box center [1139, 181] width 151 height 39
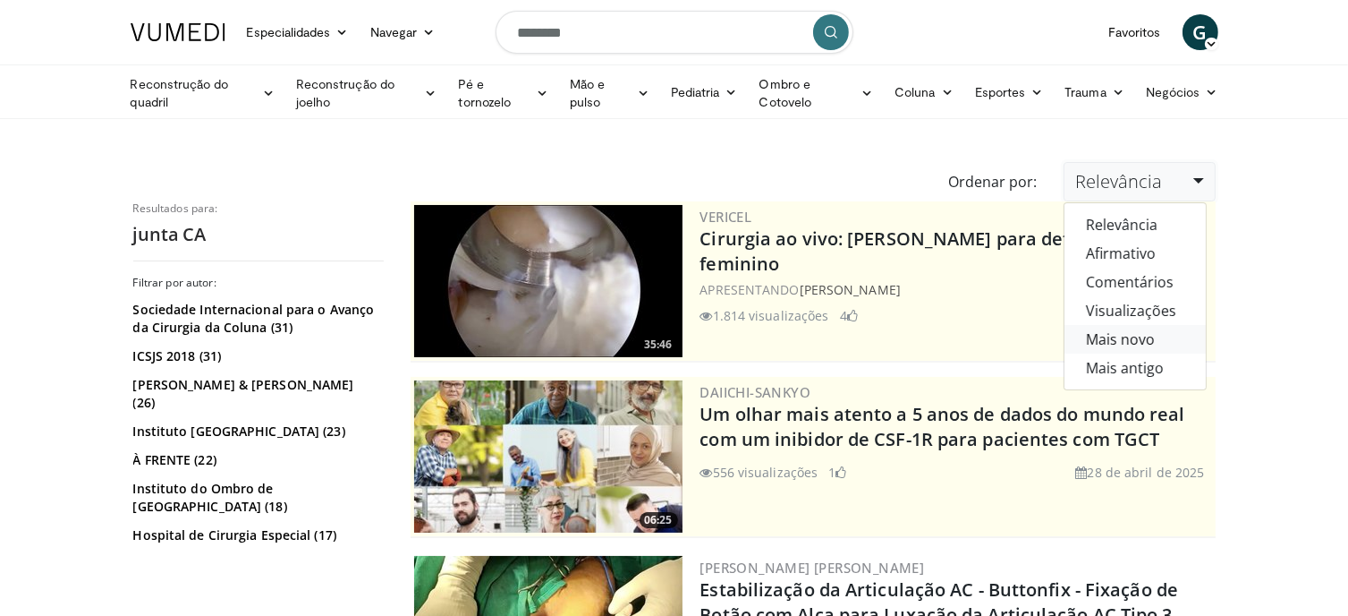
click at [1155, 339] on font "Mais novo" at bounding box center [1120, 339] width 69 height 20
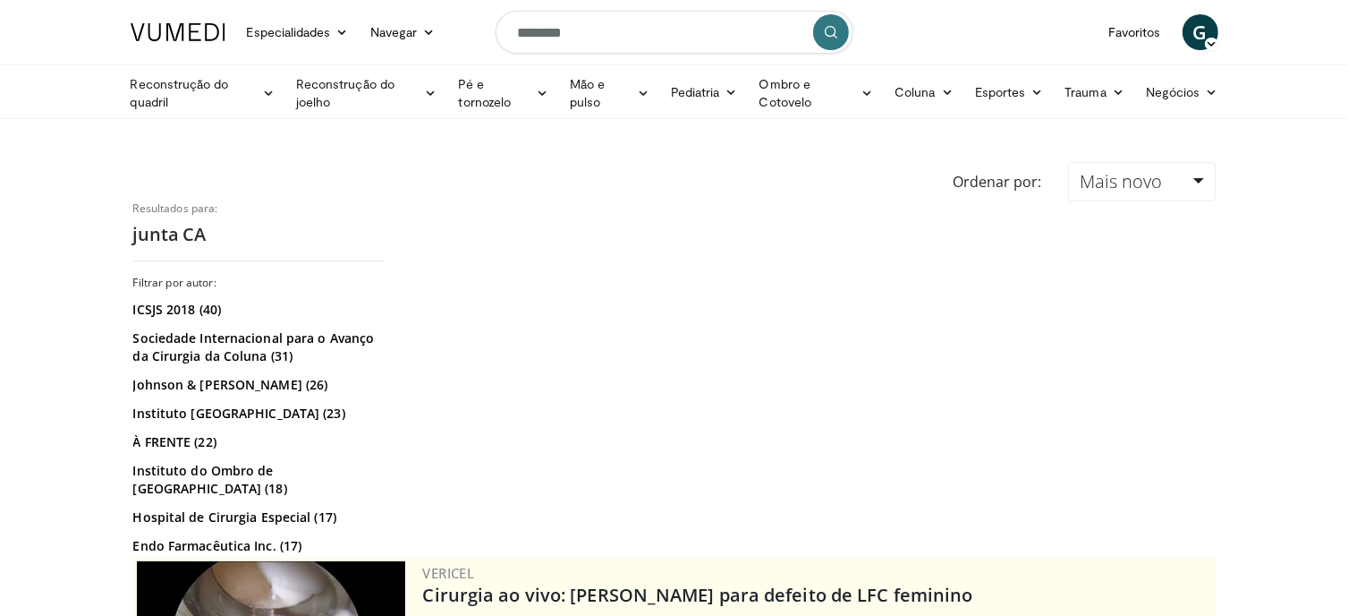
click at [661, 33] on input "********" at bounding box center [675, 32] width 358 height 43
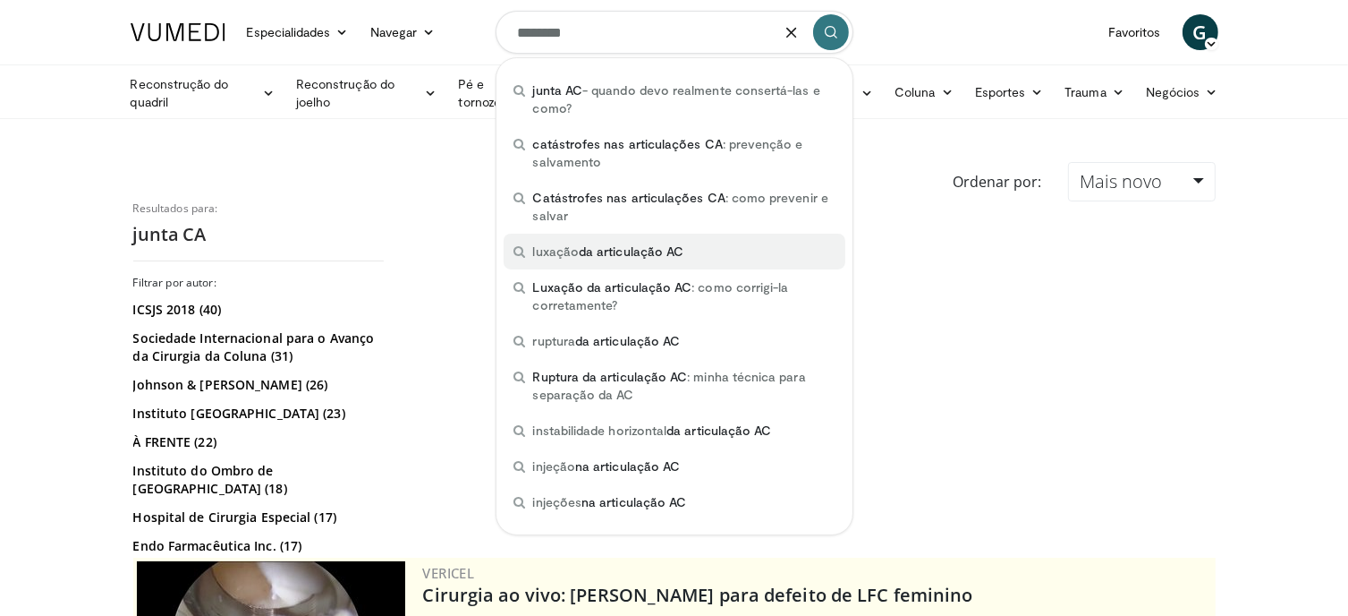
click at [799, 237] on div "luxação da articulação AC" at bounding box center [675, 252] width 342 height 36
type input "**********"
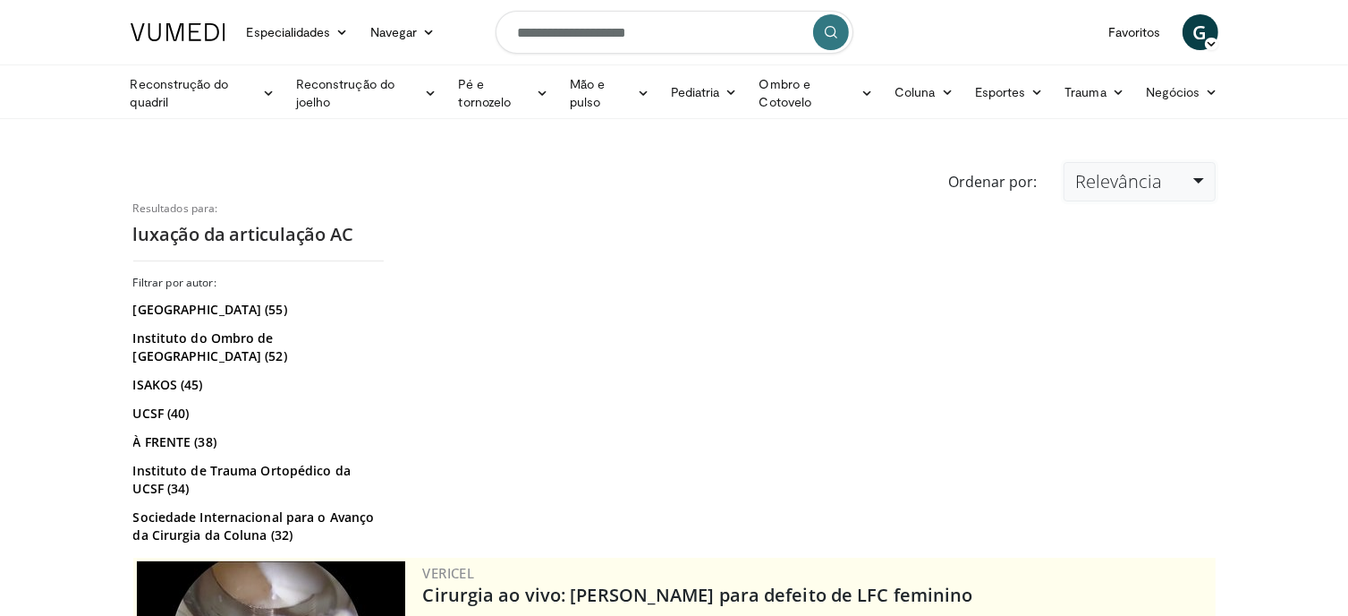
click at [1202, 182] on link "Relevância" at bounding box center [1139, 181] width 151 height 39
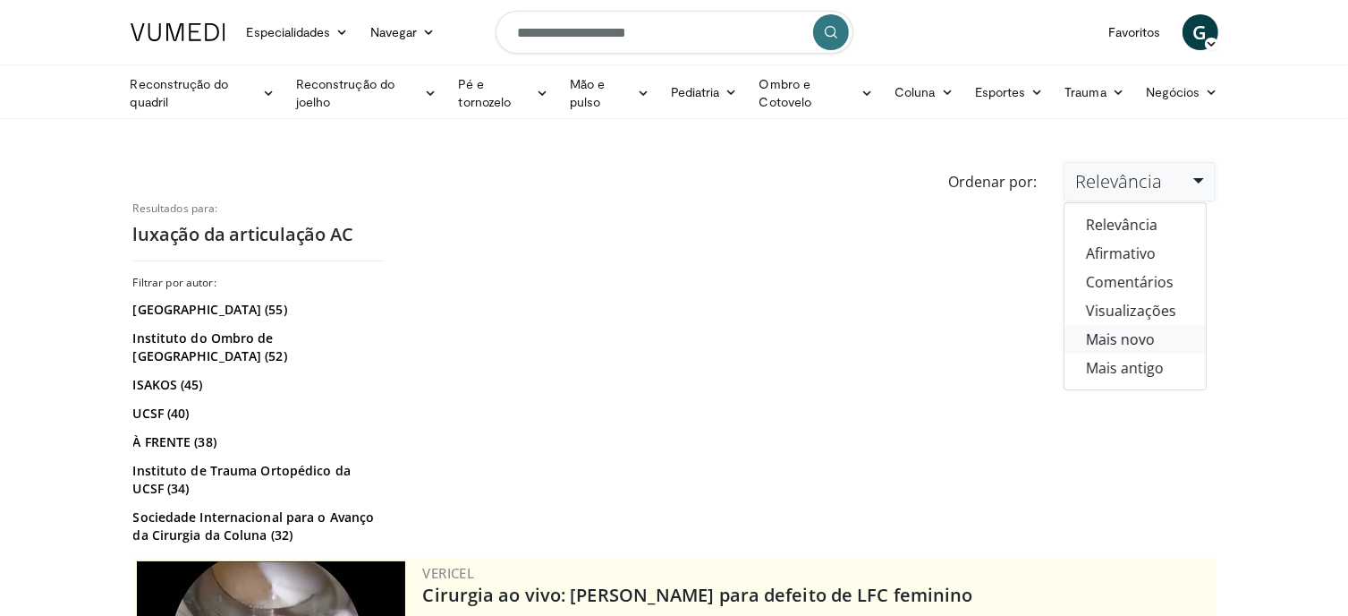
click at [1172, 338] on link "Mais novo" at bounding box center [1135, 339] width 141 height 29
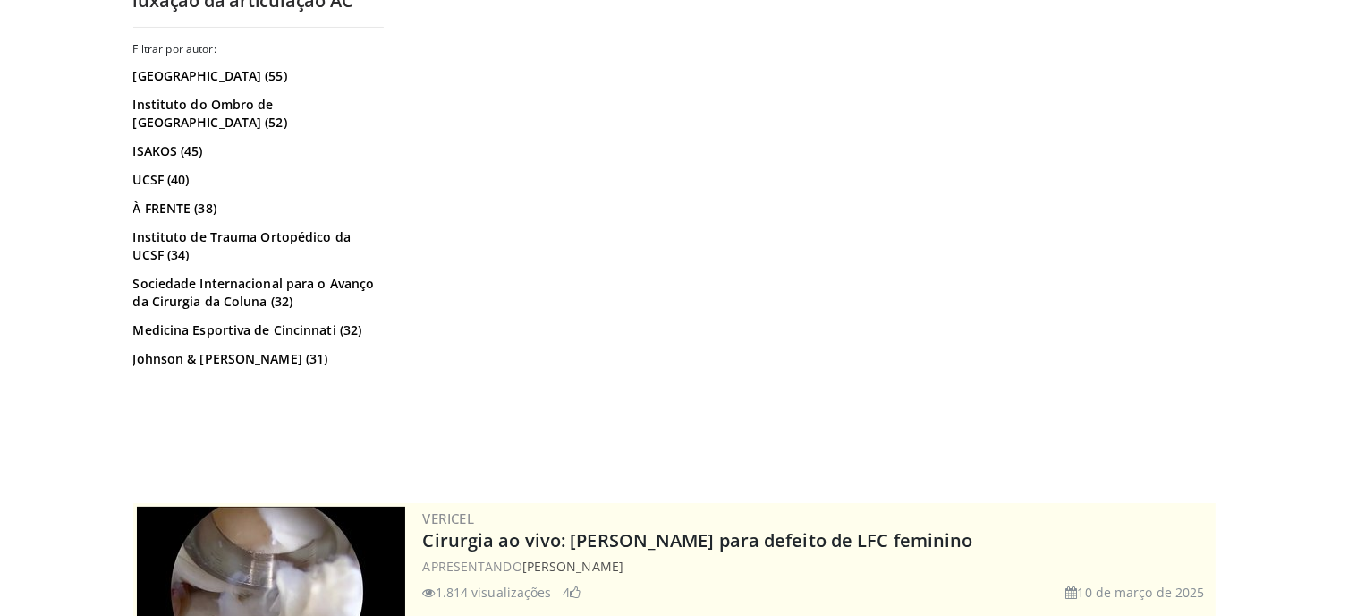
scroll to position [268, 0]
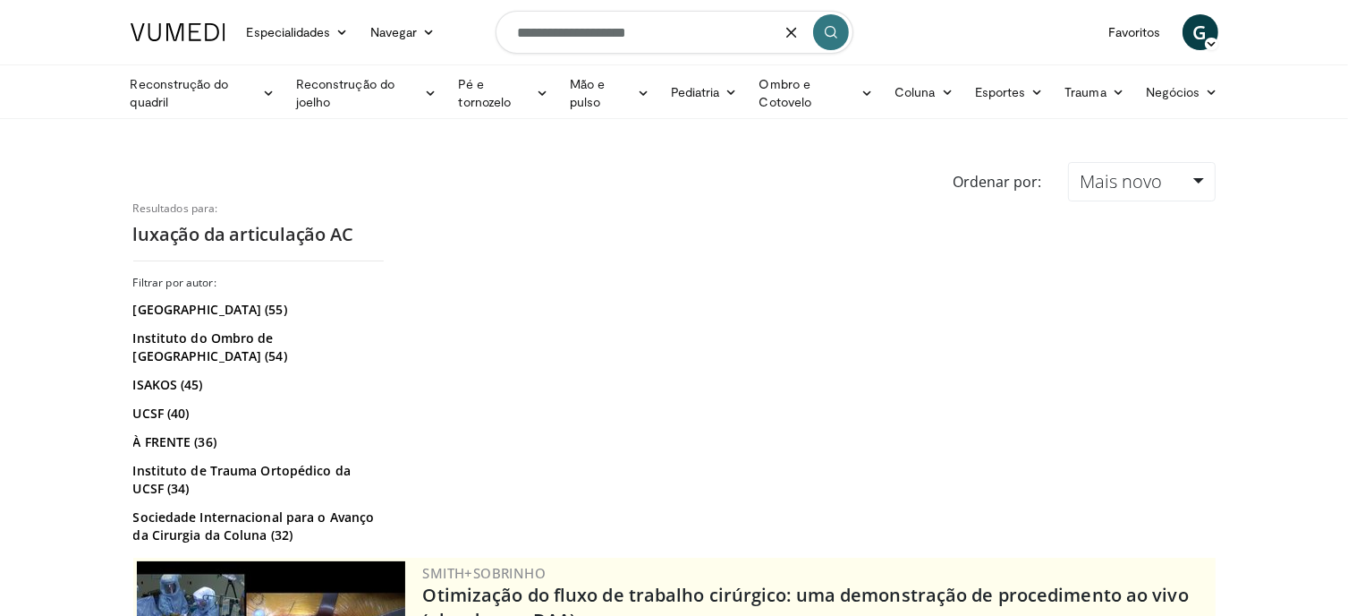
drag, startPoint x: 667, startPoint y: 36, endPoint x: 473, endPoint y: 37, distance: 193.3
click at [473, 37] on nav "Especialidades Medicina de Adultos e Família Alergia, Asma, Imunologia Anestesi…" at bounding box center [674, 32] width 1109 height 64
type input "**********"
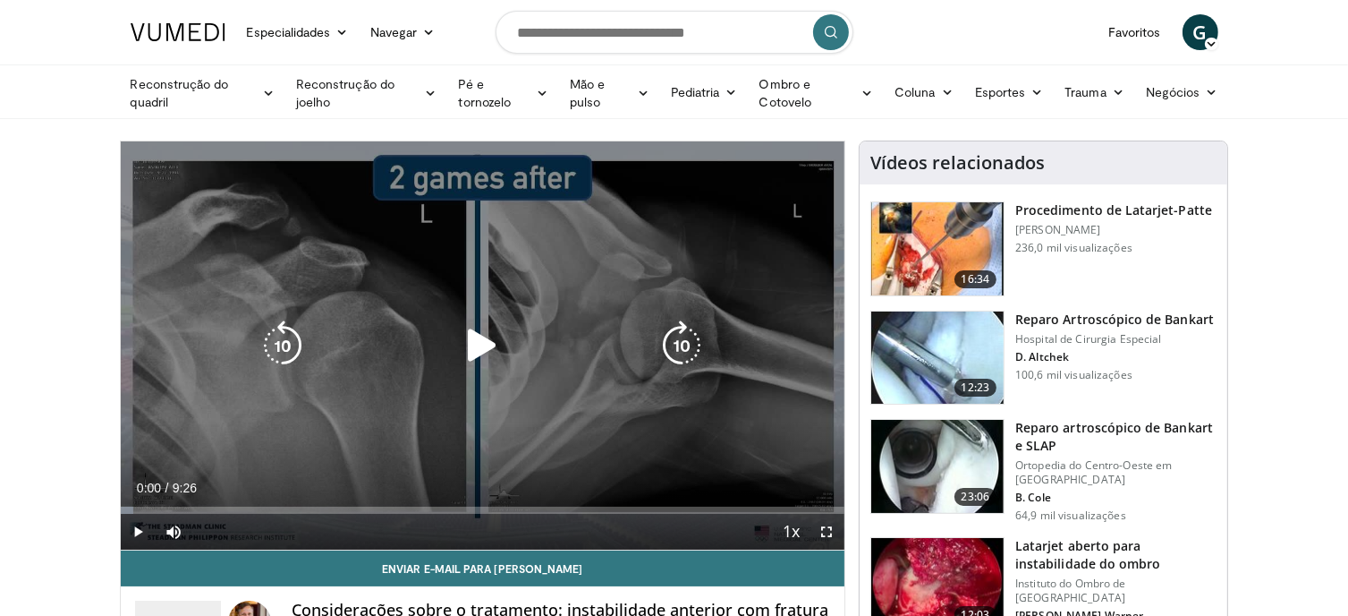
click at [482, 329] on icon "Video Player" at bounding box center [482, 345] width 50 height 50
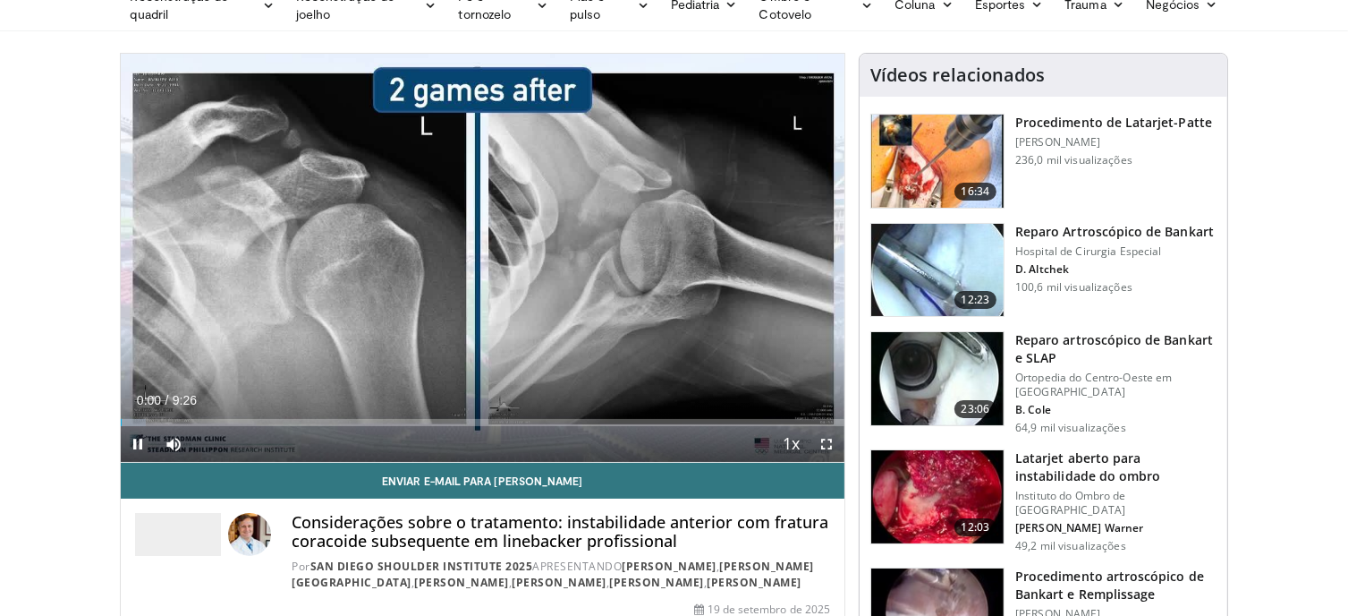
scroll to position [89, 0]
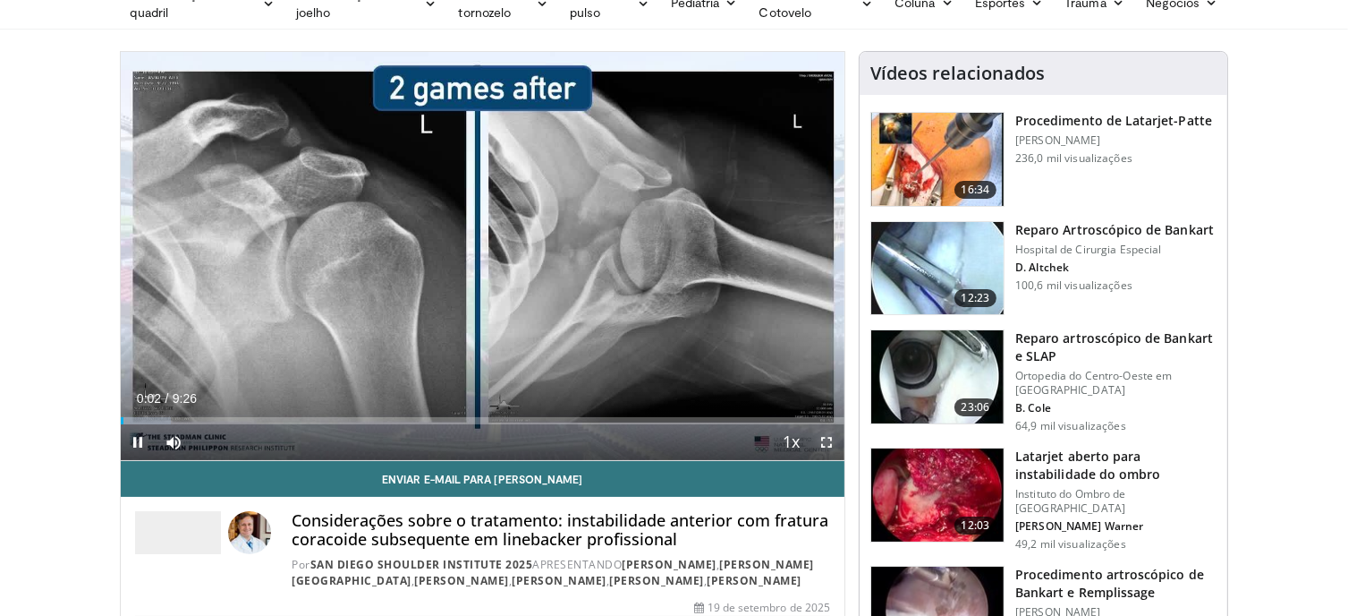
click at [837, 446] on span "Video Player" at bounding box center [827, 442] width 36 height 36
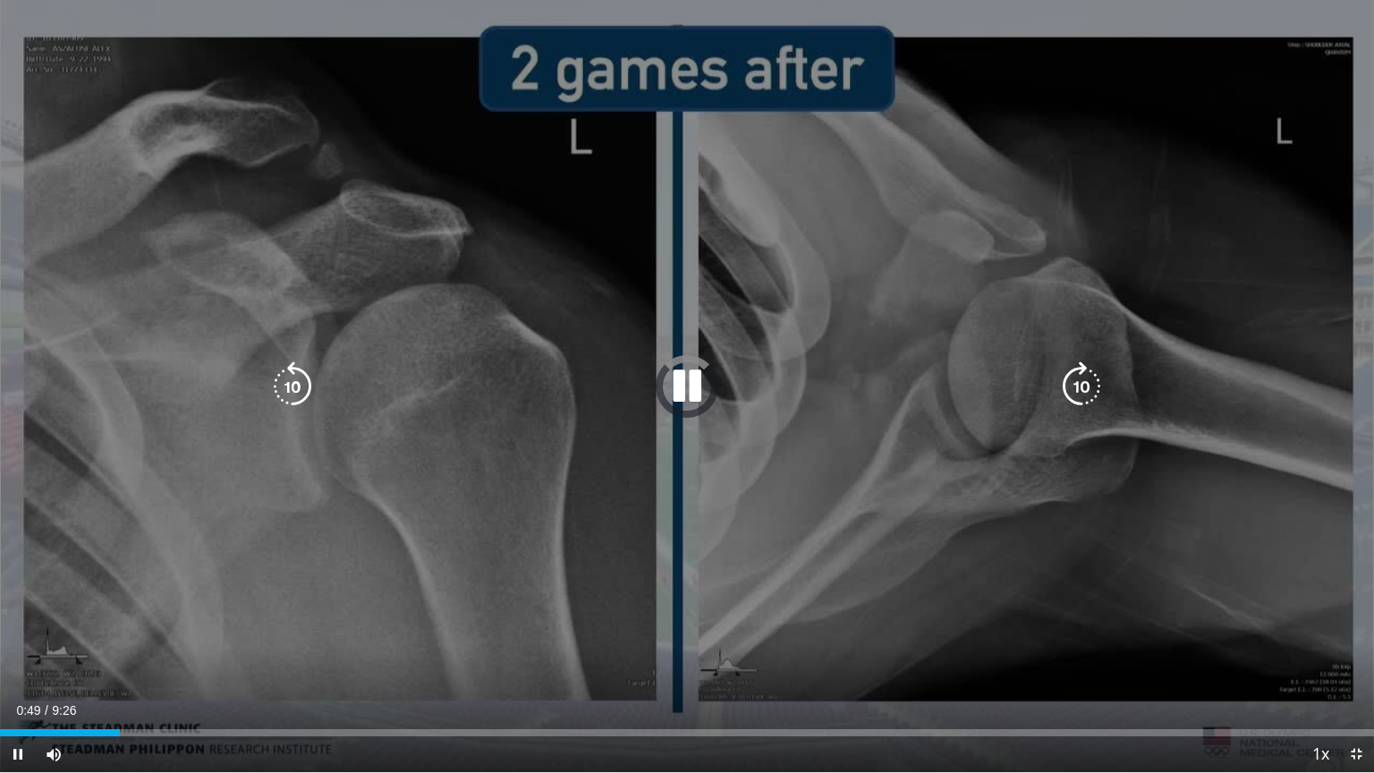
click at [675, 373] on icon "Video Player" at bounding box center [687, 386] width 50 height 50
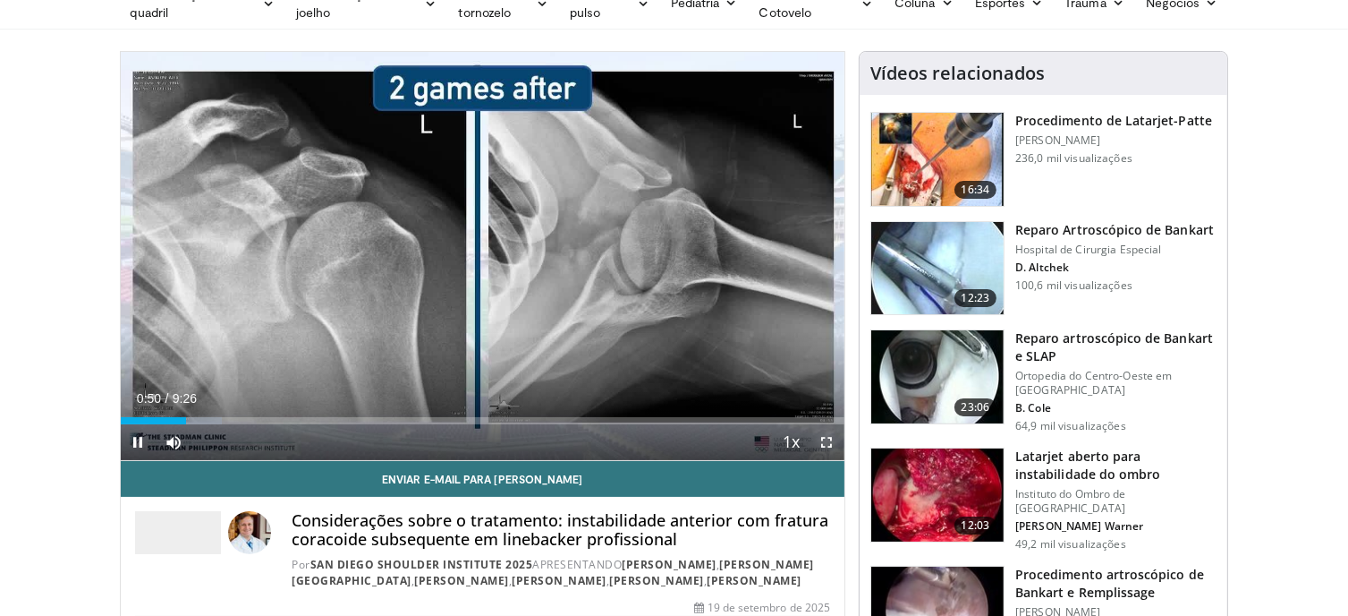
click at [827, 439] on span "Video Player" at bounding box center [827, 442] width 36 height 36
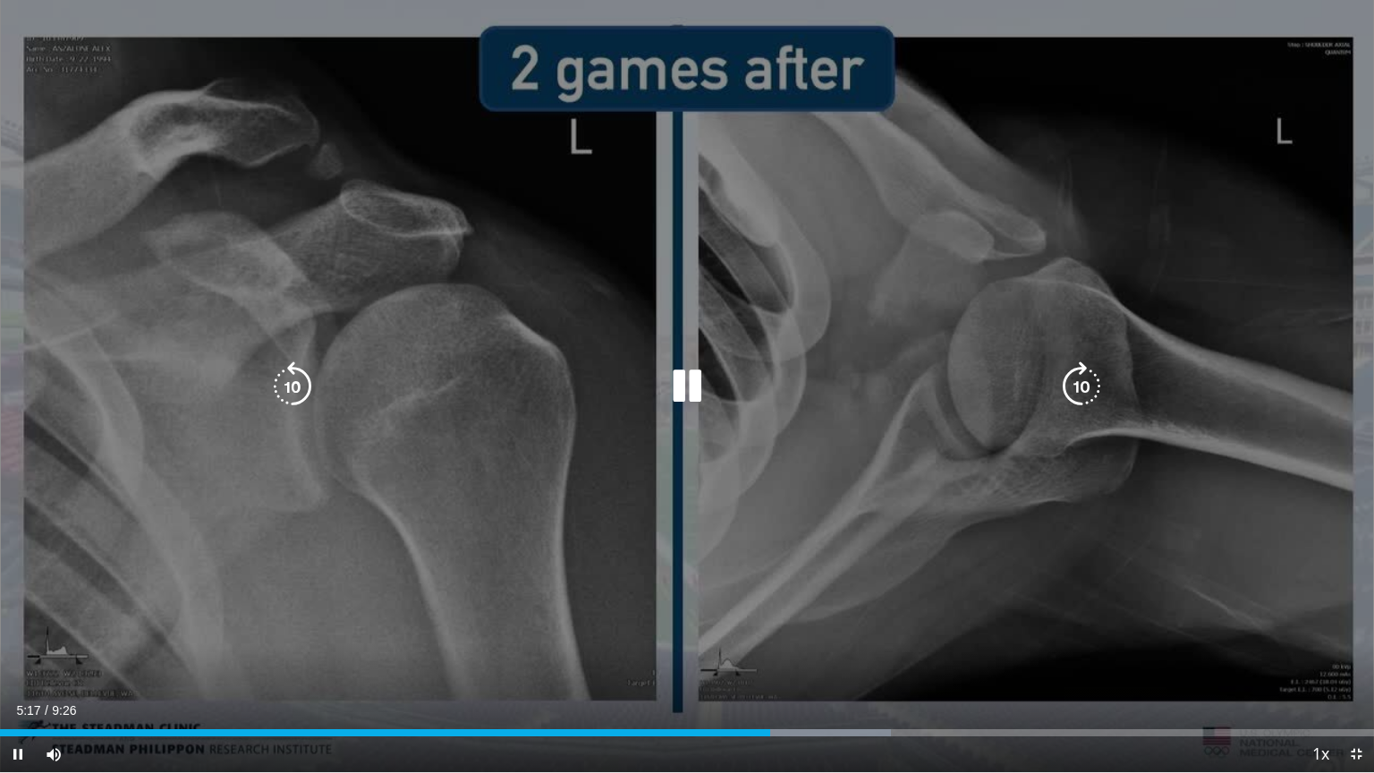
click at [676, 366] on icon "Video Player" at bounding box center [687, 386] width 50 height 50
click at [669, 384] on icon "Video Player" at bounding box center [687, 386] width 50 height 50
click at [708, 383] on icon "Video Player" at bounding box center [687, 386] width 50 height 50
click at [666, 382] on icon "Video Player" at bounding box center [687, 386] width 50 height 50
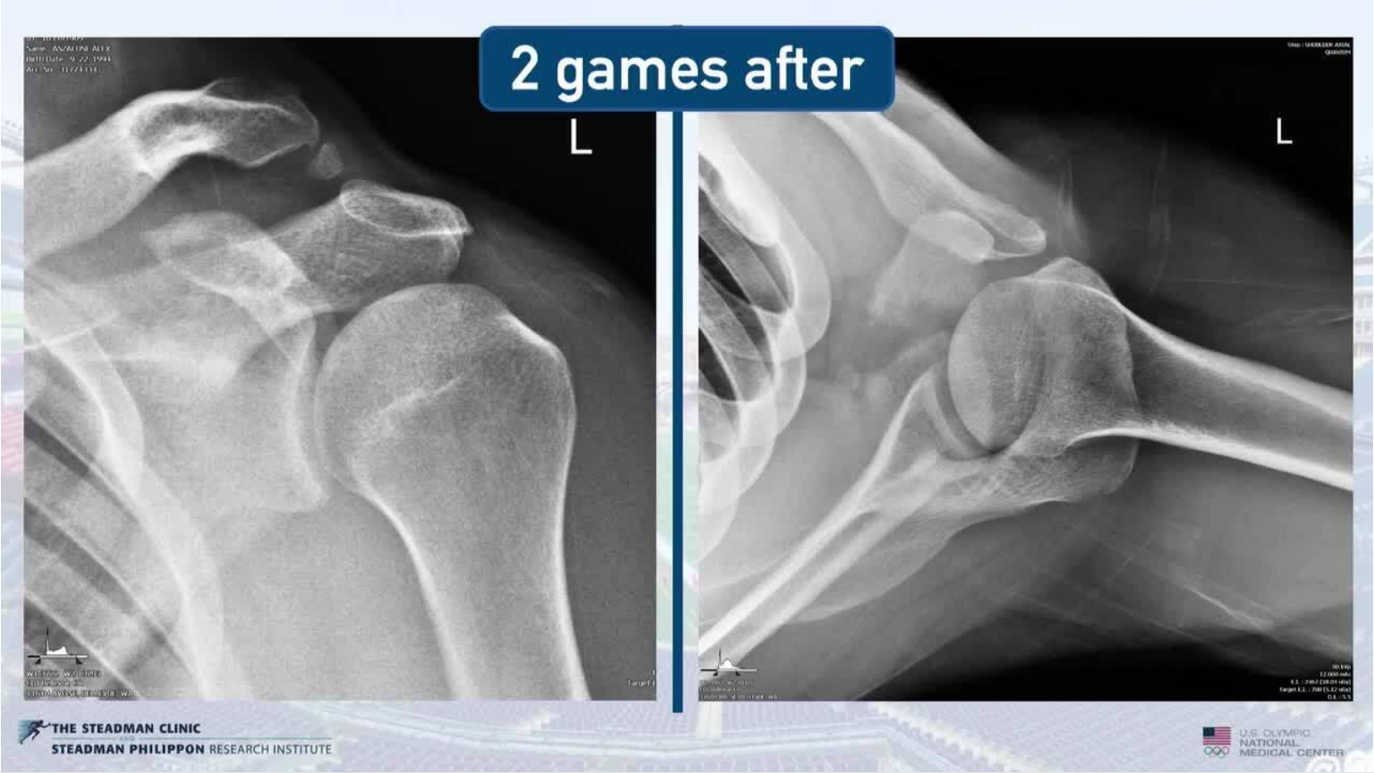
click at [666, 382] on div "10 seconds Tap to unmute" at bounding box center [687, 386] width 1374 height 772
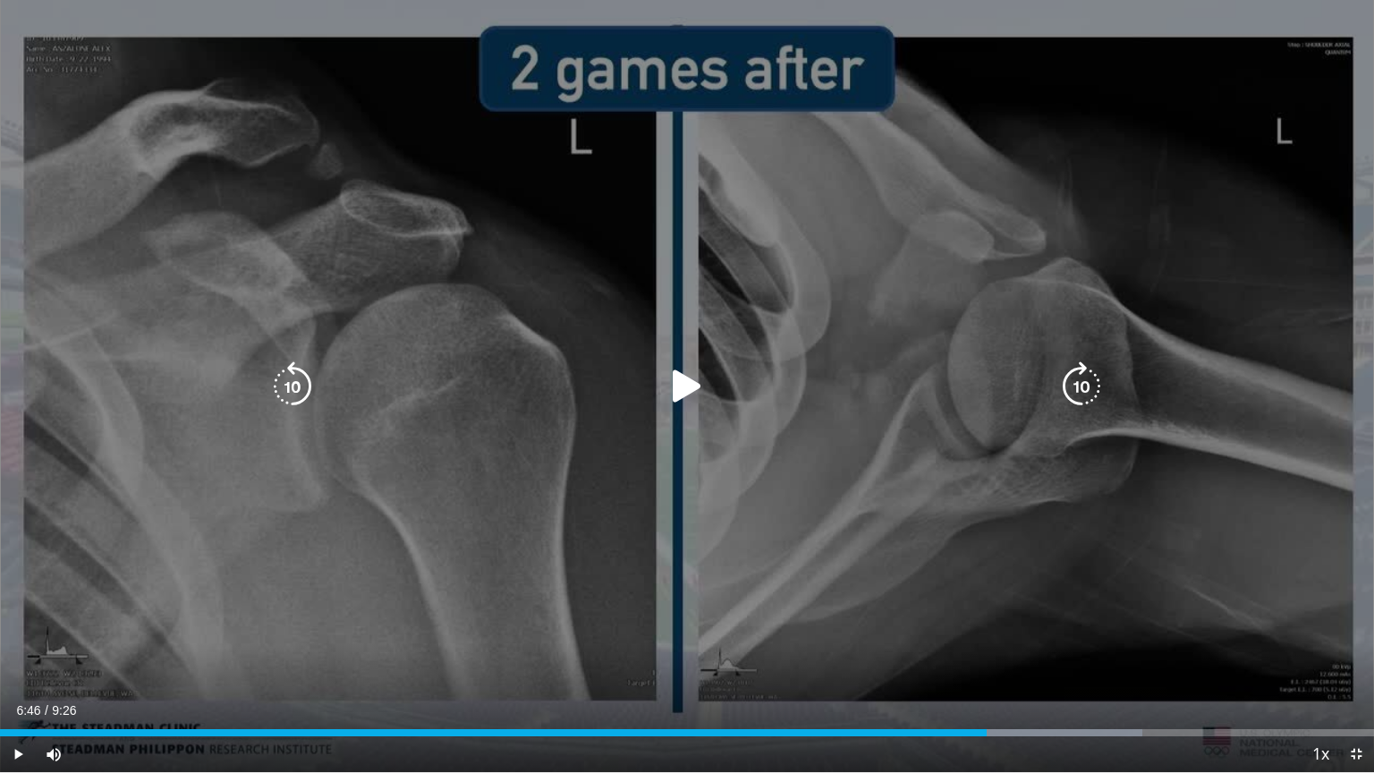
click at [698, 386] on icon "Video Player" at bounding box center [687, 386] width 50 height 50
click at [687, 384] on icon "Video Player" at bounding box center [687, 386] width 50 height 50
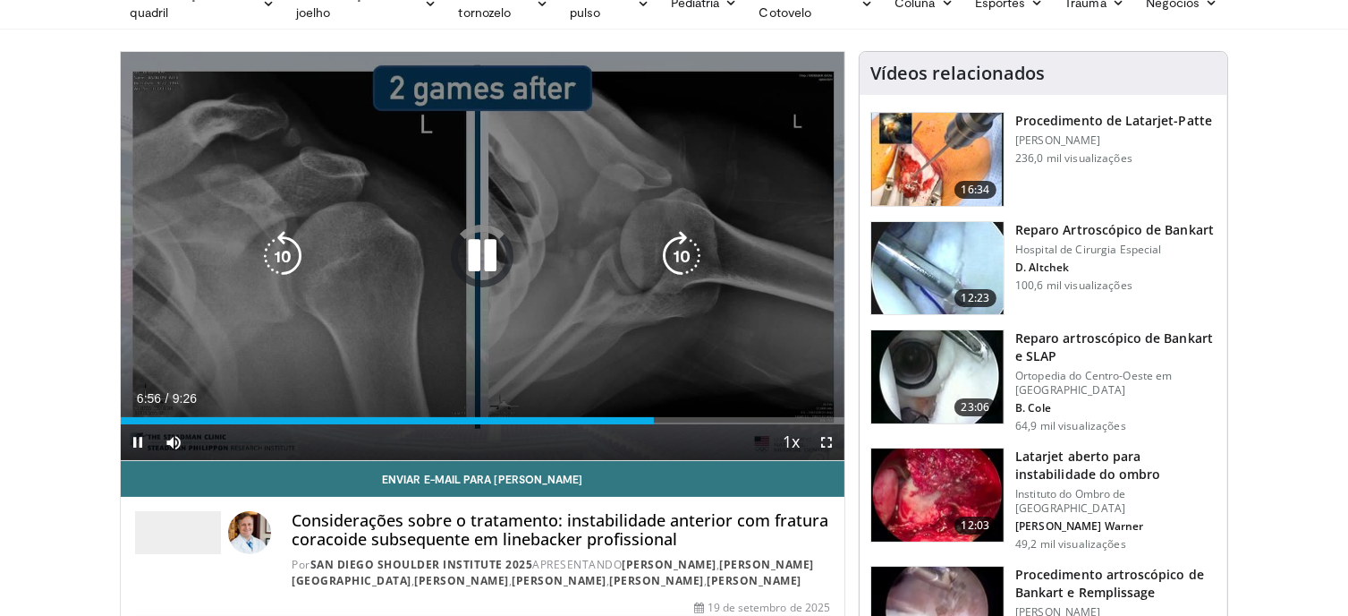
drag, startPoint x: 487, startPoint y: 246, endPoint x: 513, endPoint y: 259, distance: 28.8
click at [488, 246] on icon "Video Player" at bounding box center [482, 256] width 50 height 50
click at [469, 262] on icon "Video Player" at bounding box center [482, 256] width 50 height 50
click at [480, 258] on icon "Video Player" at bounding box center [482, 256] width 50 height 50
click at [483, 261] on icon "Video Player" at bounding box center [482, 256] width 50 height 50
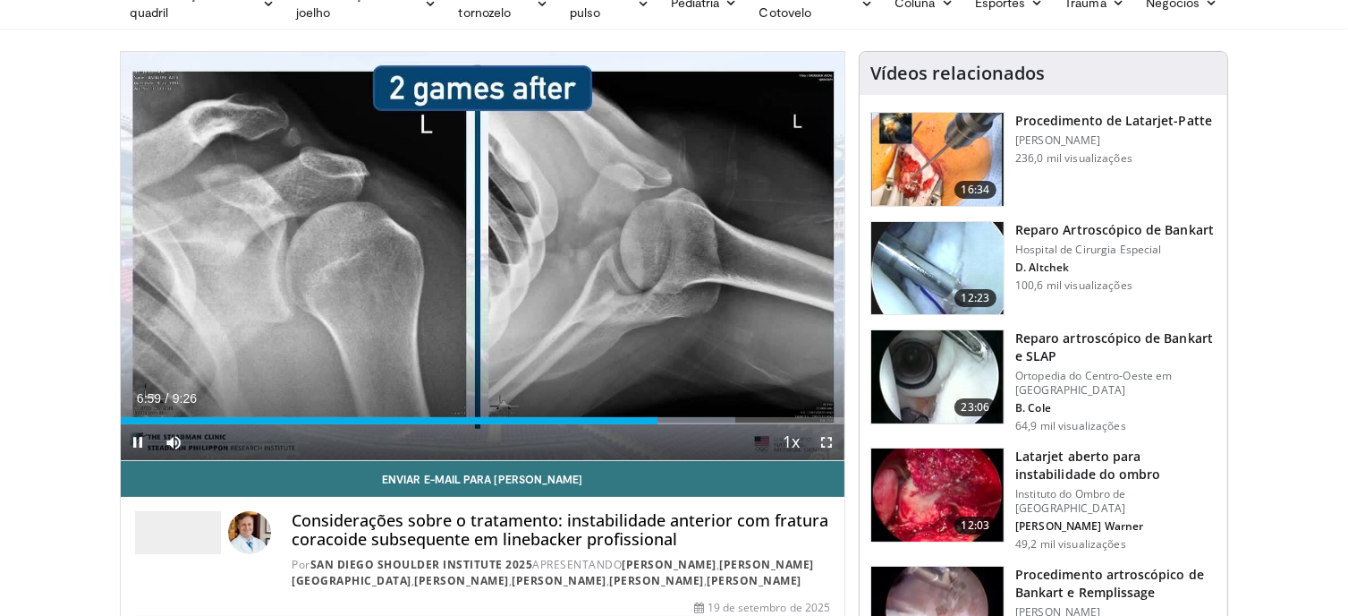
click at [826, 439] on span "Video Player" at bounding box center [827, 442] width 36 height 36
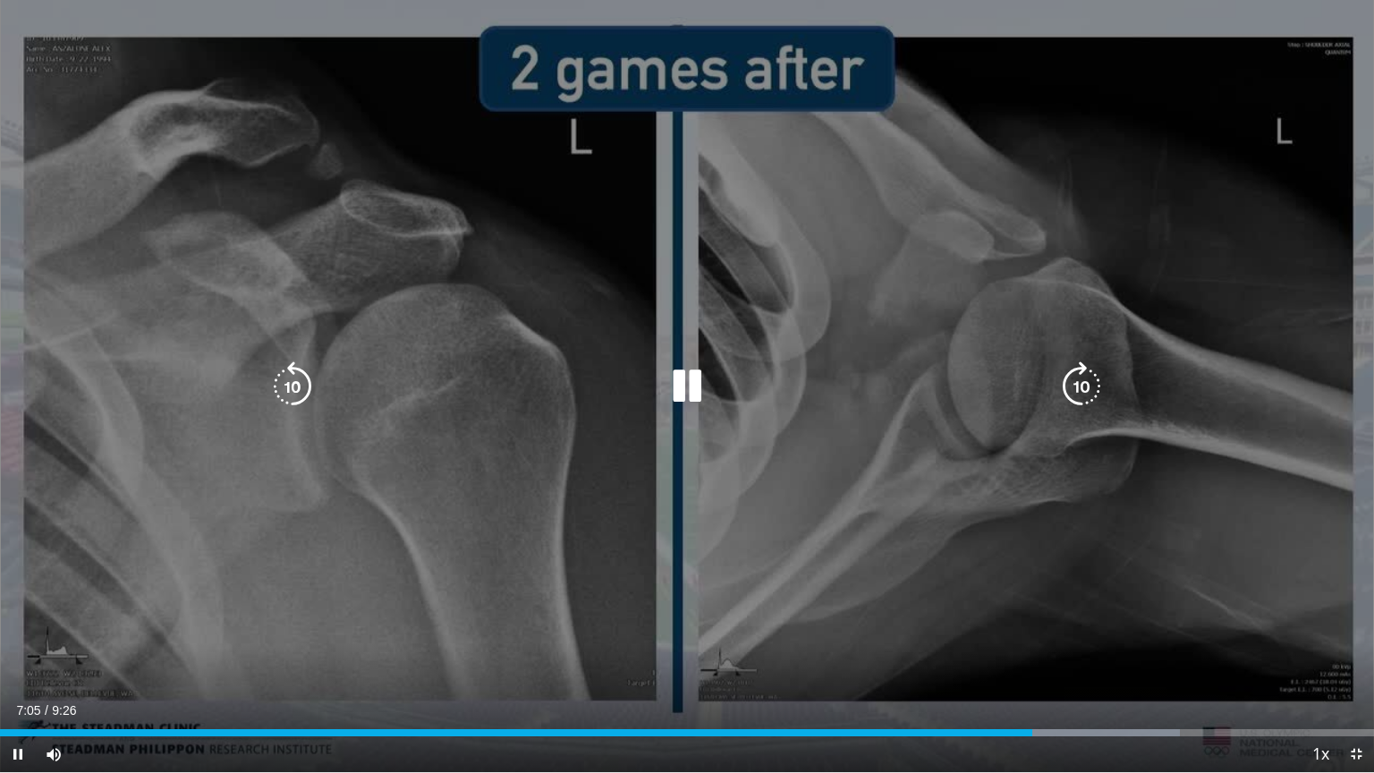
click at [1082, 387] on icon "Video Player" at bounding box center [1082, 386] width 50 height 50
click at [301, 380] on icon "Video Player" at bounding box center [293, 386] width 50 height 50
click at [295, 390] on icon "Video Player" at bounding box center [293, 386] width 50 height 50
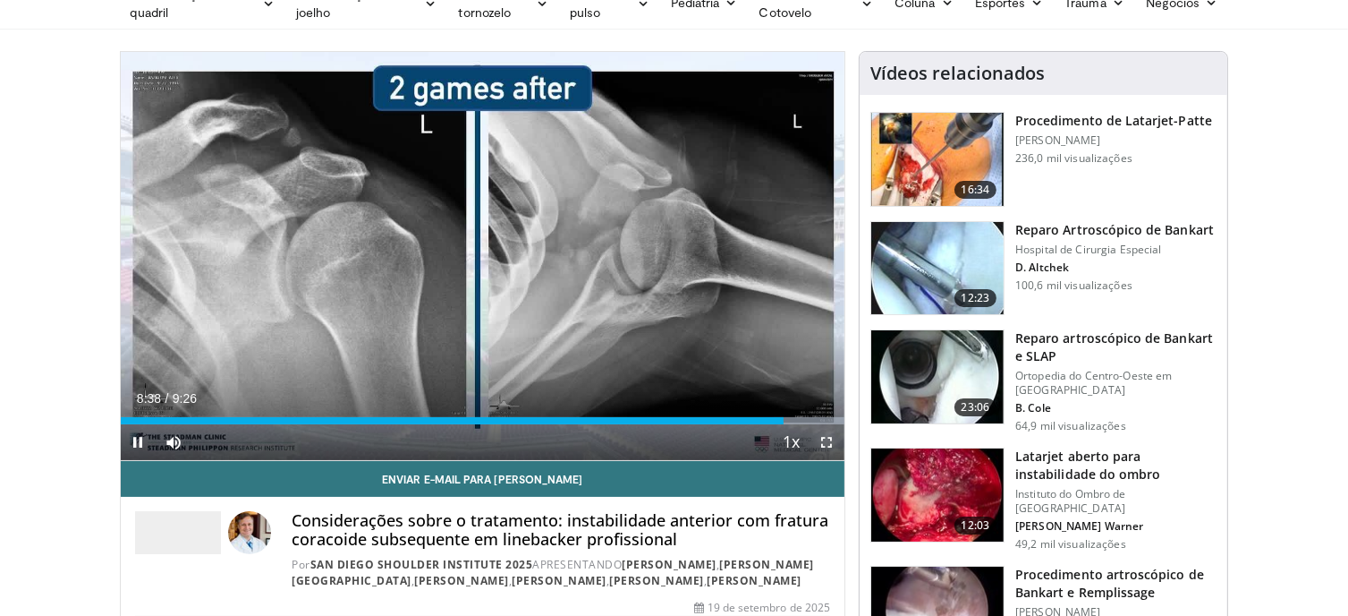
drag, startPoint x: 836, startPoint y: 439, endPoint x: 844, endPoint y: 548, distance: 108.6
click at [837, 439] on span "Video Player" at bounding box center [827, 442] width 36 height 36
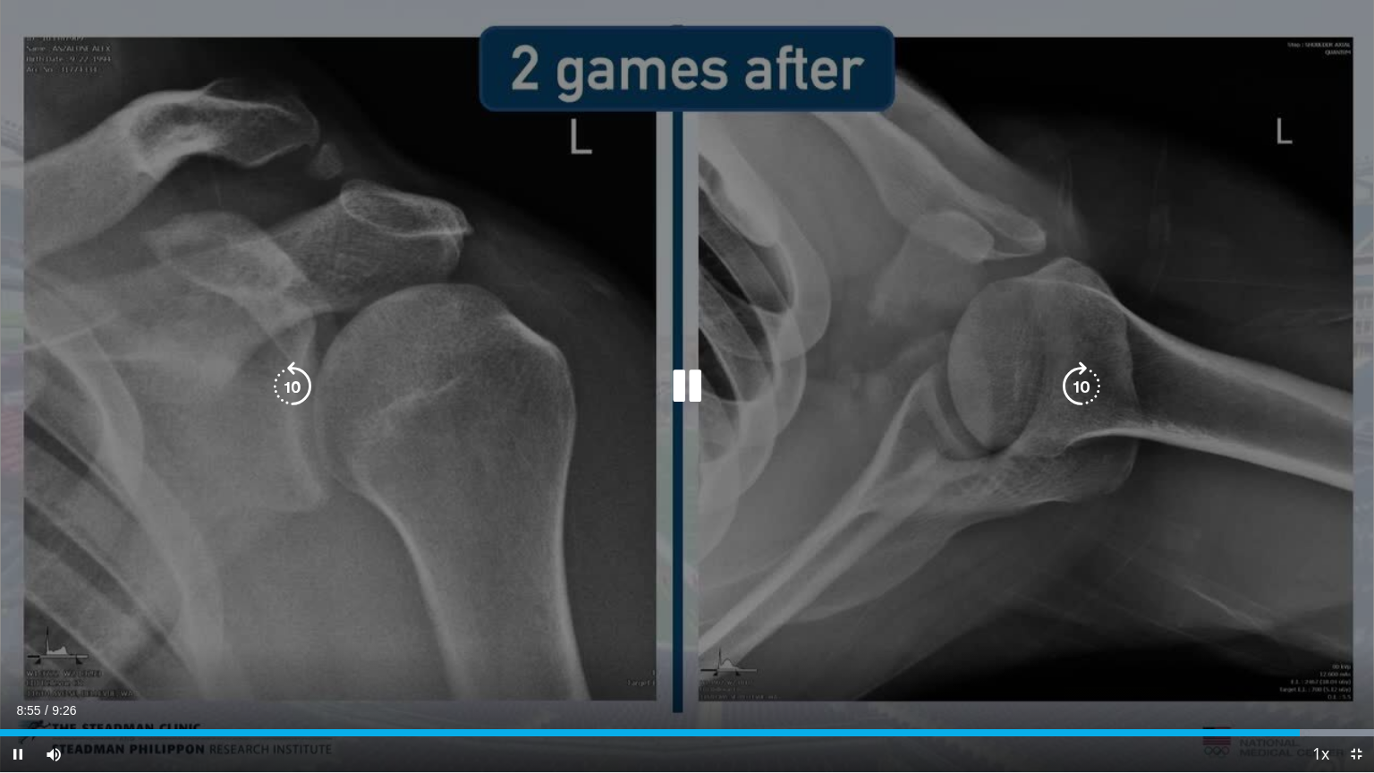
click at [679, 390] on icon "Video Player" at bounding box center [687, 386] width 50 height 50
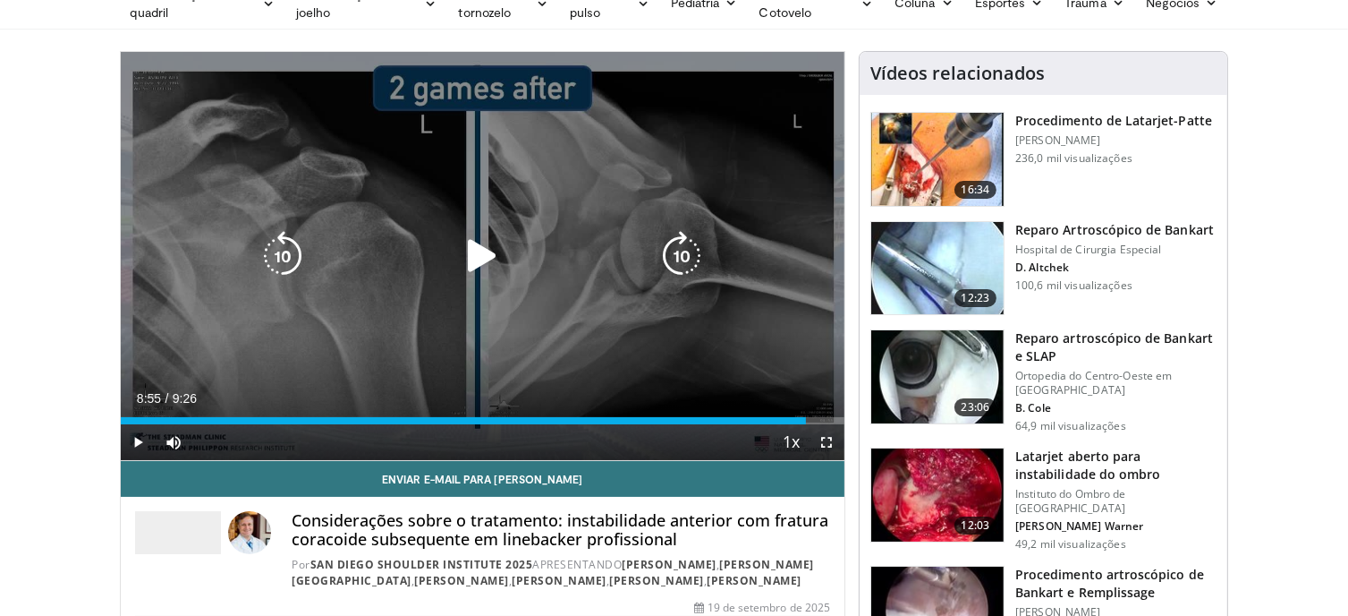
drag, startPoint x: 433, startPoint y: 273, endPoint x: 461, endPoint y: 264, distance: 29.1
click at [435, 273] on div "10 seconds Tap to unmute" at bounding box center [483, 256] width 725 height 408
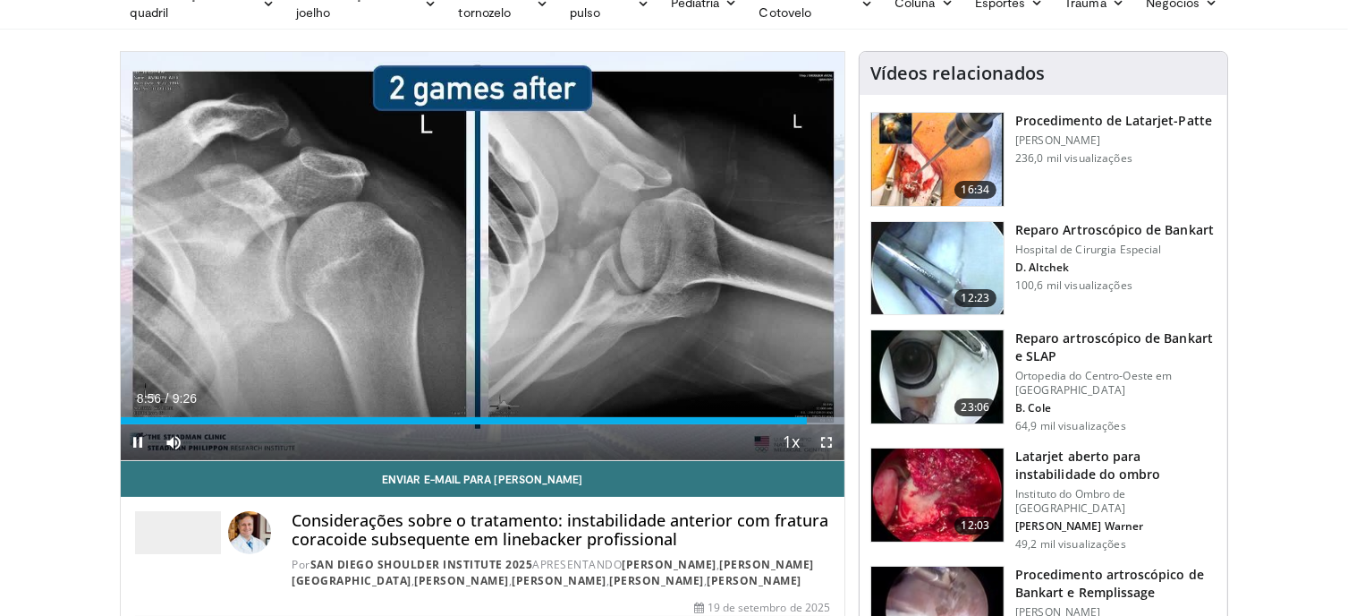
click at [827, 443] on span "Video Player" at bounding box center [827, 442] width 36 height 36
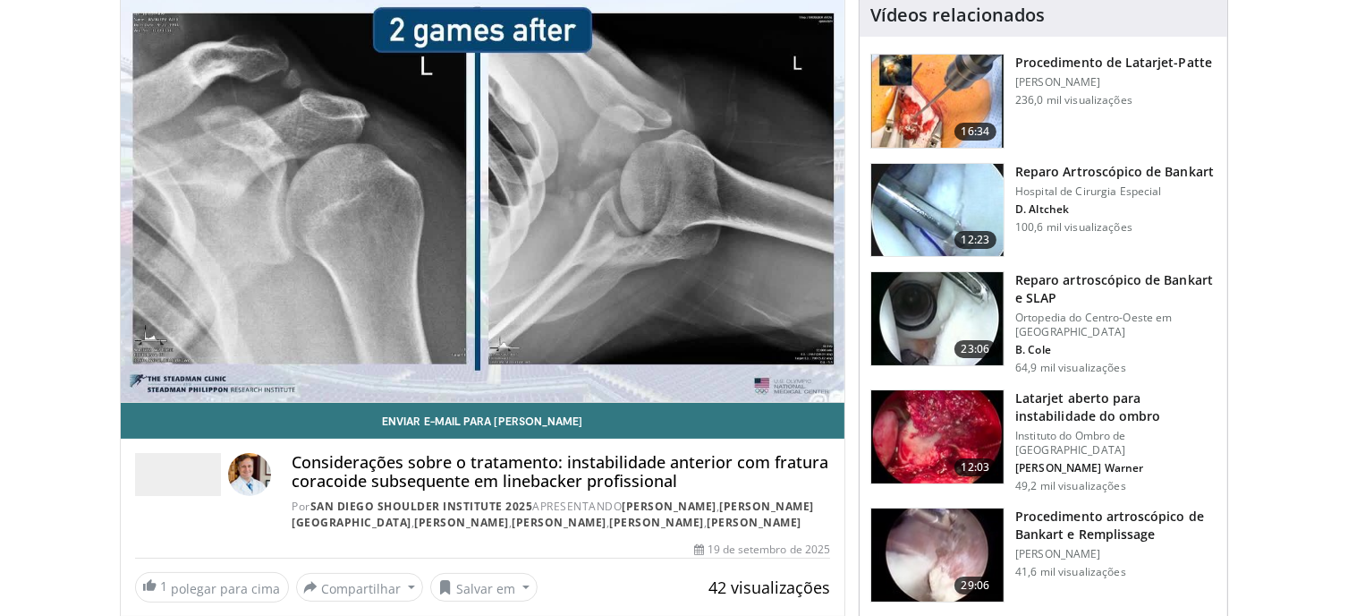
scroll to position [0, 0]
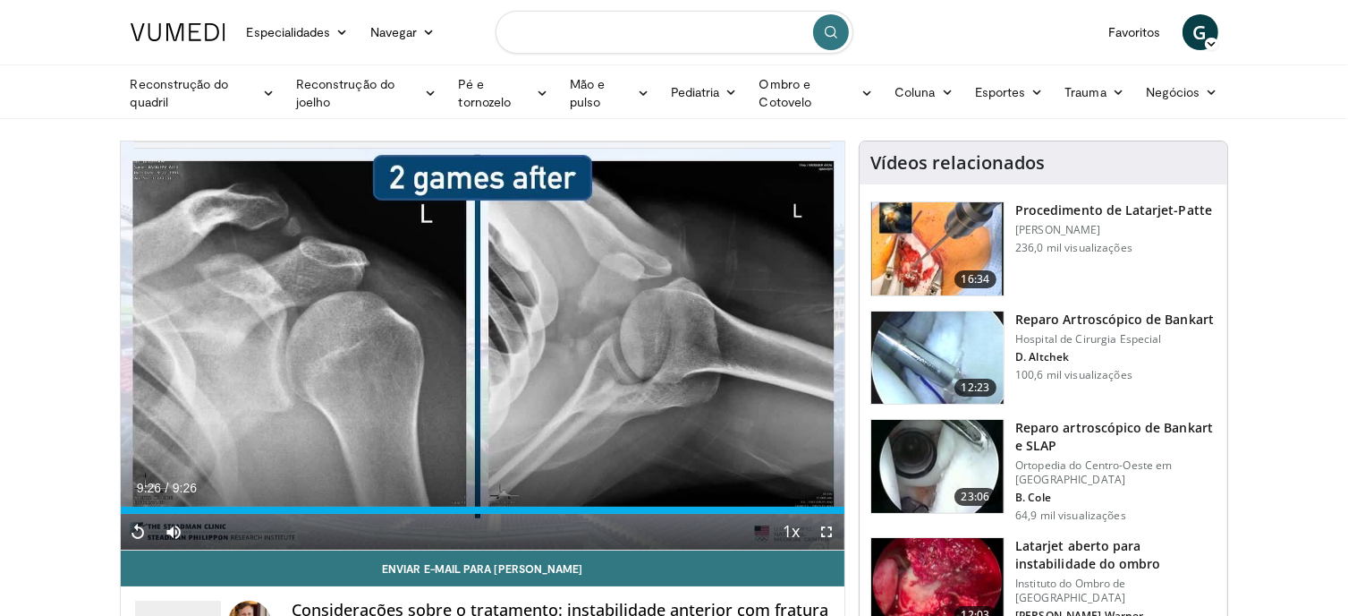
click at [623, 13] on input "Pesquisar tópicos, intervenções" at bounding box center [675, 32] width 358 height 43
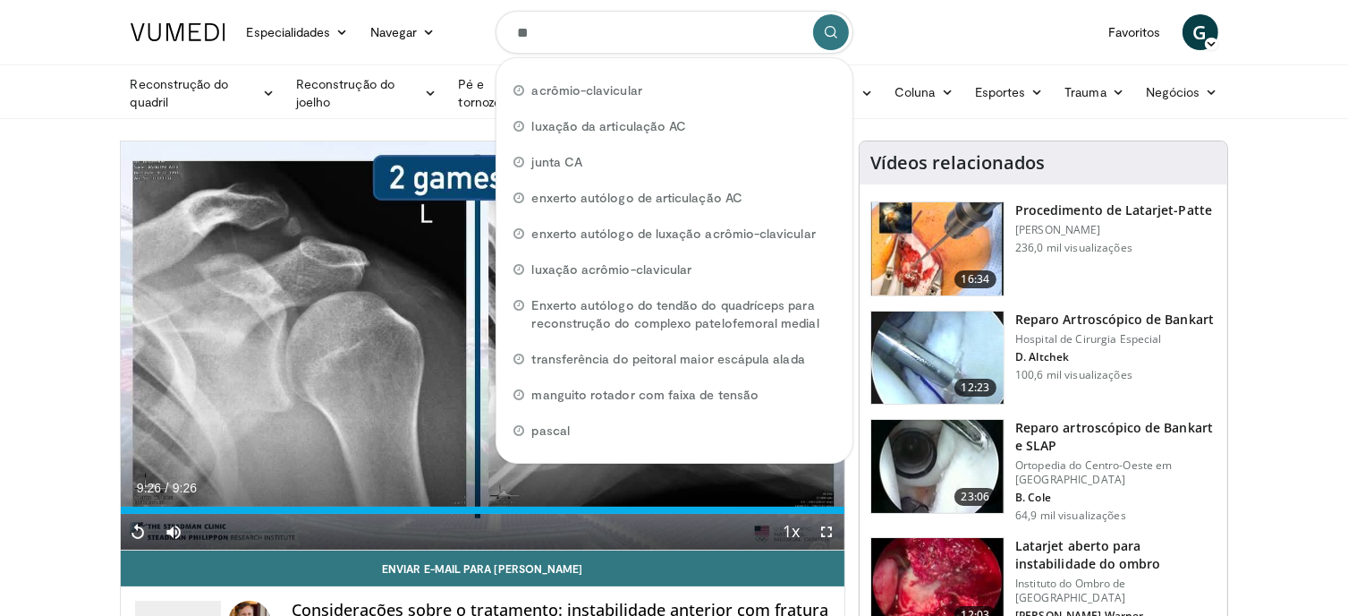
type input "**"
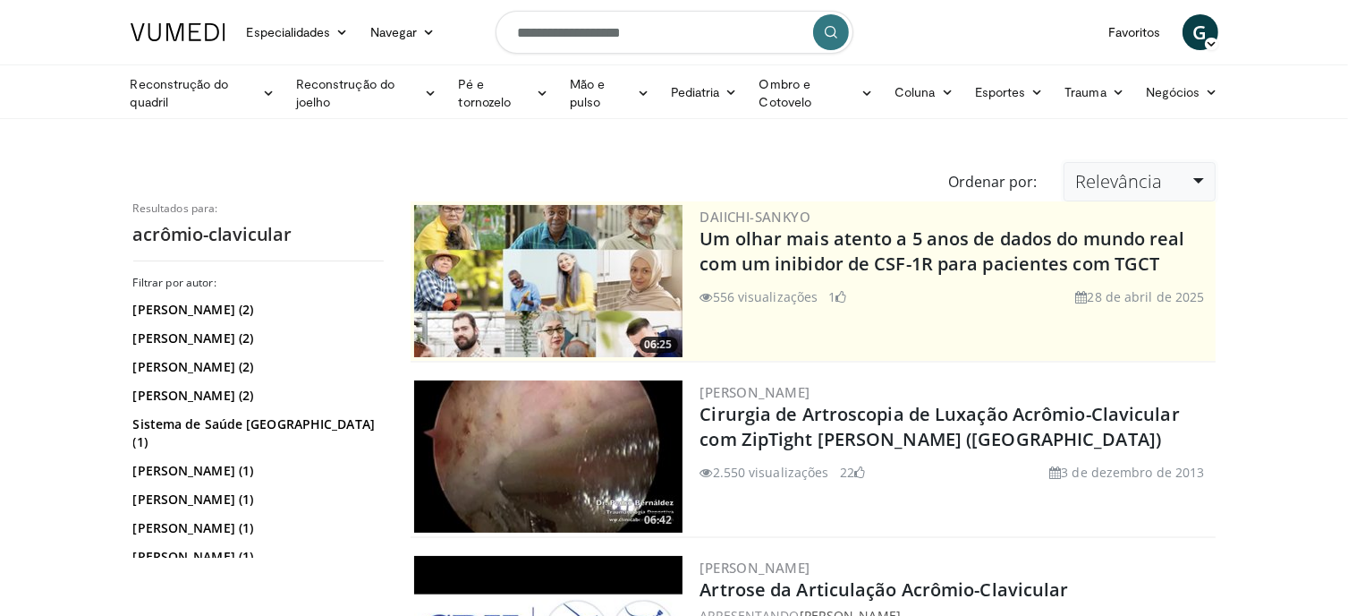
click at [1170, 179] on link "Relevância" at bounding box center [1139, 181] width 151 height 39
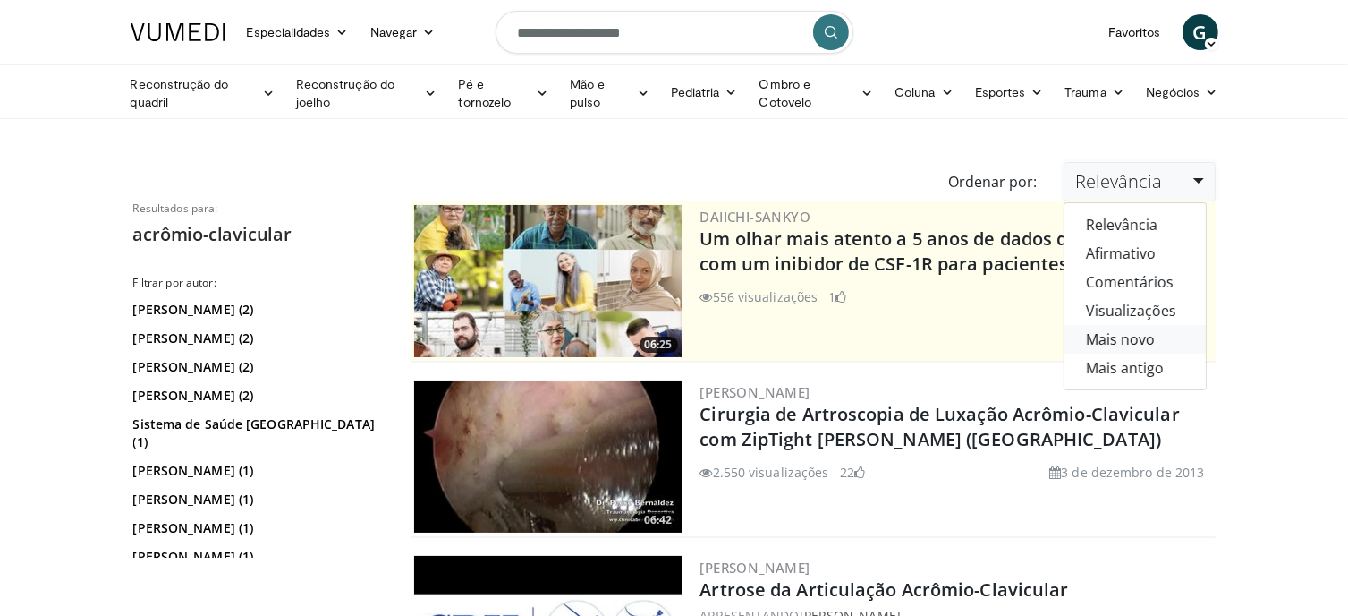
click at [1145, 336] on font "Mais novo" at bounding box center [1120, 339] width 69 height 20
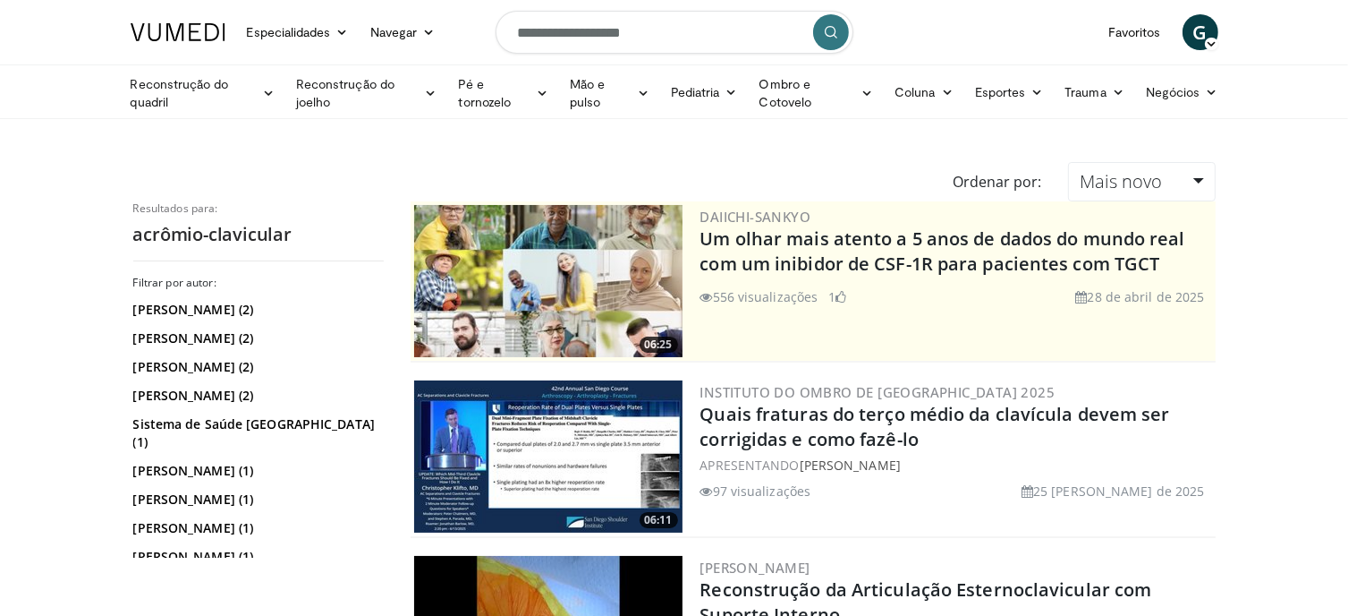
click at [834, 35] on icon "submit" at bounding box center [831, 32] width 14 height 14
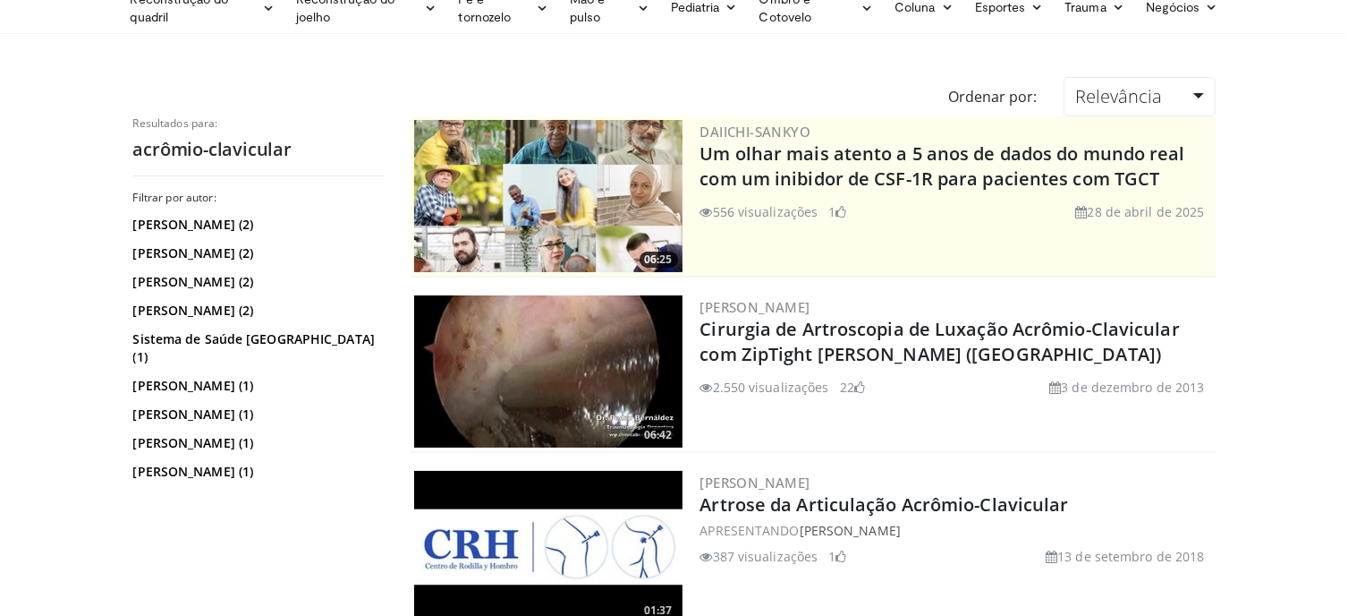
scroll to position [89, 0]
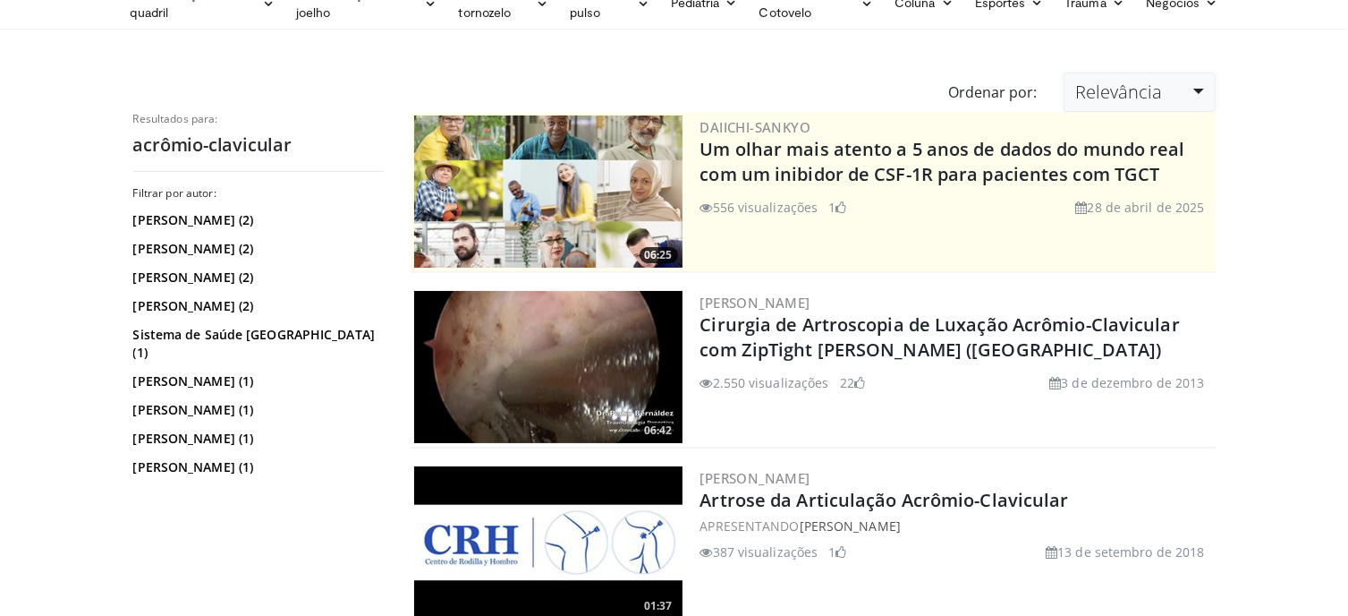
click at [1192, 80] on link "Relevância" at bounding box center [1139, 91] width 151 height 39
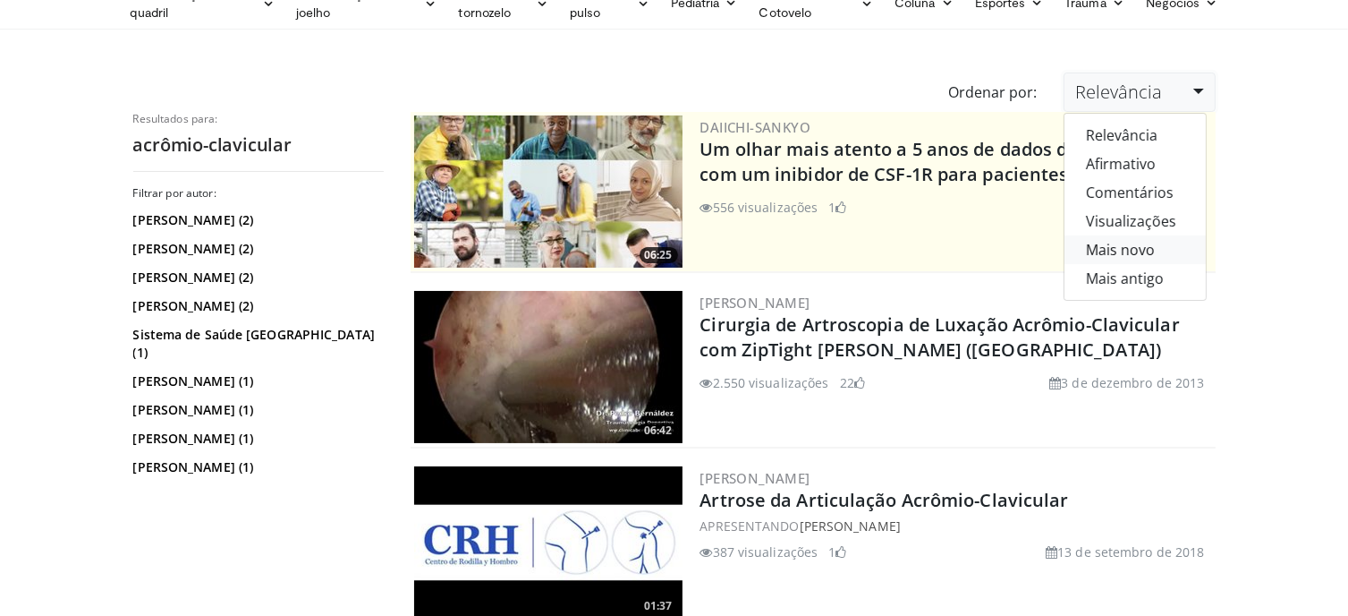
click at [1128, 246] on font "Mais novo" at bounding box center [1120, 250] width 69 height 20
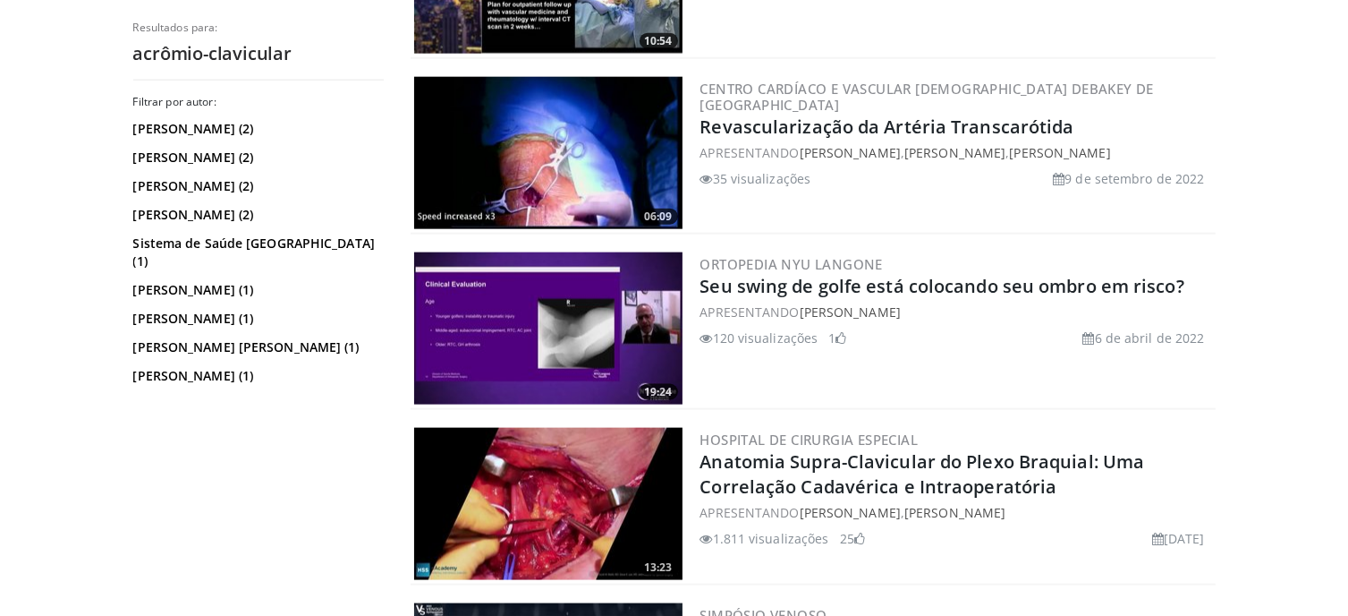
scroll to position [2237, 0]
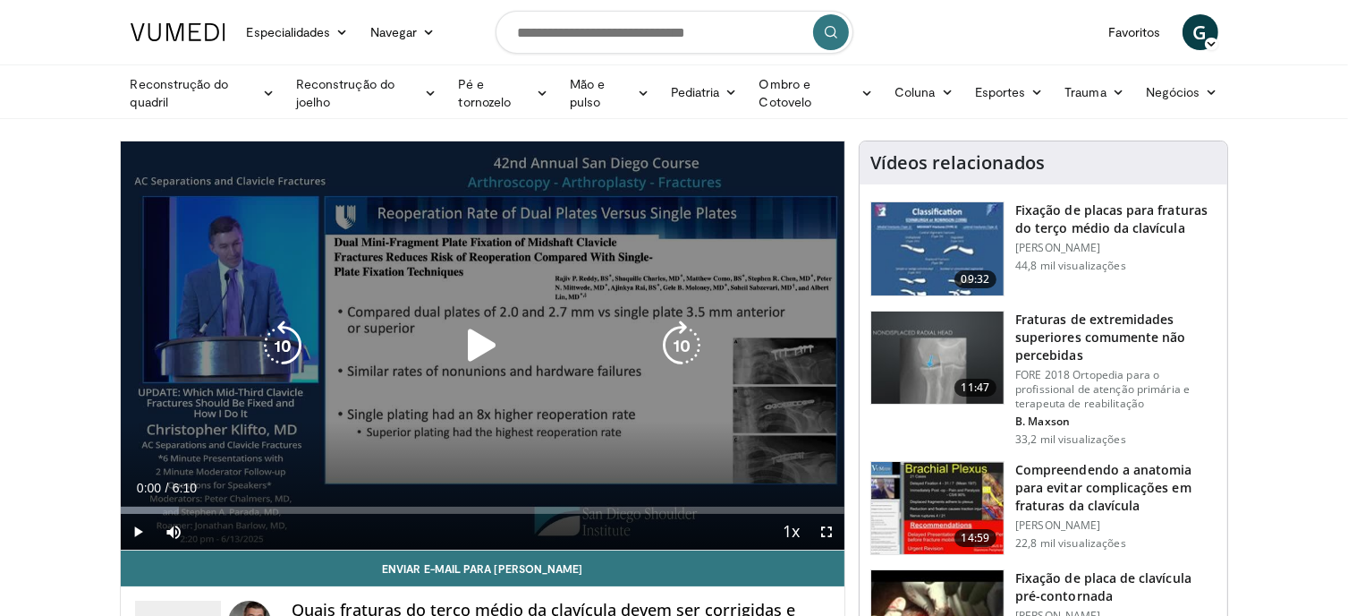
click at [456, 314] on div "10 seconds Tap to unmute" at bounding box center [483, 345] width 725 height 408
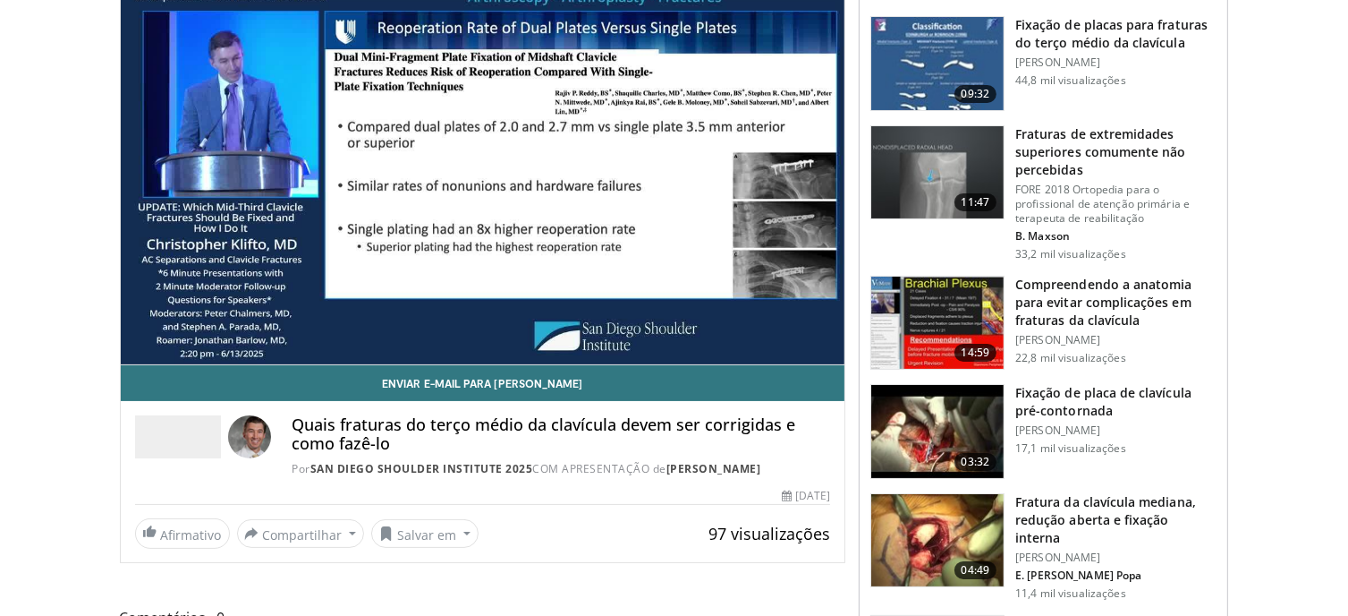
scroll to position [179, 0]
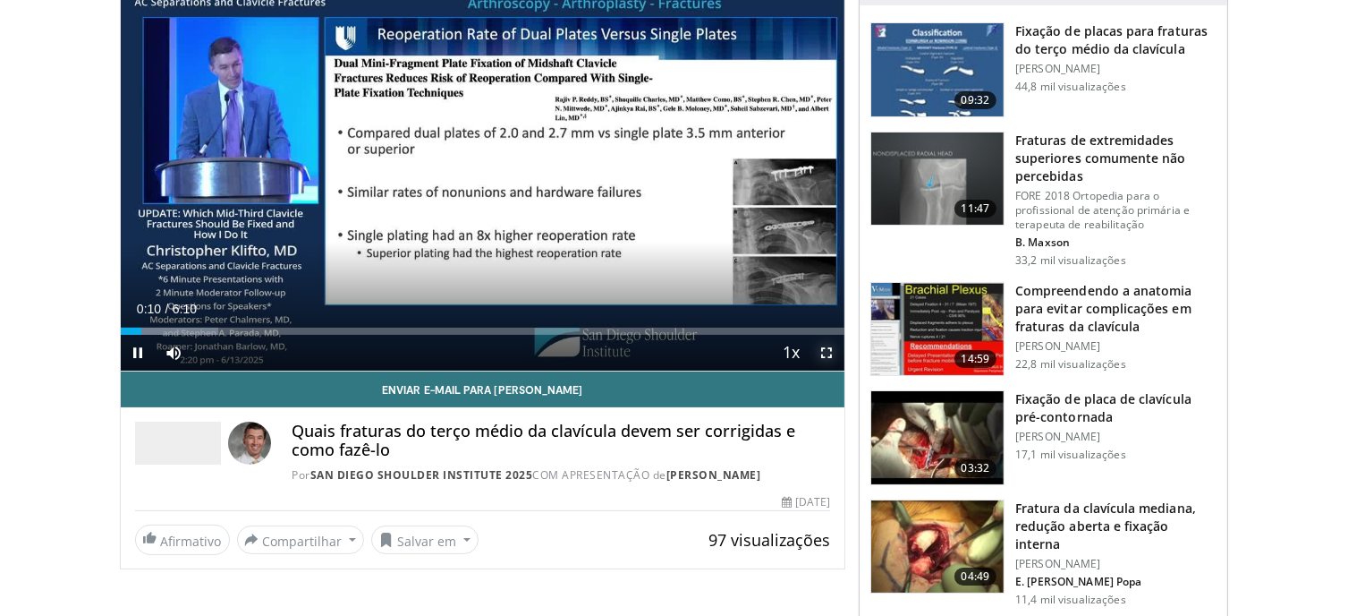
click at [832, 352] on span "Video Player" at bounding box center [827, 353] width 36 height 36
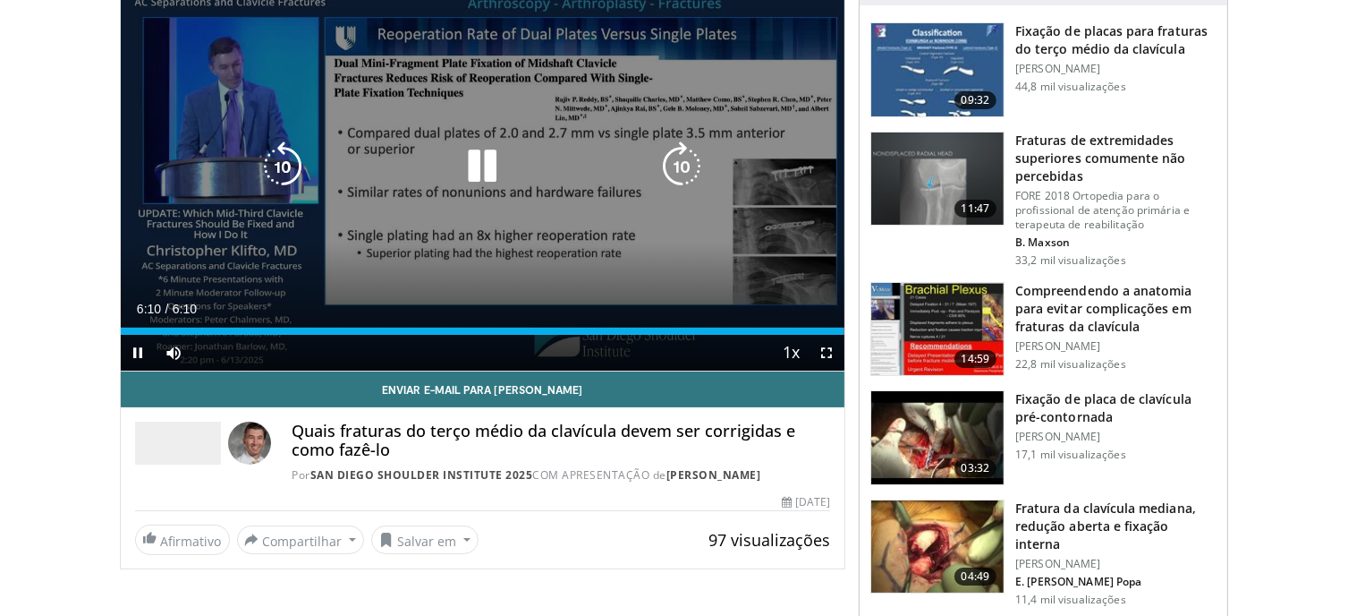
click at [472, 187] on icon "Video Player" at bounding box center [482, 166] width 50 height 50
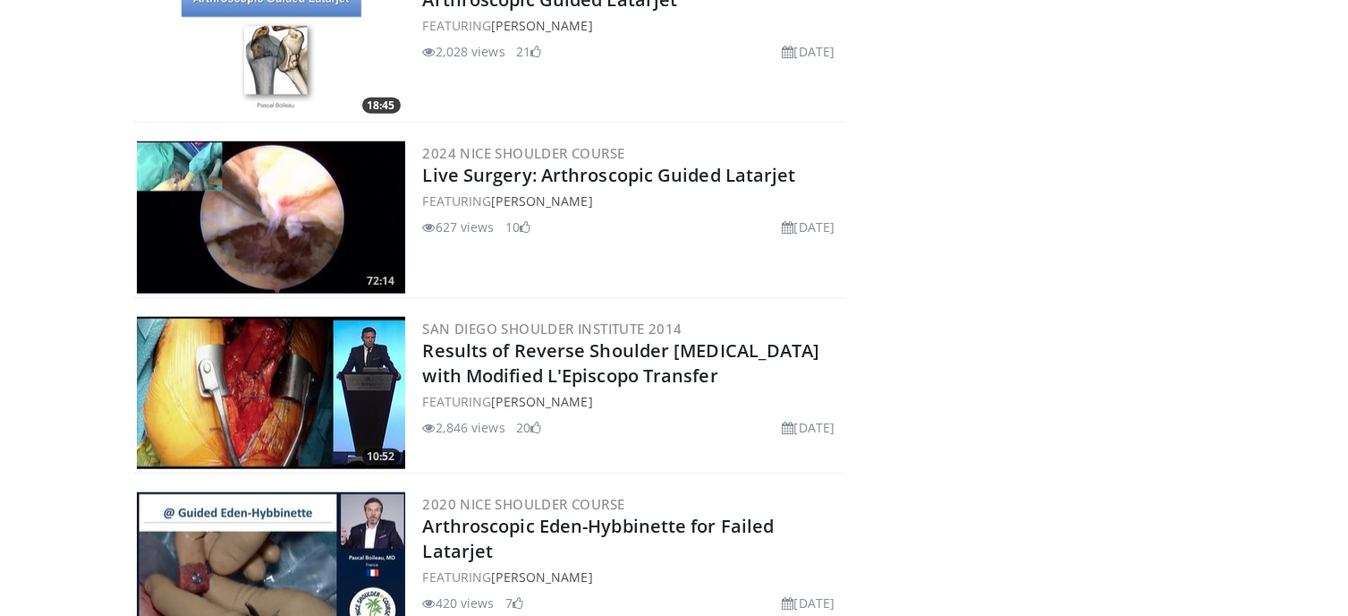
scroll to position [8589, 0]
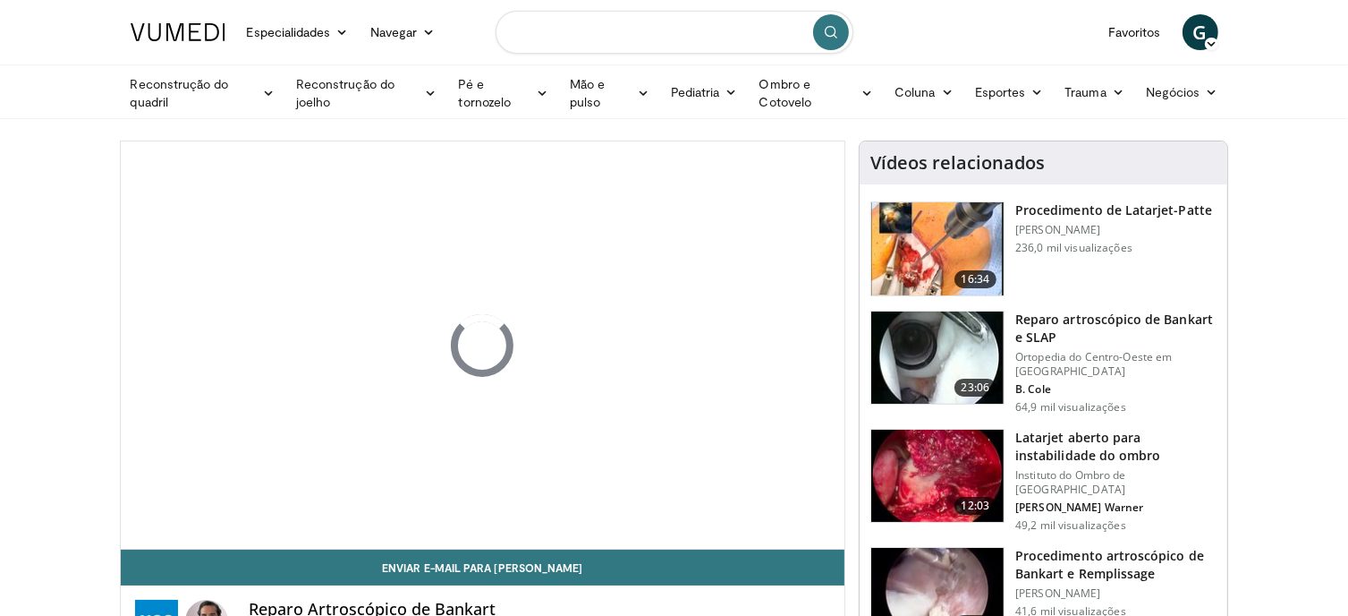
click at [675, 30] on input "Pesquisar tópicos, intervenções" at bounding box center [675, 32] width 358 height 43
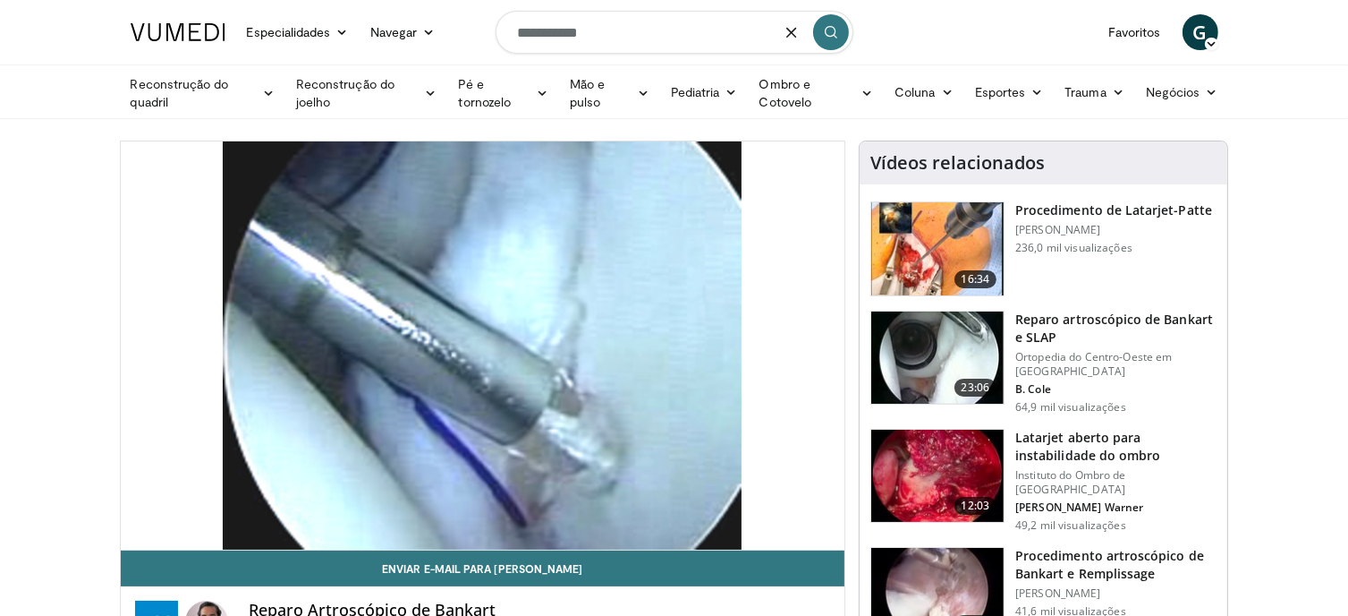
type input "**********"
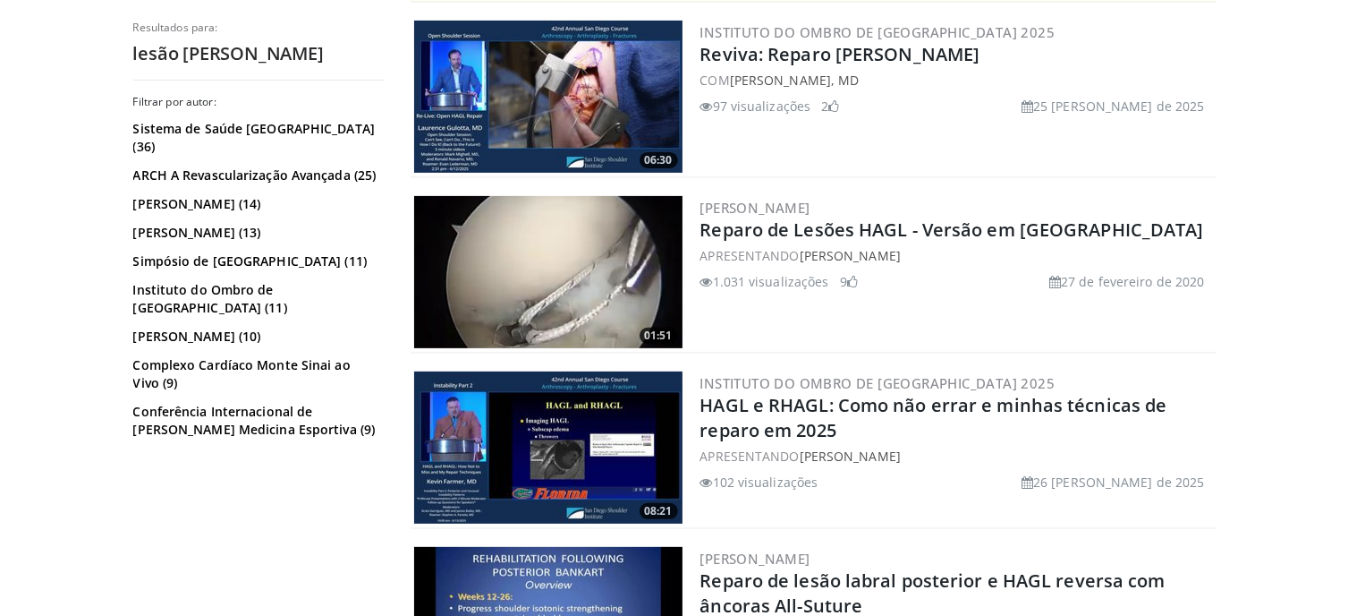
scroll to position [537, 0]
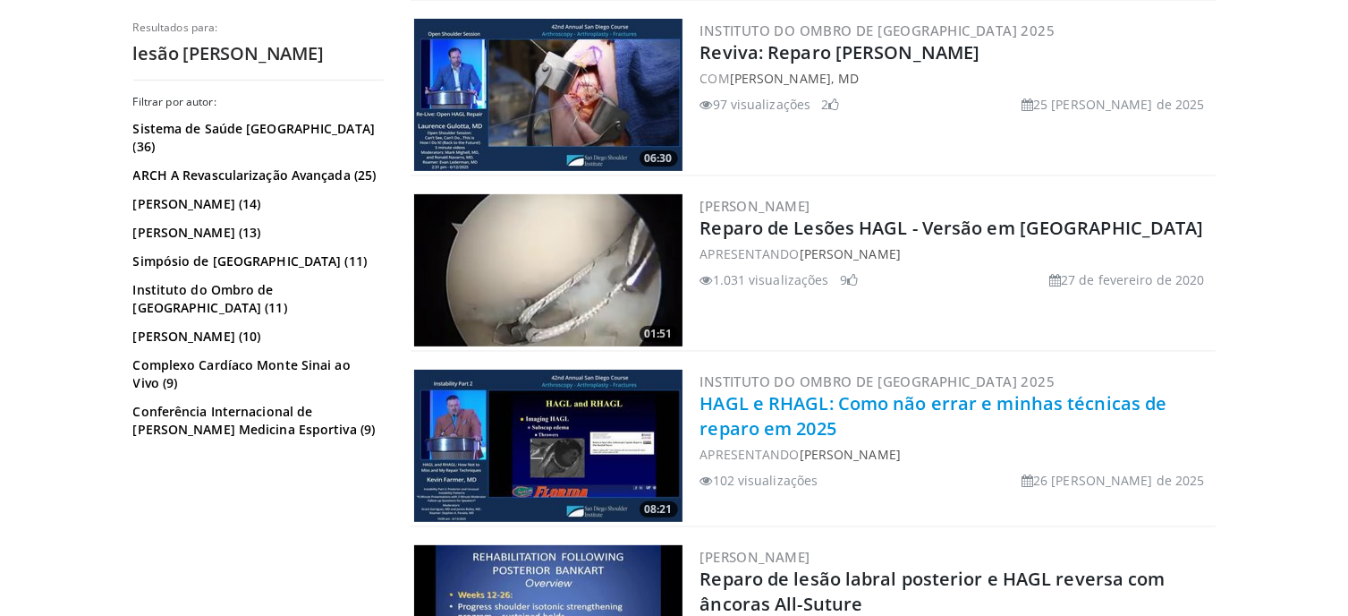
click at [982, 404] on font "HAGL e RHAGL: Como não errar e minhas técnicas de reparo em 2025" at bounding box center [934, 415] width 467 height 49
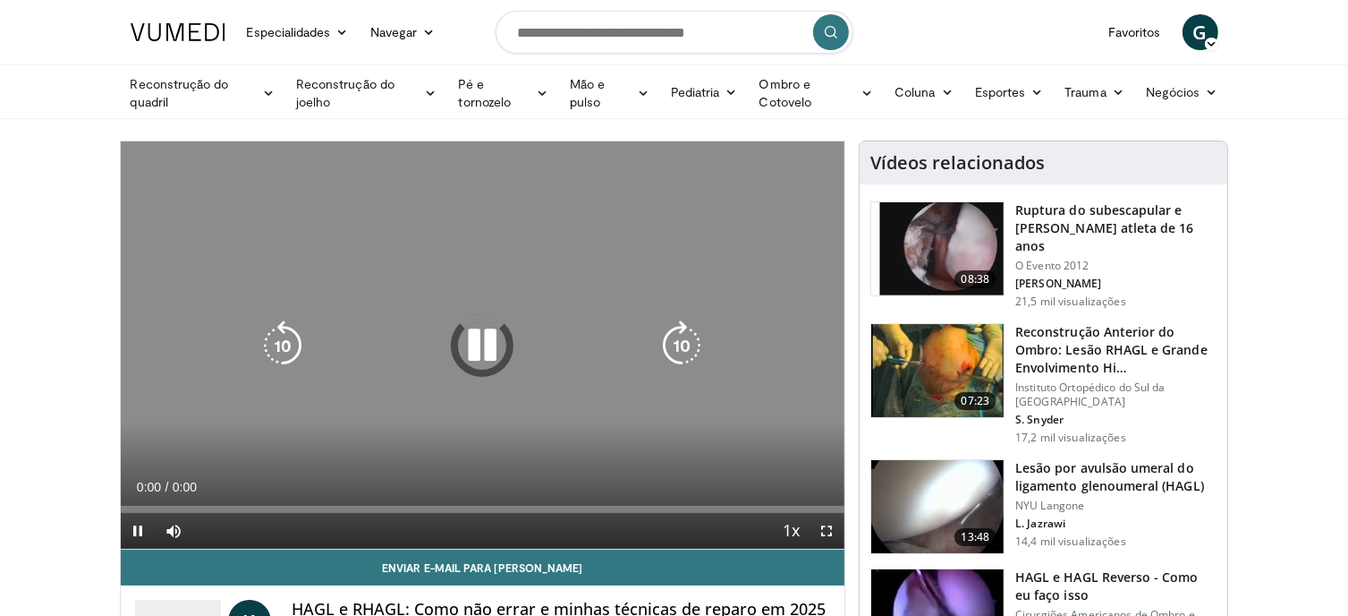
click at [494, 345] on icon "Video Player" at bounding box center [482, 345] width 50 height 50
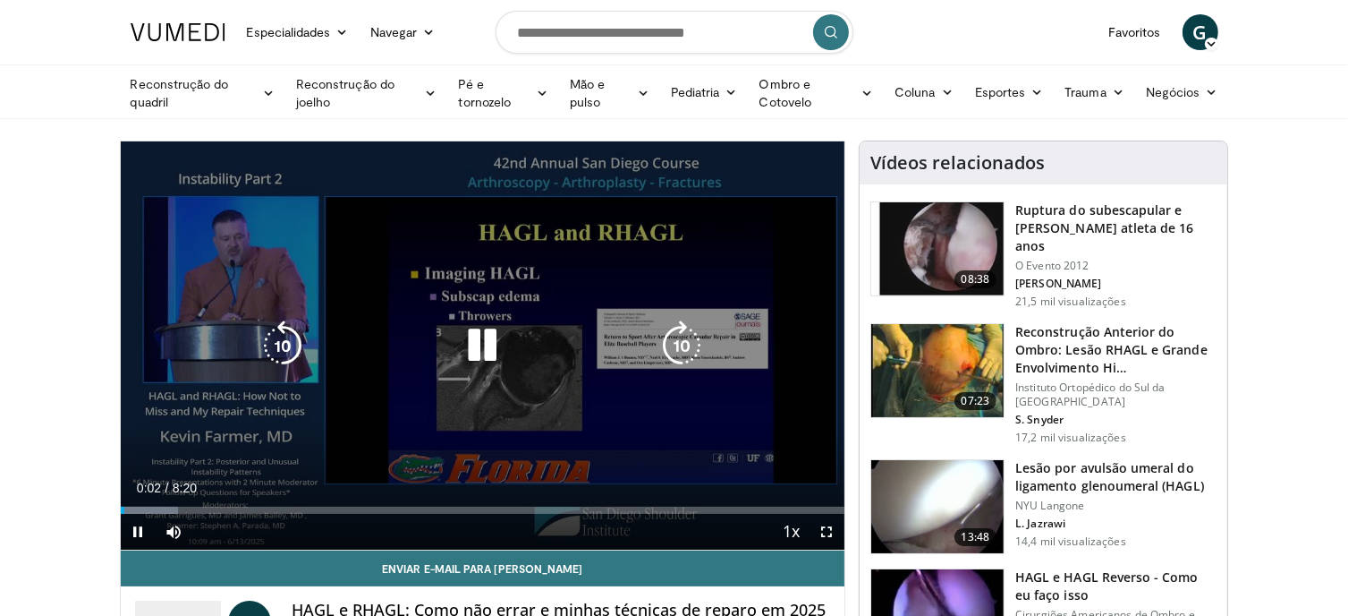
click at [497, 281] on div "10 seconds Tap to unmute" at bounding box center [483, 345] width 725 height 408
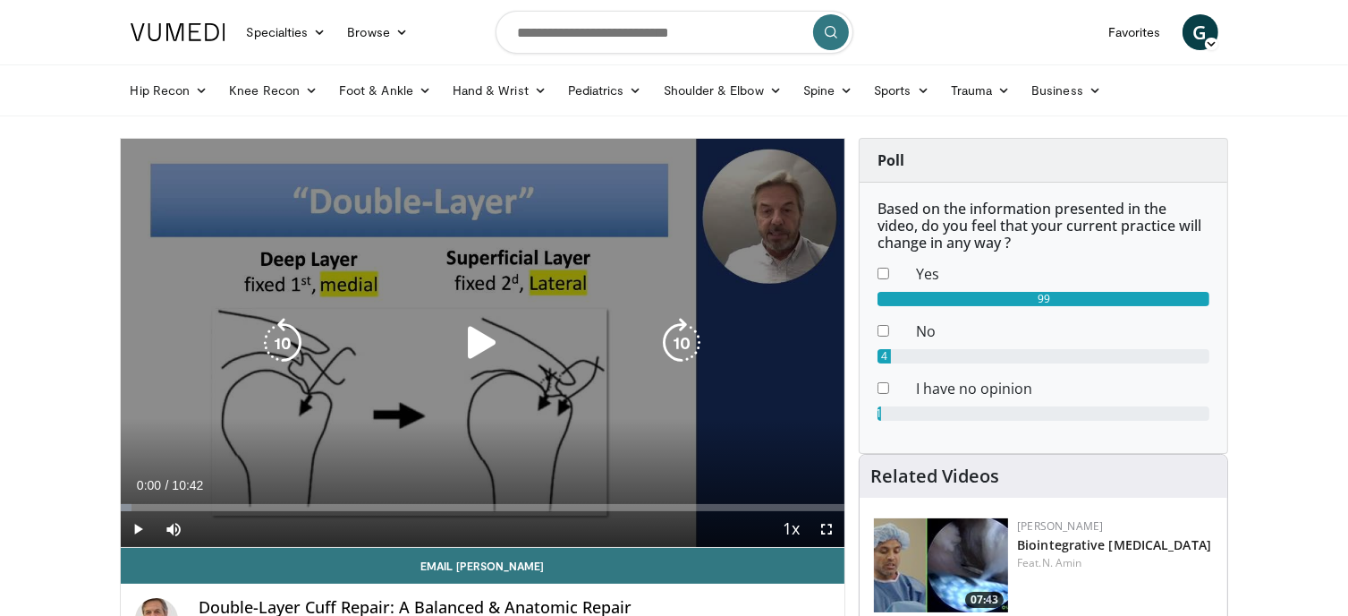
click at [469, 341] on icon "Video Player" at bounding box center [482, 343] width 50 height 50
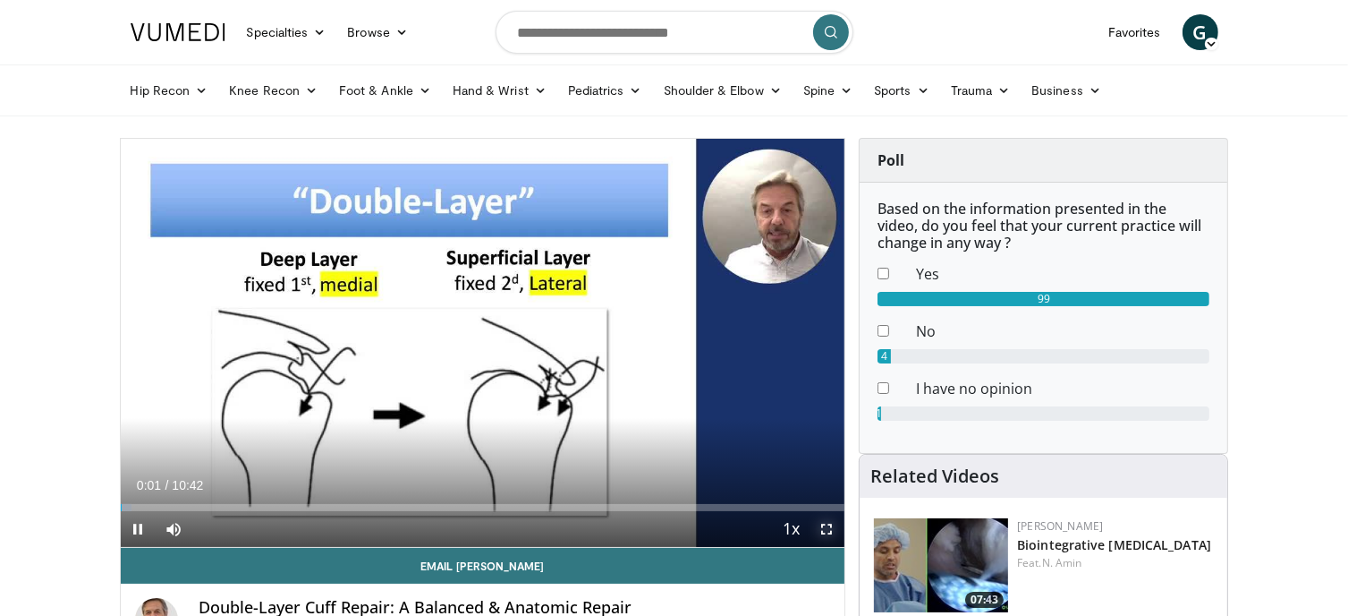
click at [823, 531] on span "Video Player" at bounding box center [827, 529] width 36 height 36
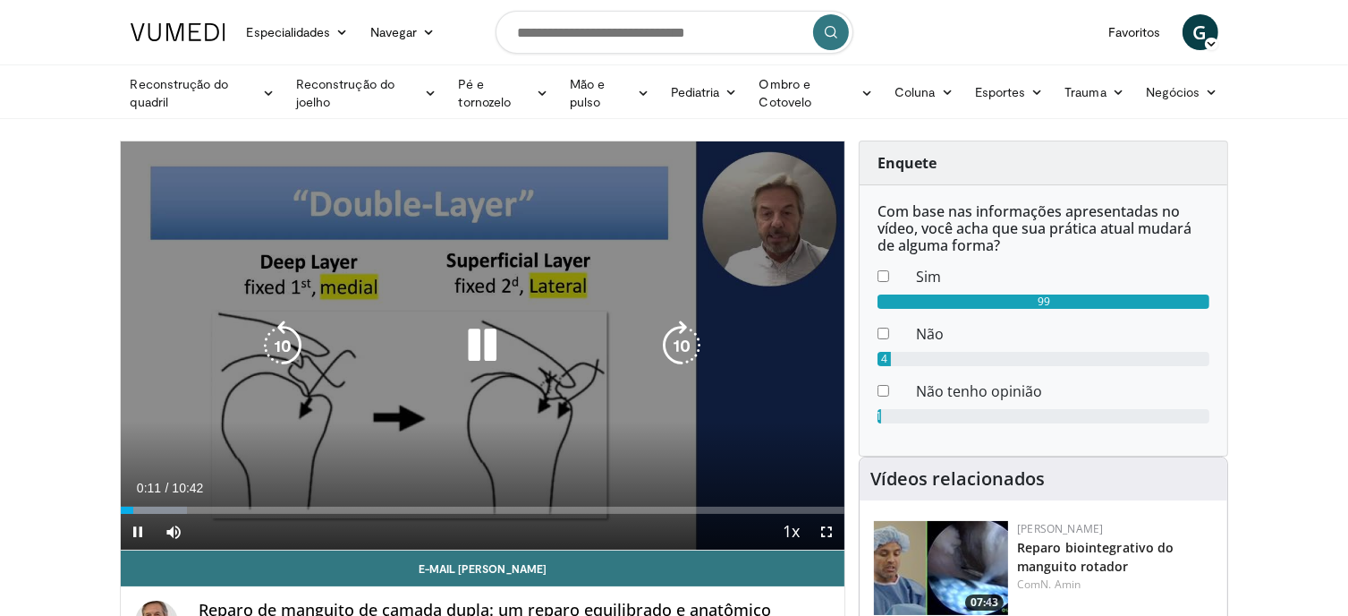
click at [472, 371] on div "10 seconds Tap to unmute" at bounding box center [483, 345] width 725 height 408
click at [485, 353] on icon "Video Player" at bounding box center [482, 345] width 50 height 50
click at [820, 535] on span "Video Player" at bounding box center [827, 532] width 36 height 36
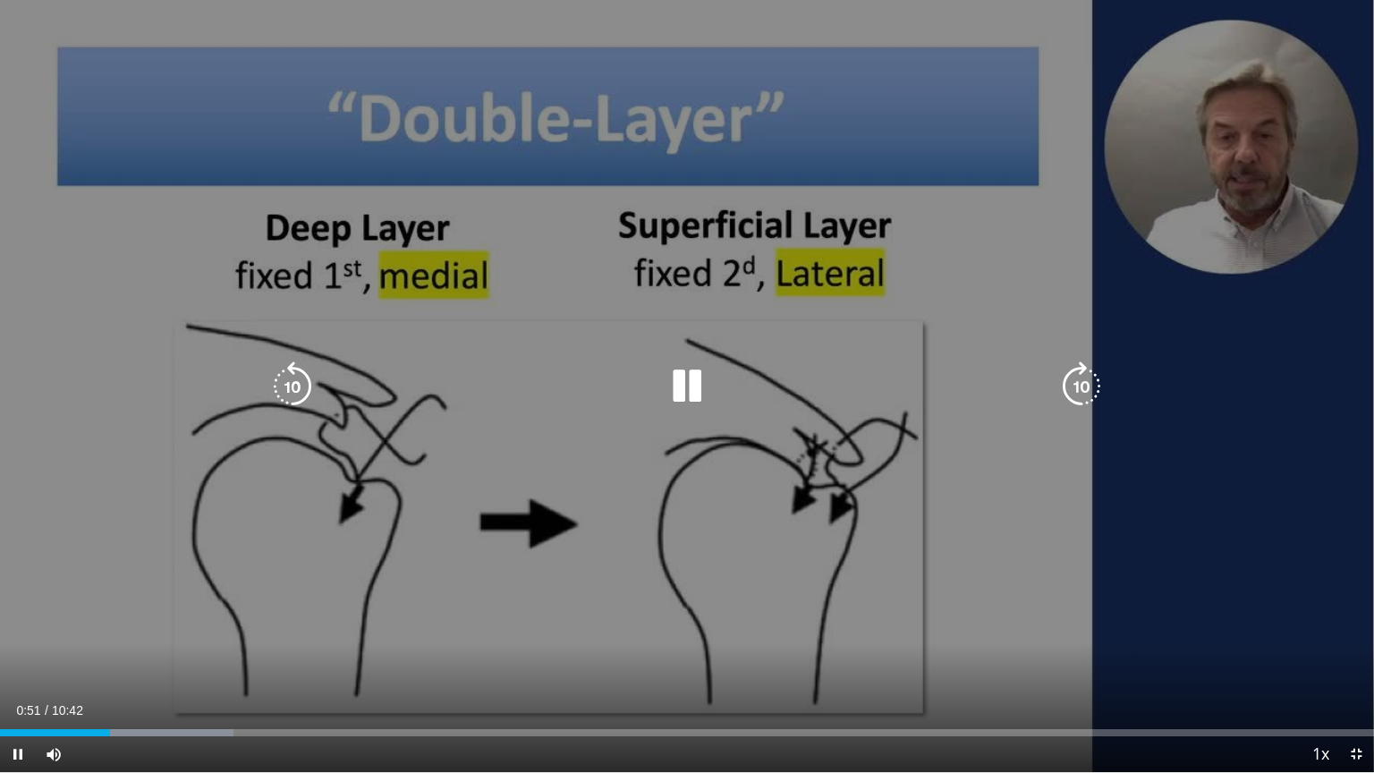
click at [0, 118] on div "10 seconds Tap to unmute" at bounding box center [687, 386] width 1374 height 772
click at [592, 277] on div "10 seconds Tap to unmute" at bounding box center [687, 386] width 1374 height 772
click at [251, 386] on div "10 seconds Tap to unmute" at bounding box center [687, 386] width 1374 height 772
click at [295, 382] on icon "Video Player" at bounding box center [293, 386] width 50 height 50
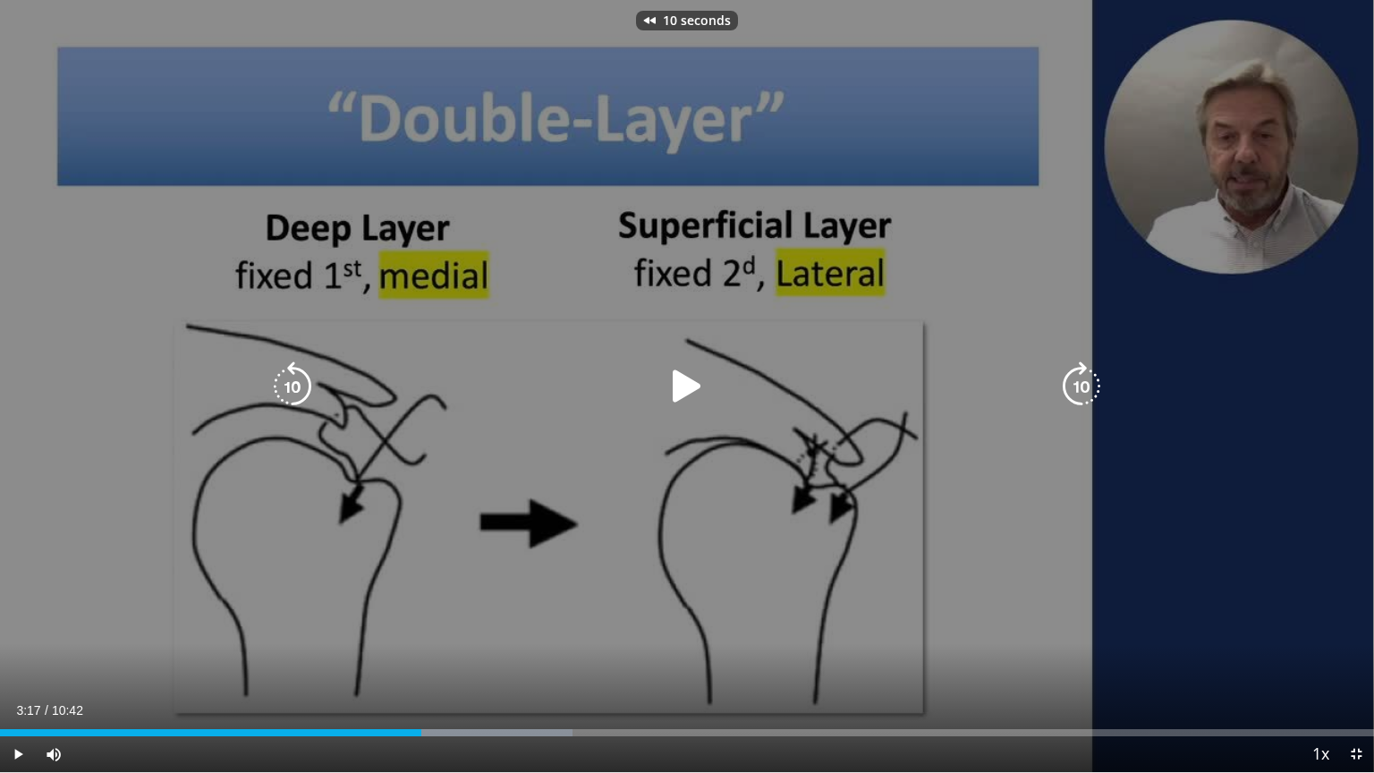
click at [673, 369] on icon "Video Player" at bounding box center [687, 386] width 50 height 50
click at [304, 382] on icon "Video Player" at bounding box center [293, 386] width 50 height 50
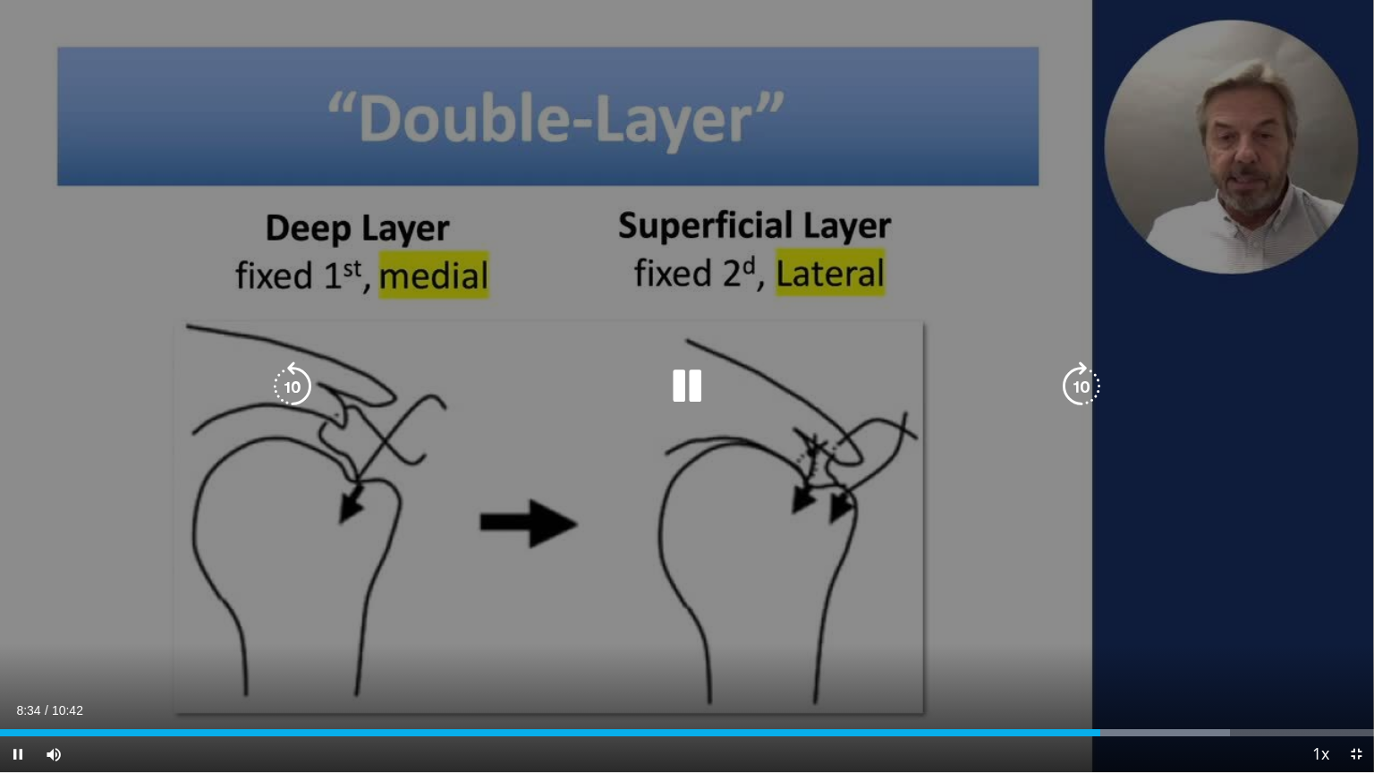
click at [689, 377] on icon "Video Player" at bounding box center [687, 386] width 50 height 50
